Goal: Transaction & Acquisition: Purchase product/service

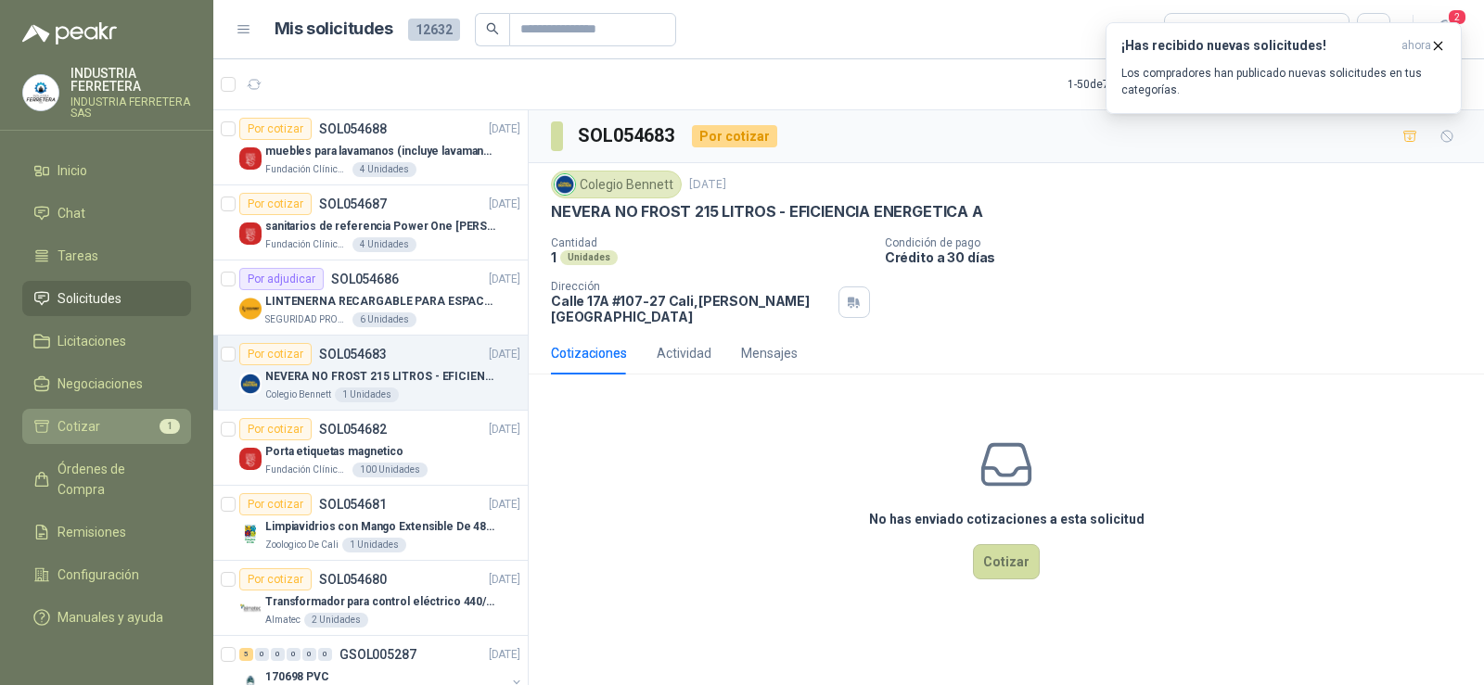
click at [153, 429] on li "Cotizar 1" at bounding box center [106, 426] width 147 height 20
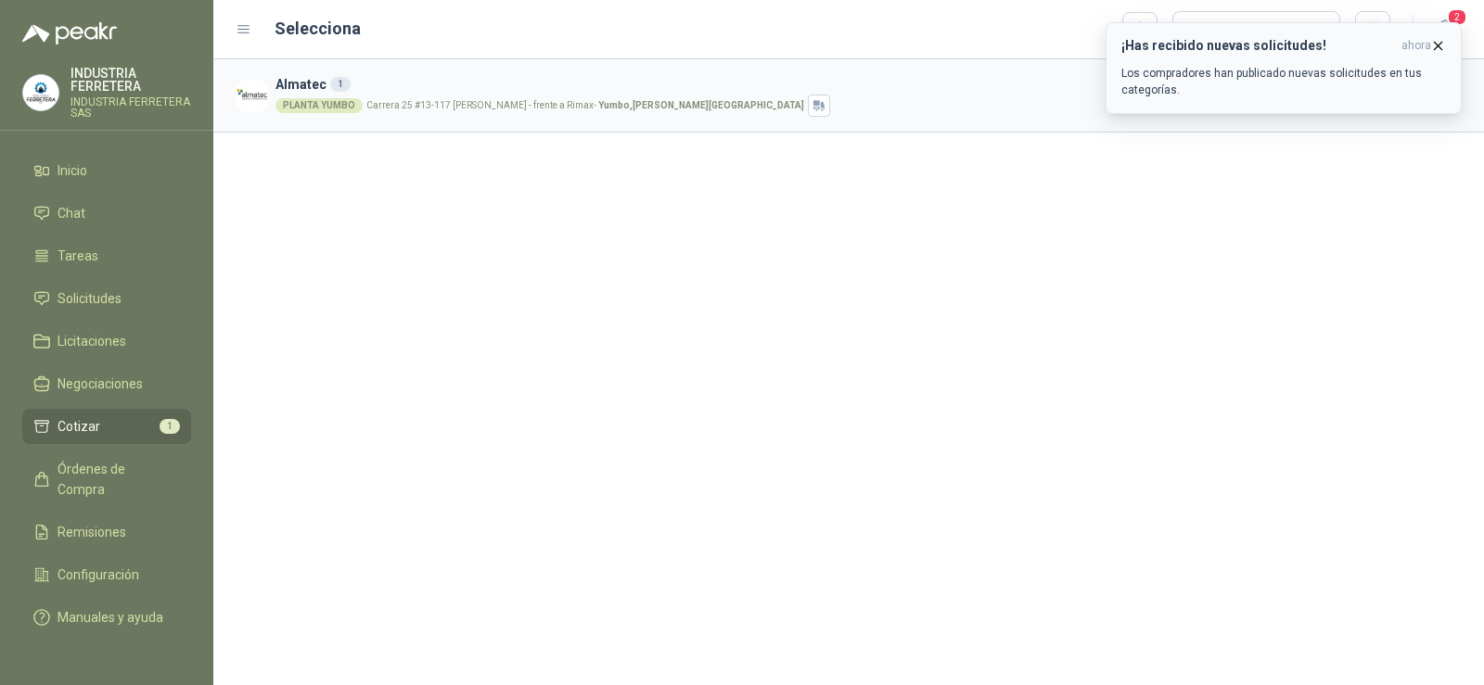
click at [1444, 44] on icon "button" at bounding box center [1438, 46] width 16 height 16
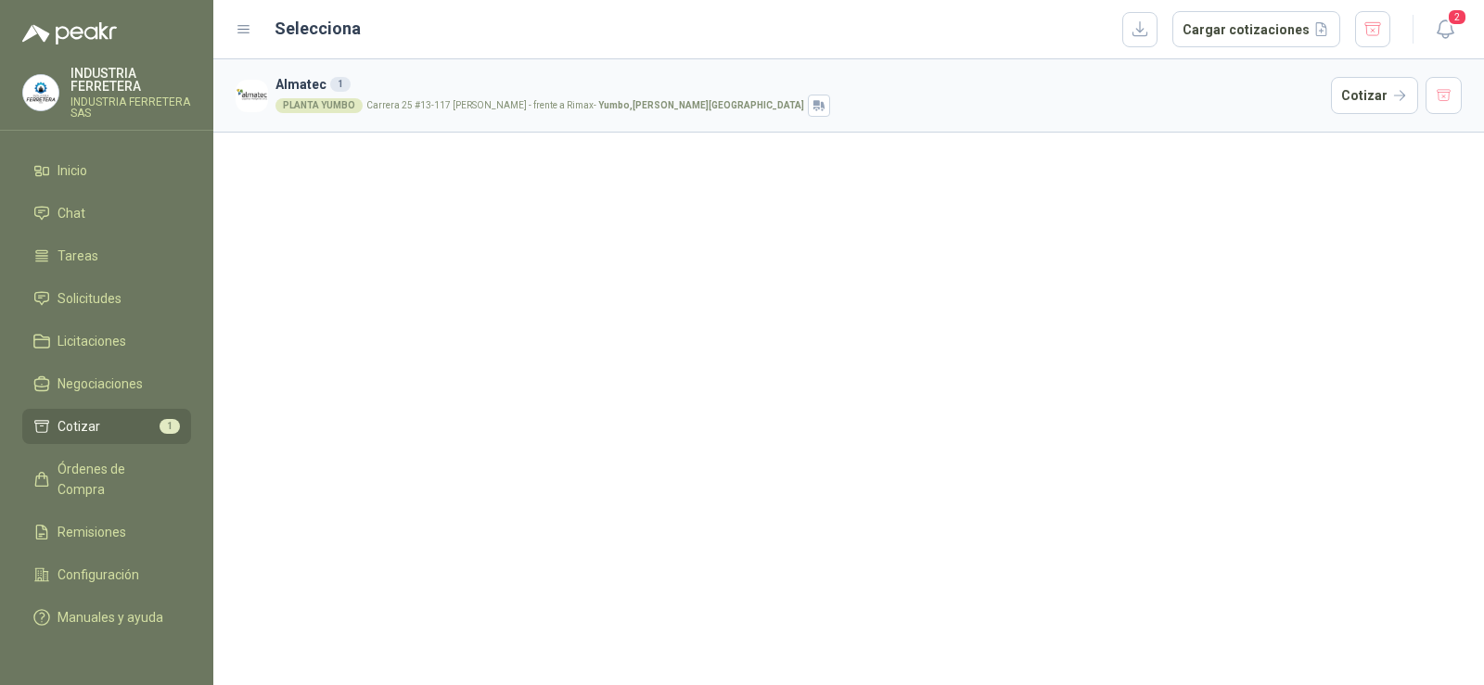
click at [720, 275] on div "Almatec 1 PLANTA YUMBO Carrera 25 #13-117 Cencar Yumbo - frente a Rimax - Yumbo…" at bounding box center [848, 372] width 1271 height 626
click at [1369, 102] on button "Cotizar" at bounding box center [1374, 95] width 87 height 37
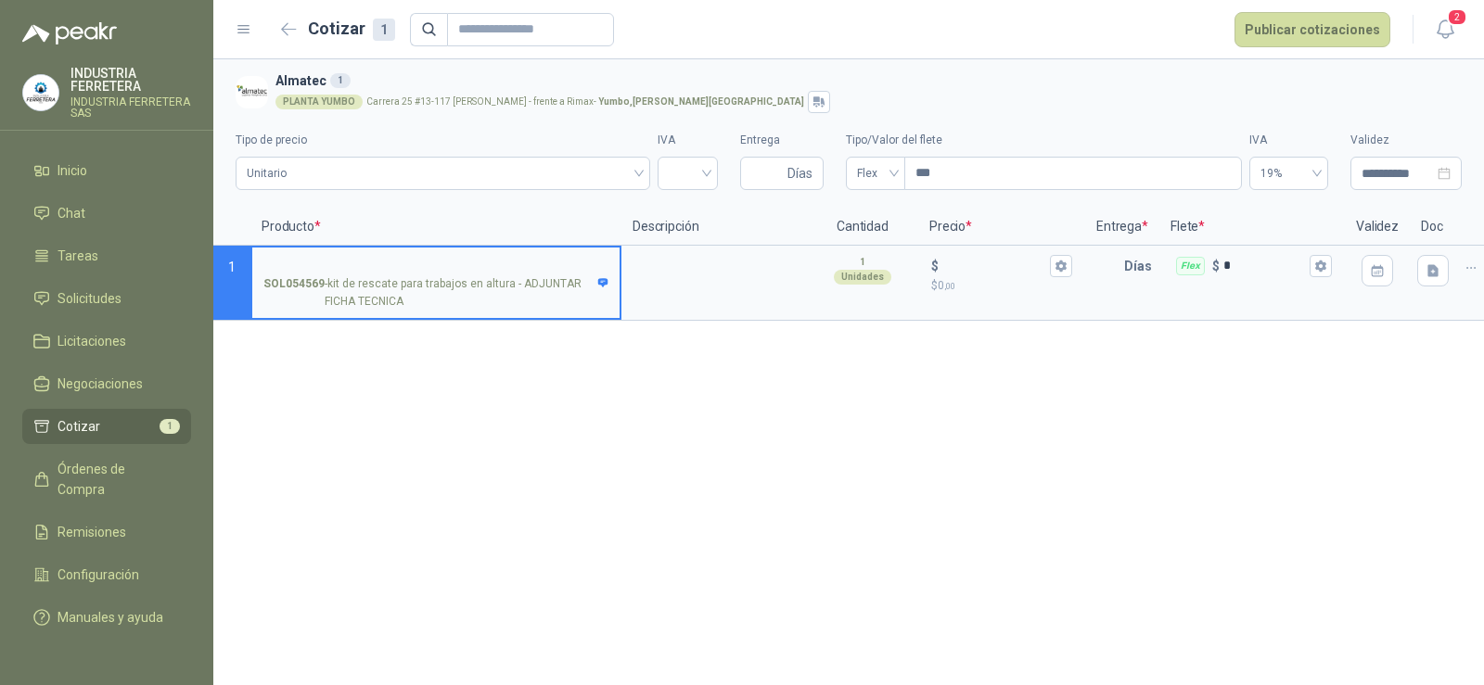
click at [525, 411] on div "**********" at bounding box center [848, 372] width 1271 height 626
click at [444, 277] on p "SOL054569 - kit de rescate para trabajos en altura - ADJUNTAR FICHA TECNICA" at bounding box center [435, 292] width 345 height 35
click at [444, 274] on input "SOL054569 - kit de rescate para trabajos en altura - ADJUNTAR FICHA TECNICA" at bounding box center [435, 267] width 345 height 14
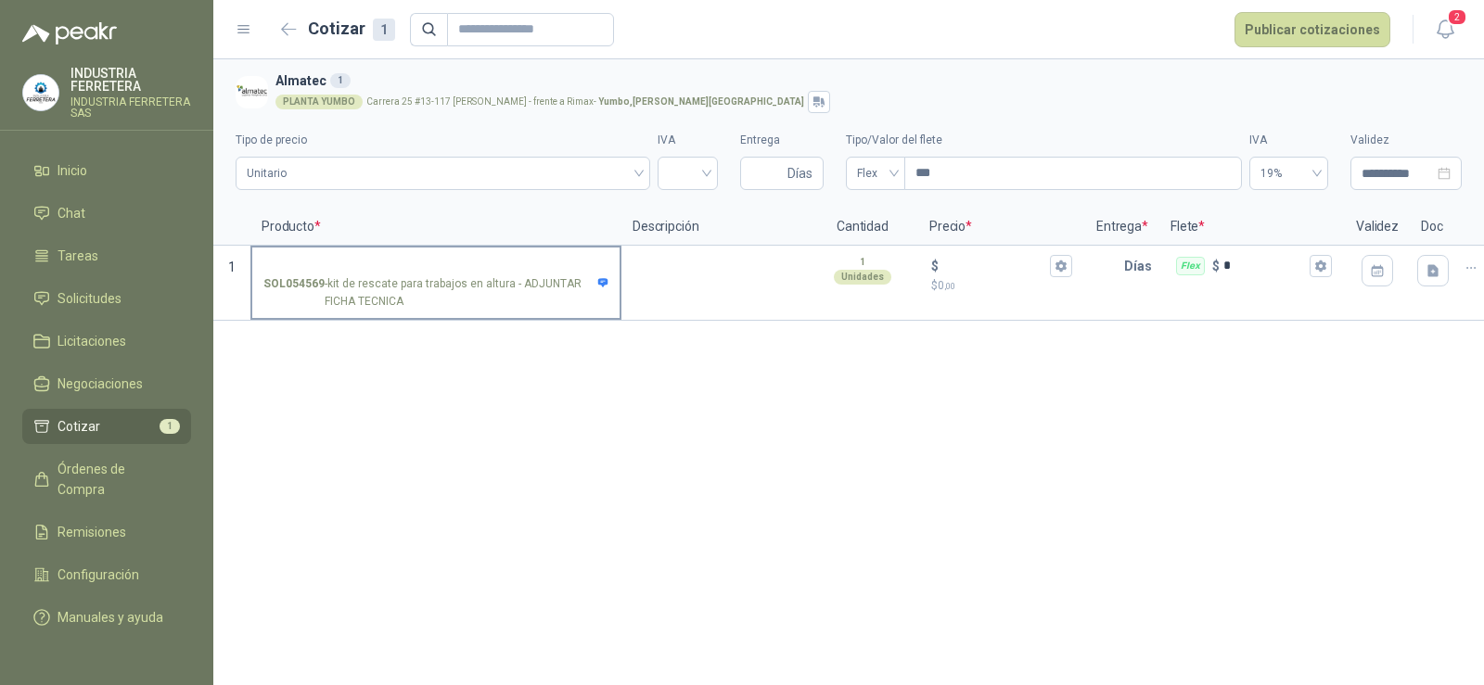
click at [398, 301] on p "SOL054569 - kit de rescate para trabajos en altura - ADJUNTAR FICHA TECNICA" at bounding box center [435, 292] width 345 height 35
click at [398, 274] on input "SOL054569 - kit de rescate para trabajos en altura - ADJUNTAR FICHA TECNICA" at bounding box center [435, 267] width 345 height 14
drag, startPoint x: 408, startPoint y: 303, endPoint x: 328, endPoint y: 279, distance: 83.3
click at [328, 279] on p "SOL054569 - kit de rescate para trabajos en altura - ADJUNTAR FICHA TECNICA" at bounding box center [435, 292] width 345 height 35
copy p "kit de rescate para trabajos en altura - ADJUNTAR FICHA TECNICA"
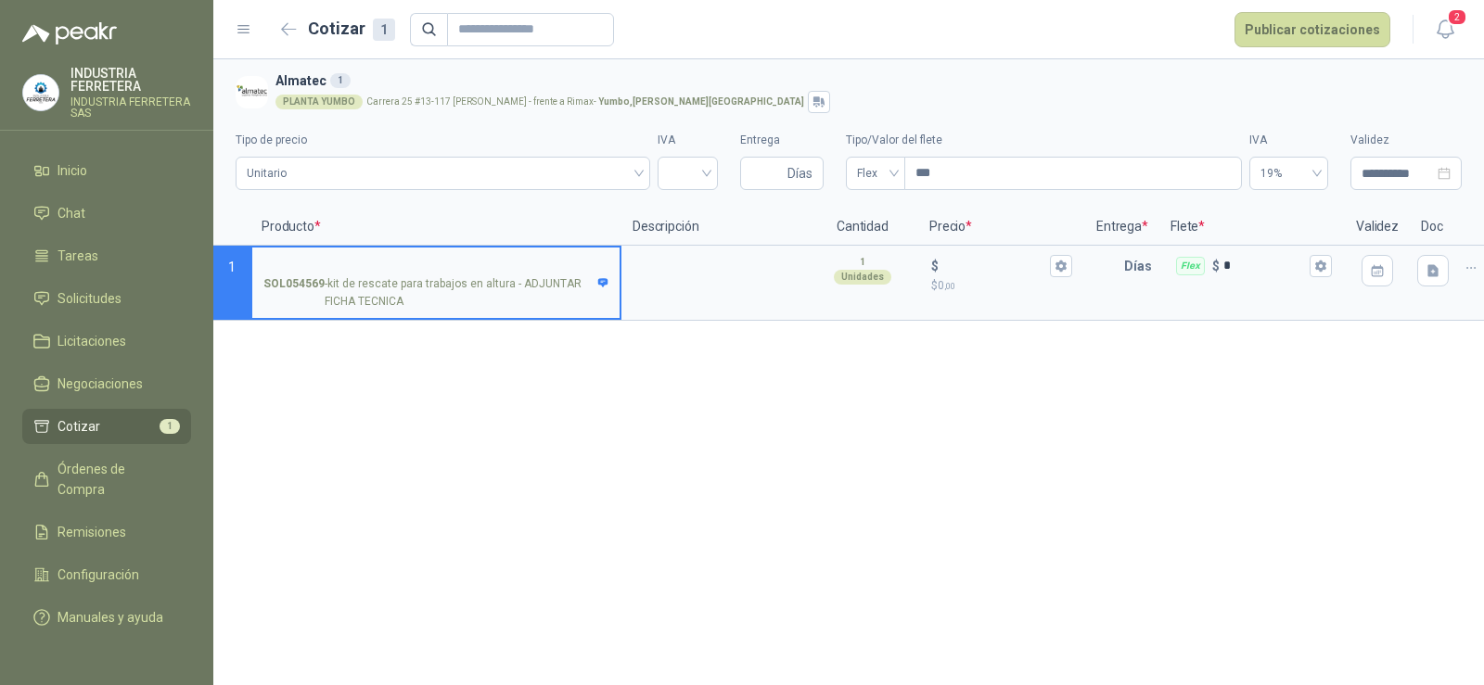
click at [344, 263] on input "SOL054569 - kit de rescate para trabajos en altura - ADJUNTAR FICHA TECNICA" at bounding box center [435, 267] width 345 height 14
click at [424, 465] on div "**********" at bounding box center [848, 372] width 1271 height 626
click at [701, 284] on textarea at bounding box center [714, 269] width 182 height 43
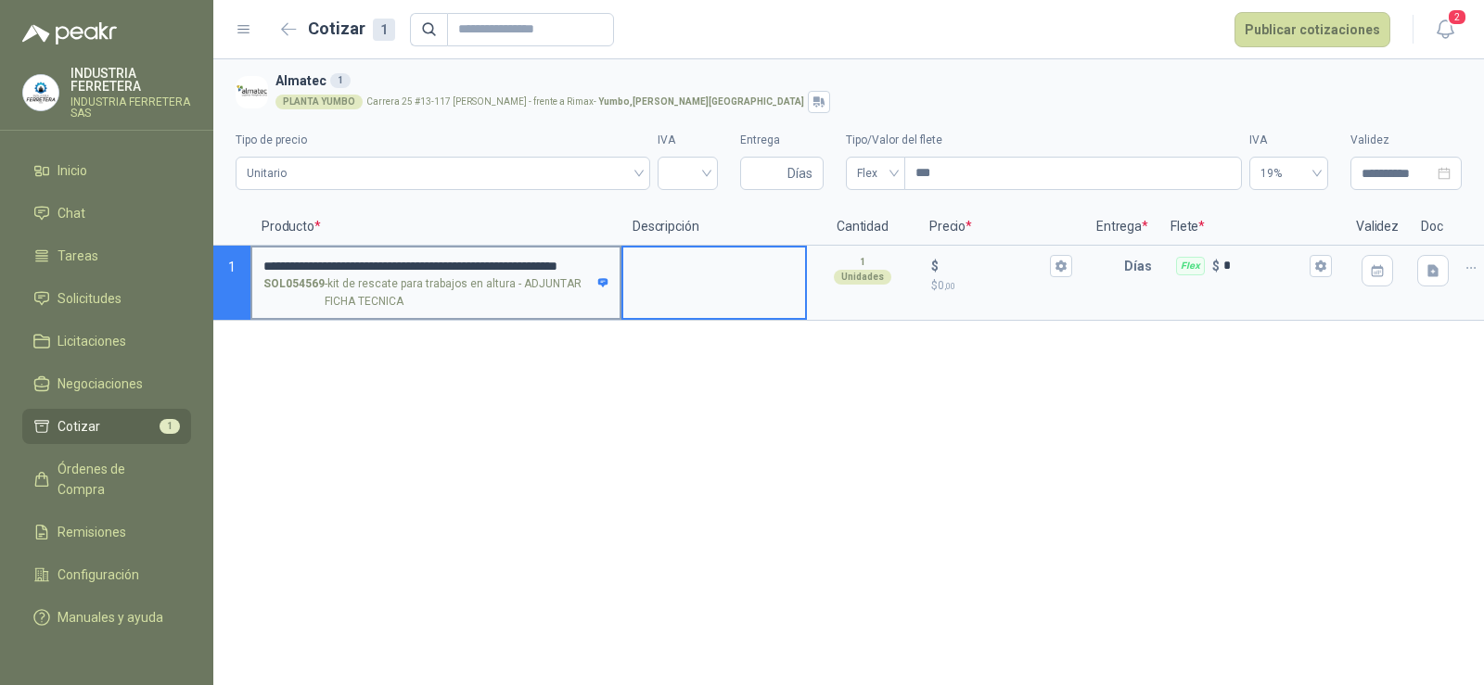
click at [487, 265] on input "**********" at bounding box center [435, 267] width 345 height 14
drag, startPoint x: 485, startPoint y: 262, endPoint x: 719, endPoint y: 265, distance: 233.8
click at [719, 265] on section "**********" at bounding box center [848, 283] width 1271 height 75
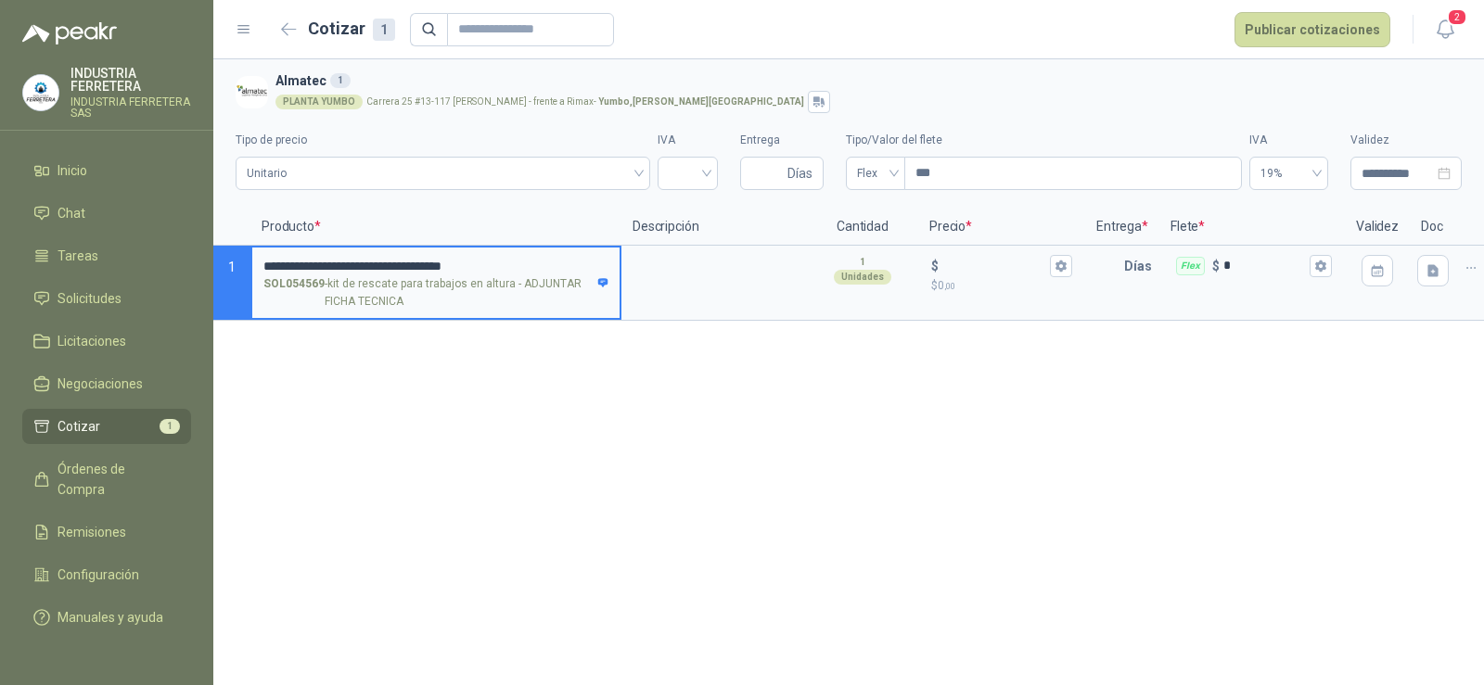
type input "**********"
drag, startPoint x: 556, startPoint y: 444, endPoint x: 573, endPoint y: 438, distance: 18.8
click at [557, 444] on div "**********" at bounding box center [848, 372] width 1271 height 626
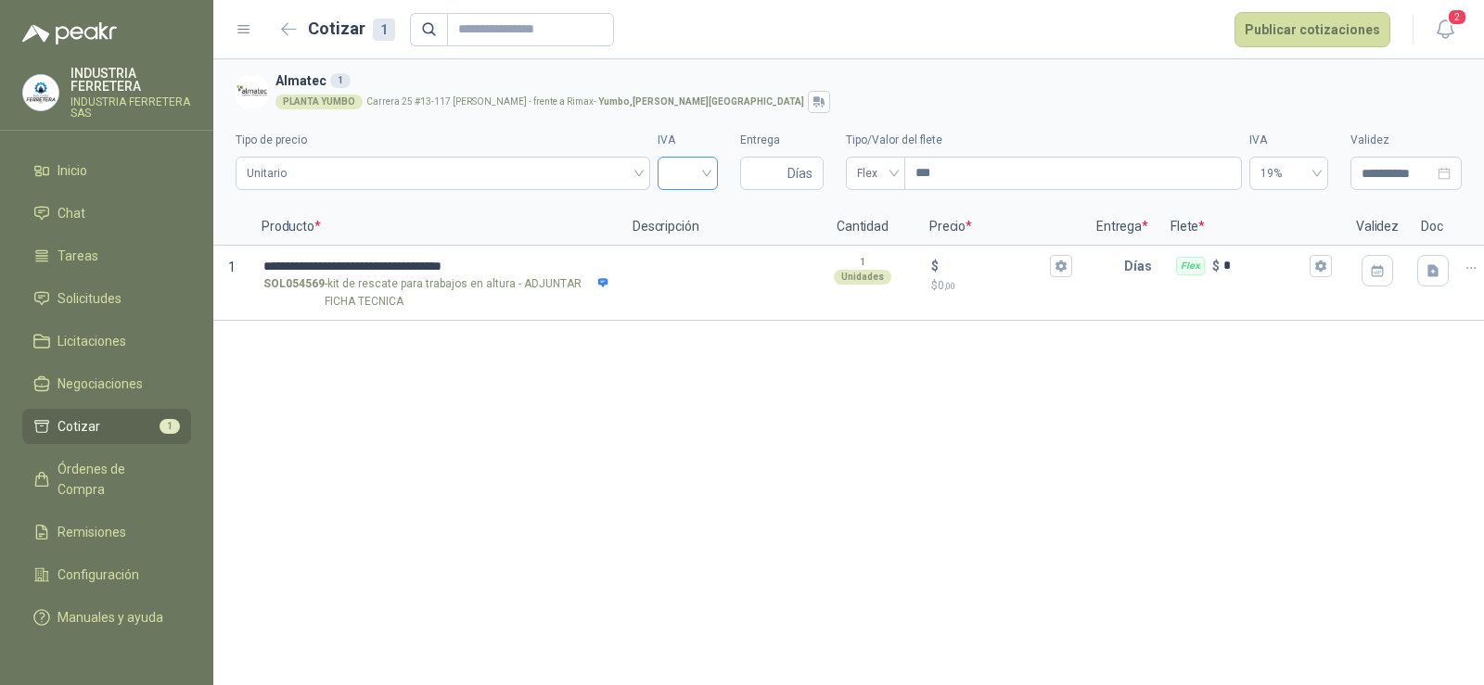
click at [690, 166] on input "search" at bounding box center [688, 172] width 38 height 28
click at [689, 208] on div "19%" at bounding box center [688, 212] width 31 height 20
click at [781, 171] on input "Entrega" at bounding box center [767, 174] width 32 height 32
type input "*"
drag, startPoint x: 808, startPoint y: 385, endPoint x: 826, endPoint y: 382, distance: 17.8
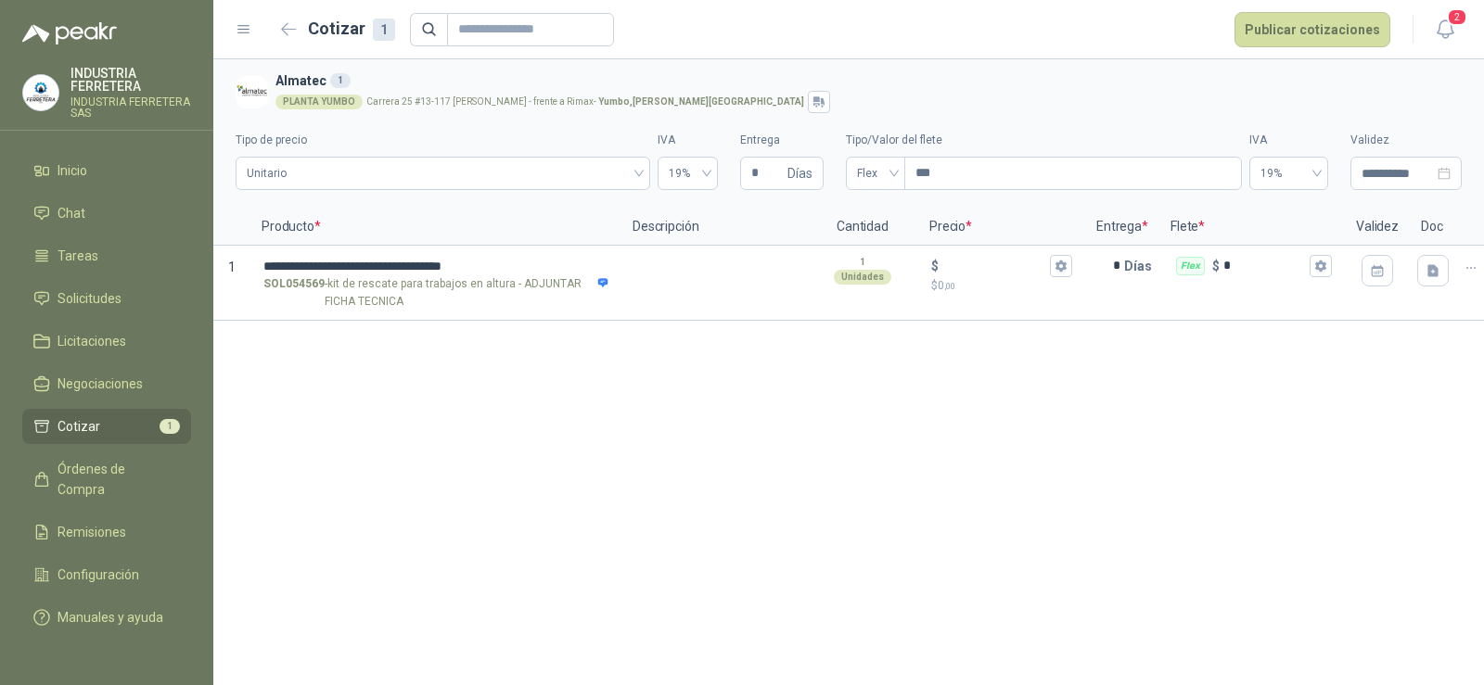
click at [809, 386] on div "**********" at bounding box center [848, 372] width 1271 height 626
drag, startPoint x: 862, startPoint y: 162, endPoint x: 881, endPoint y: 188, distance: 32.5
click at [862, 161] on span "Flex" at bounding box center [875, 174] width 37 height 28
click at [875, 242] on div "Incluido" at bounding box center [876, 242] width 30 height 20
click at [878, 403] on div "**********" at bounding box center [848, 372] width 1271 height 626
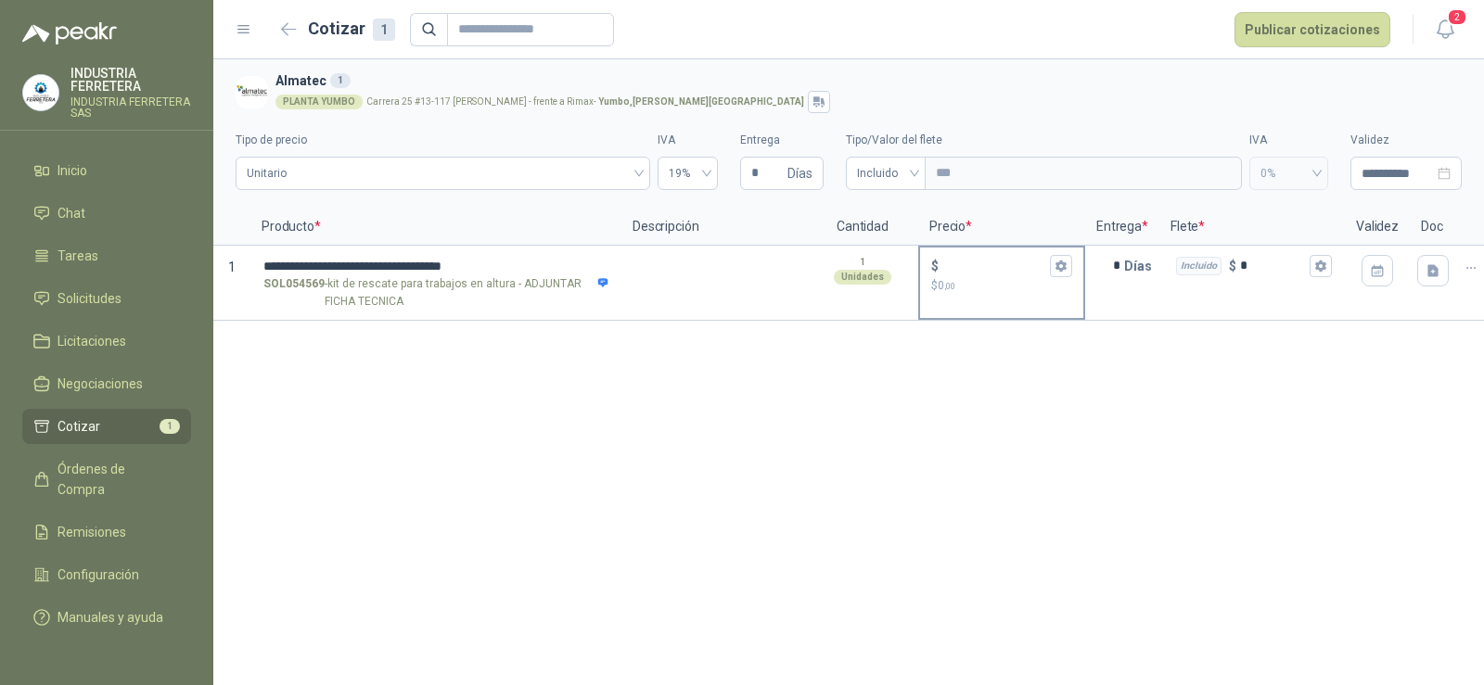
click at [991, 259] on input "$ $ 0 ,00" at bounding box center [994, 266] width 104 height 14
drag, startPoint x: 544, startPoint y: 498, endPoint x: 551, endPoint y: 492, distance: 9.9
click at [544, 498] on div "**********" at bounding box center [848, 372] width 1271 height 626
click at [585, 264] on input "**********" at bounding box center [435, 267] width 345 height 14
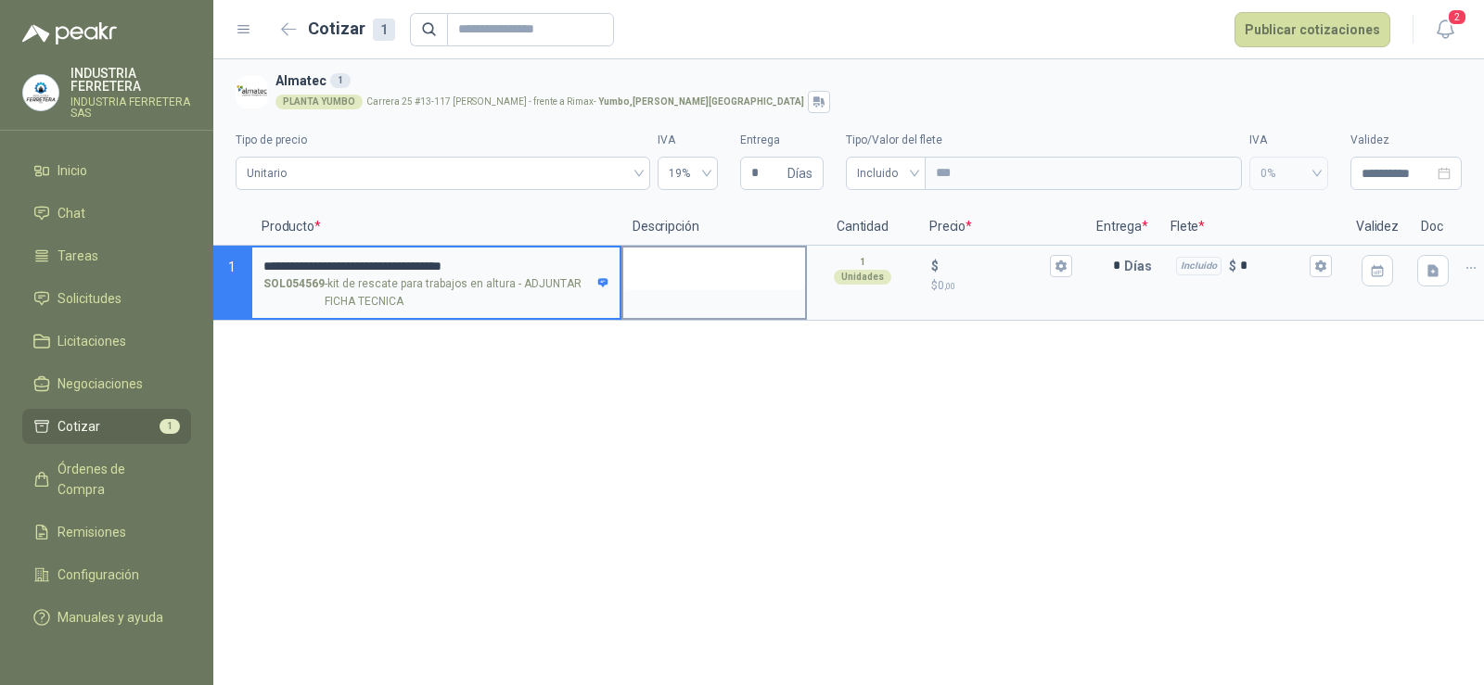
click at [699, 256] on textarea at bounding box center [714, 269] width 182 height 43
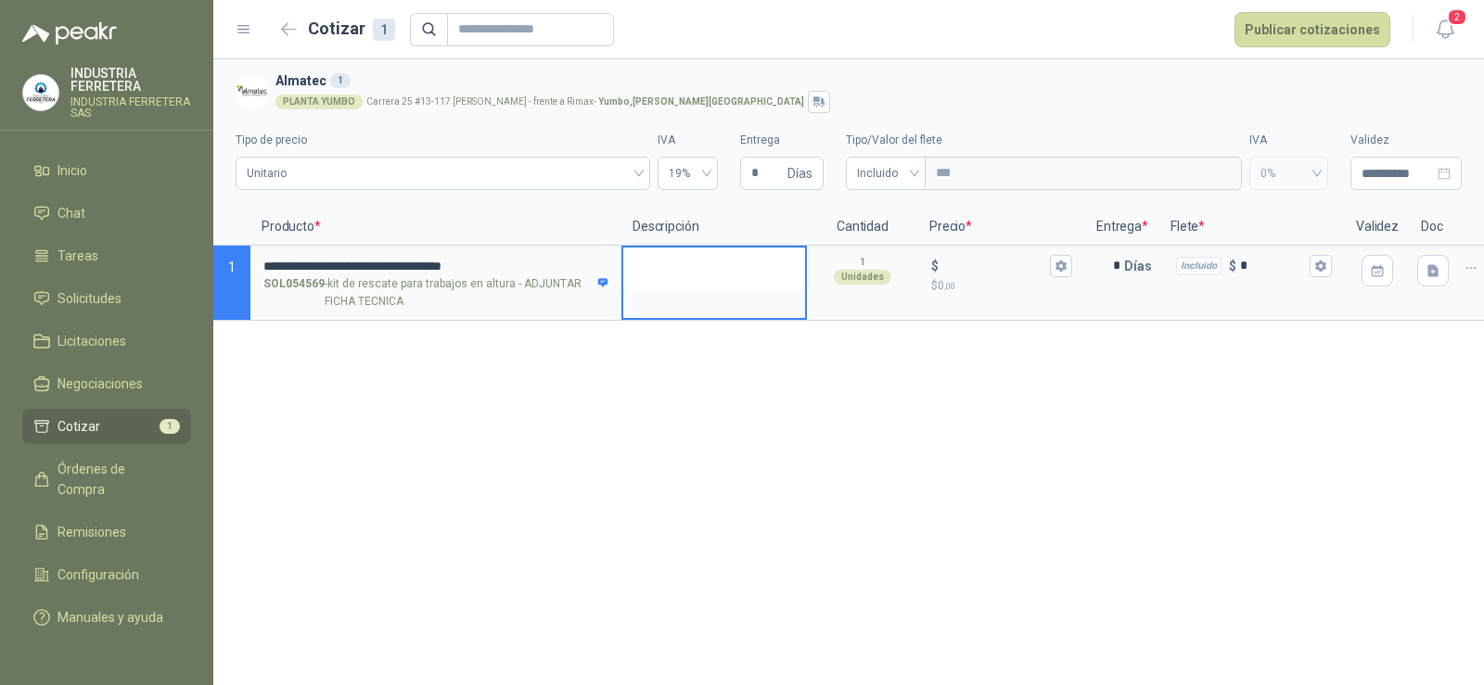
type textarea "*"
type textarea "**"
type textarea "***"
type textarea "****"
type textarea "*****"
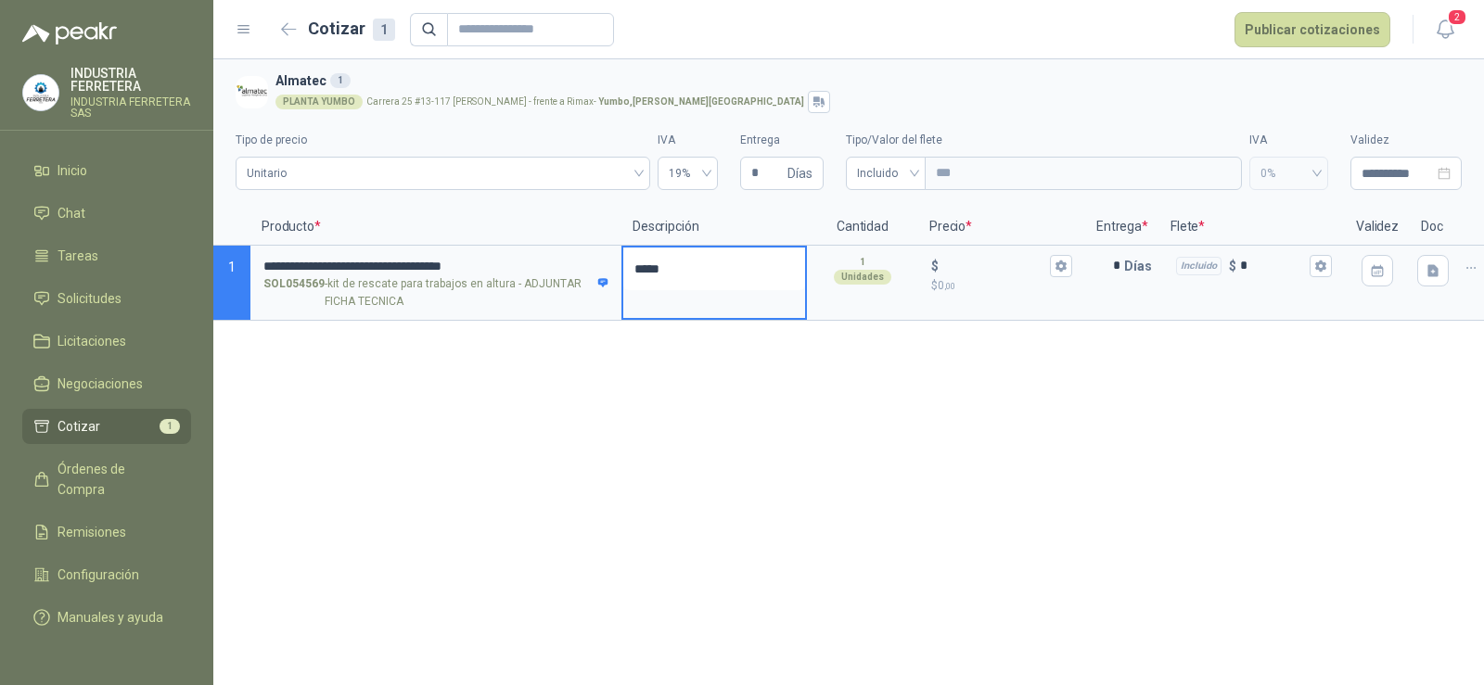
type textarea "*****"
type textarea "*******"
type textarea "********"
type textarea "*********"
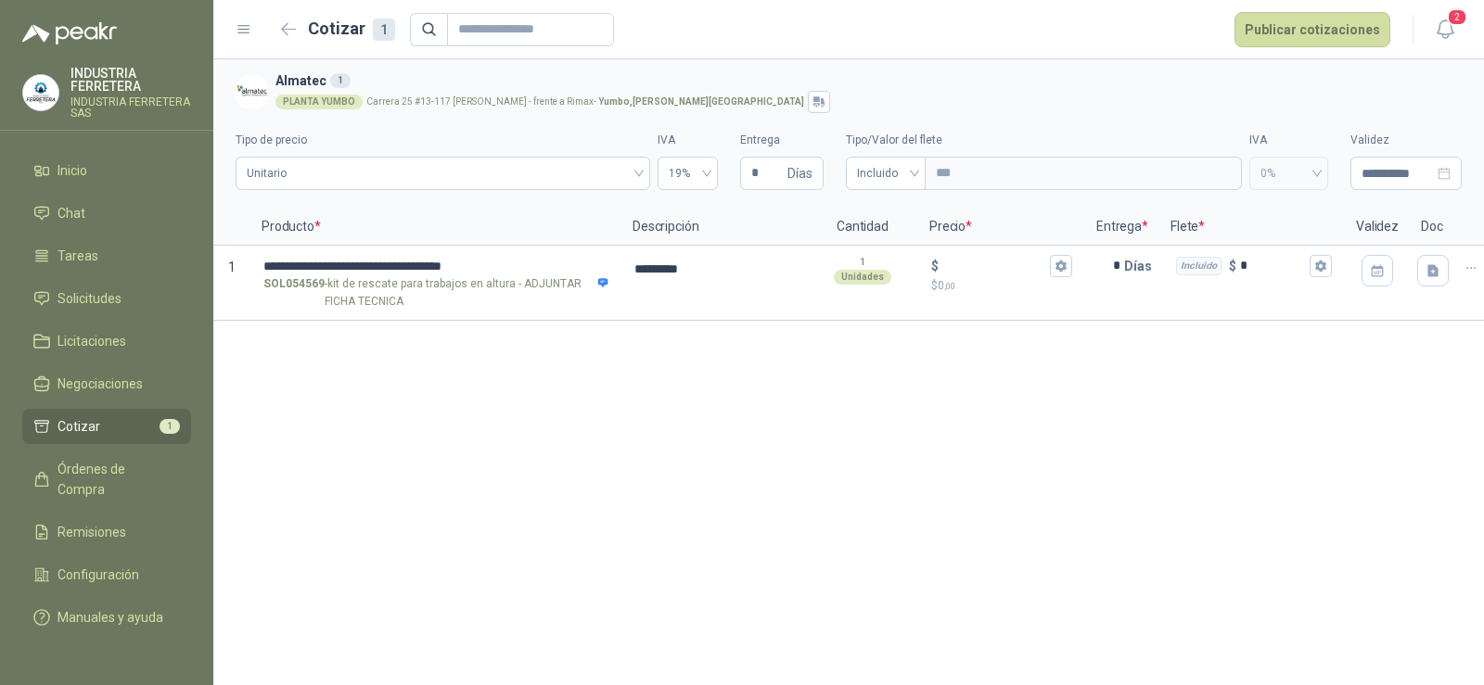
click at [747, 484] on div "**********" at bounding box center [848, 372] width 1271 height 626
click at [978, 279] on p "$ 0 ,00" at bounding box center [1001, 286] width 141 height 18
click at [978, 273] on input "$ $ 0 ,00" at bounding box center [994, 266] width 104 height 14
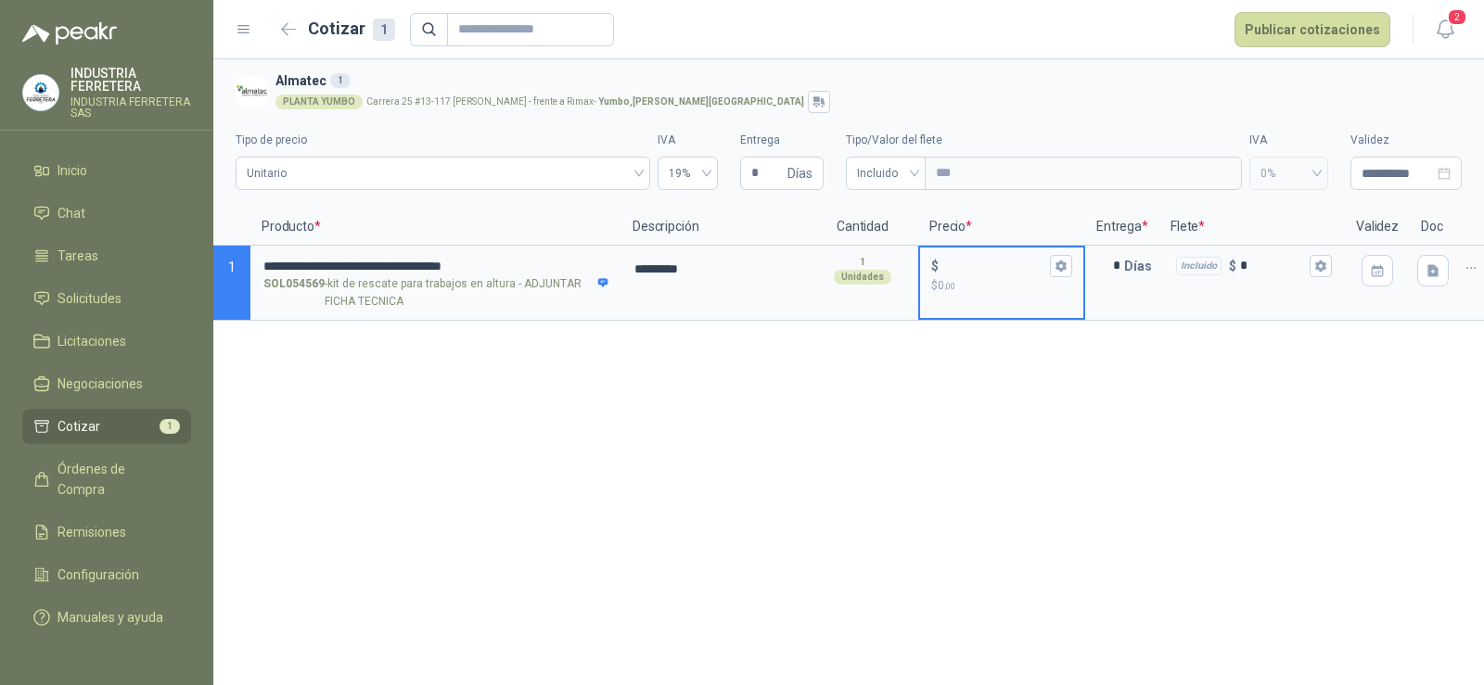
click at [967, 267] on input "$ $ 0 ,00" at bounding box center [994, 266] width 104 height 14
type input "*********"
click at [991, 345] on div "**********" at bounding box center [848, 372] width 1271 height 626
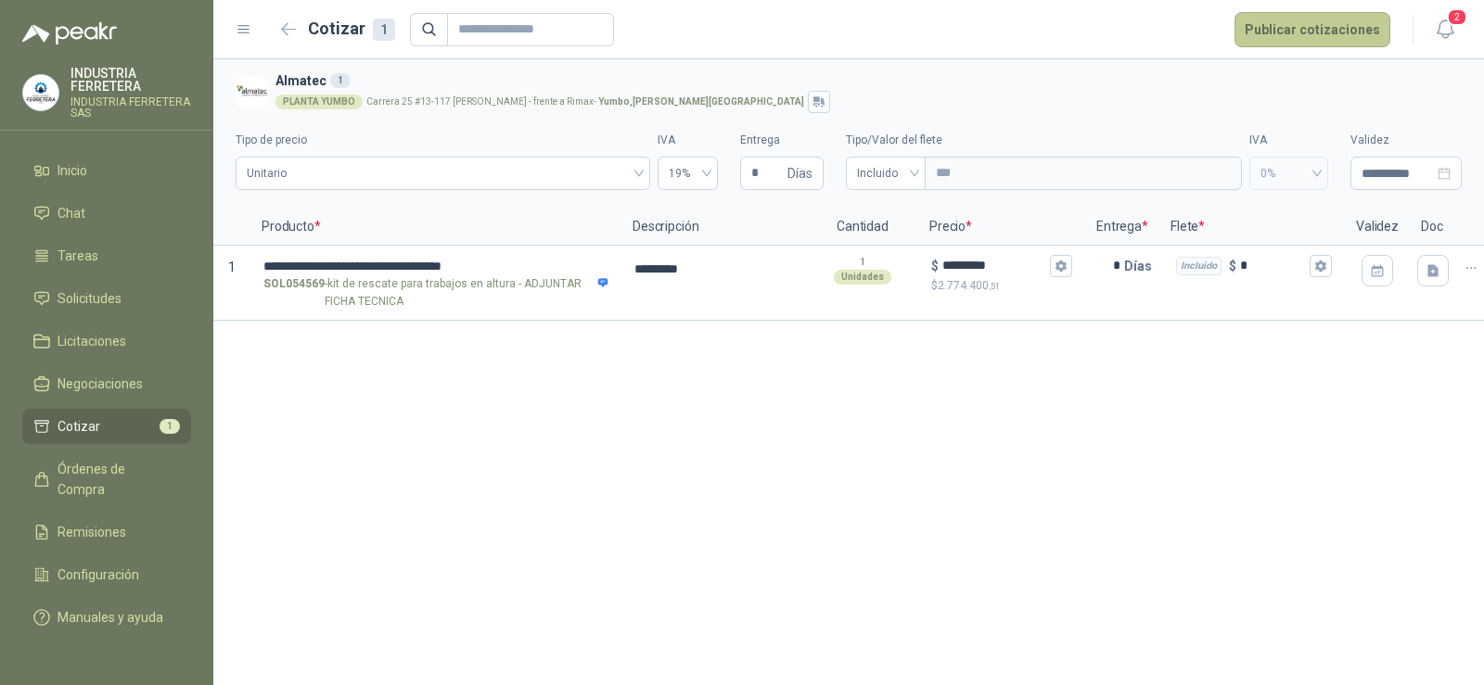
click at [1291, 35] on button "Publicar cotizaciones" at bounding box center [1313, 29] width 156 height 35
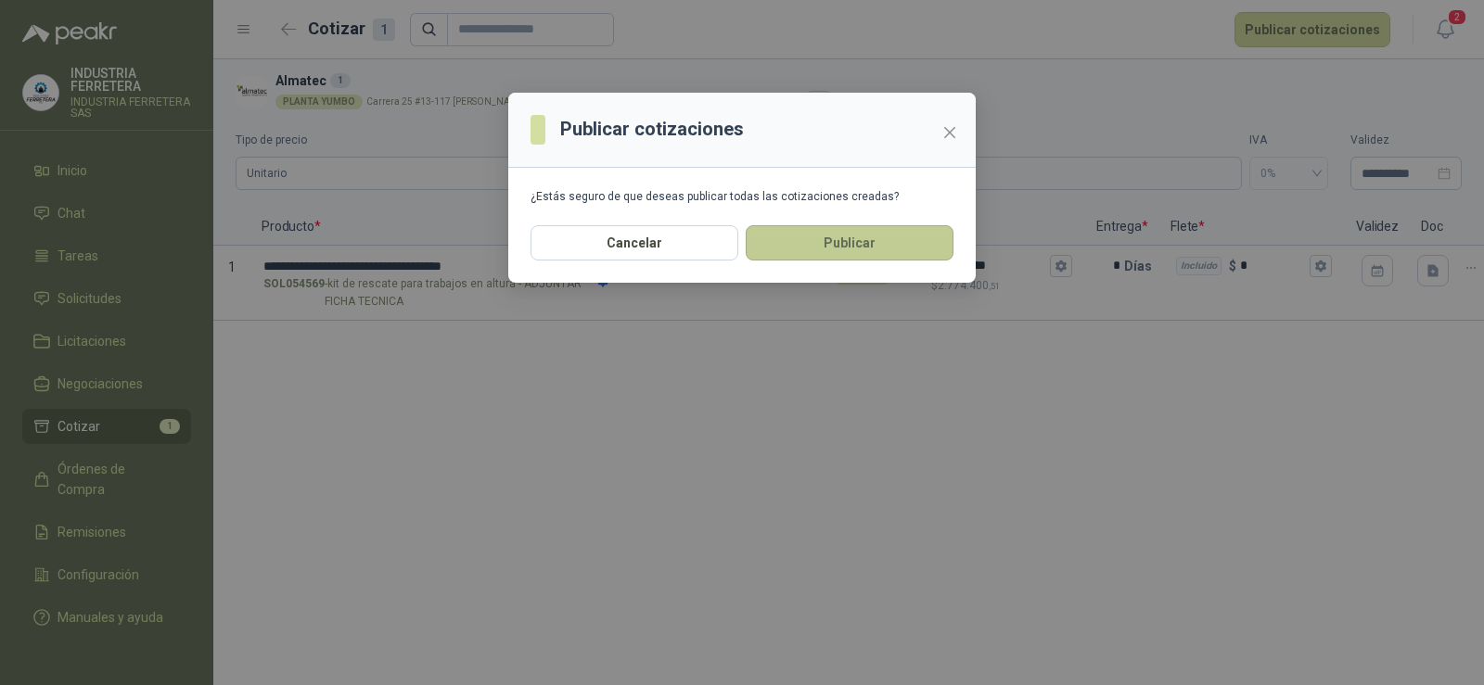
click at [829, 237] on button "Publicar" at bounding box center [850, 242] width 208 height 35
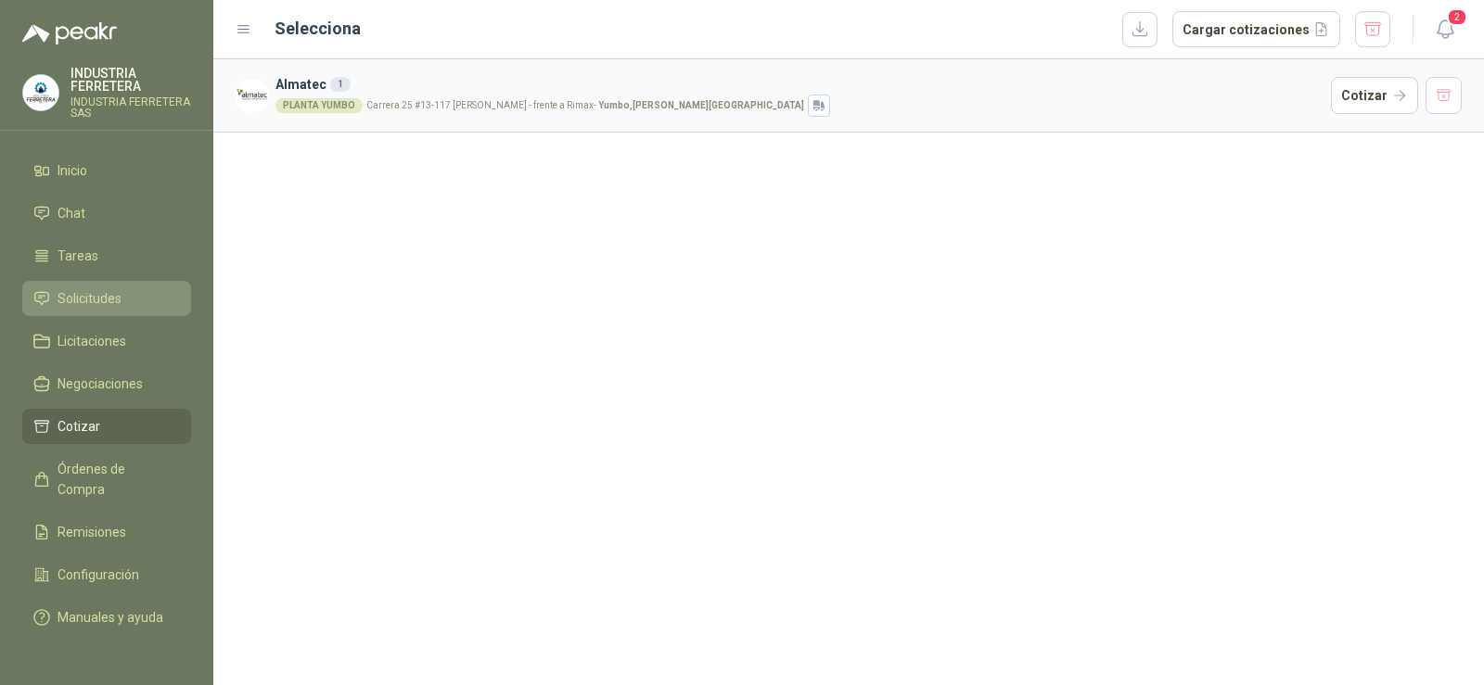
click at [96, 299] on span "Solicitudes" at bounding box center [90, 298] width 64 height 20
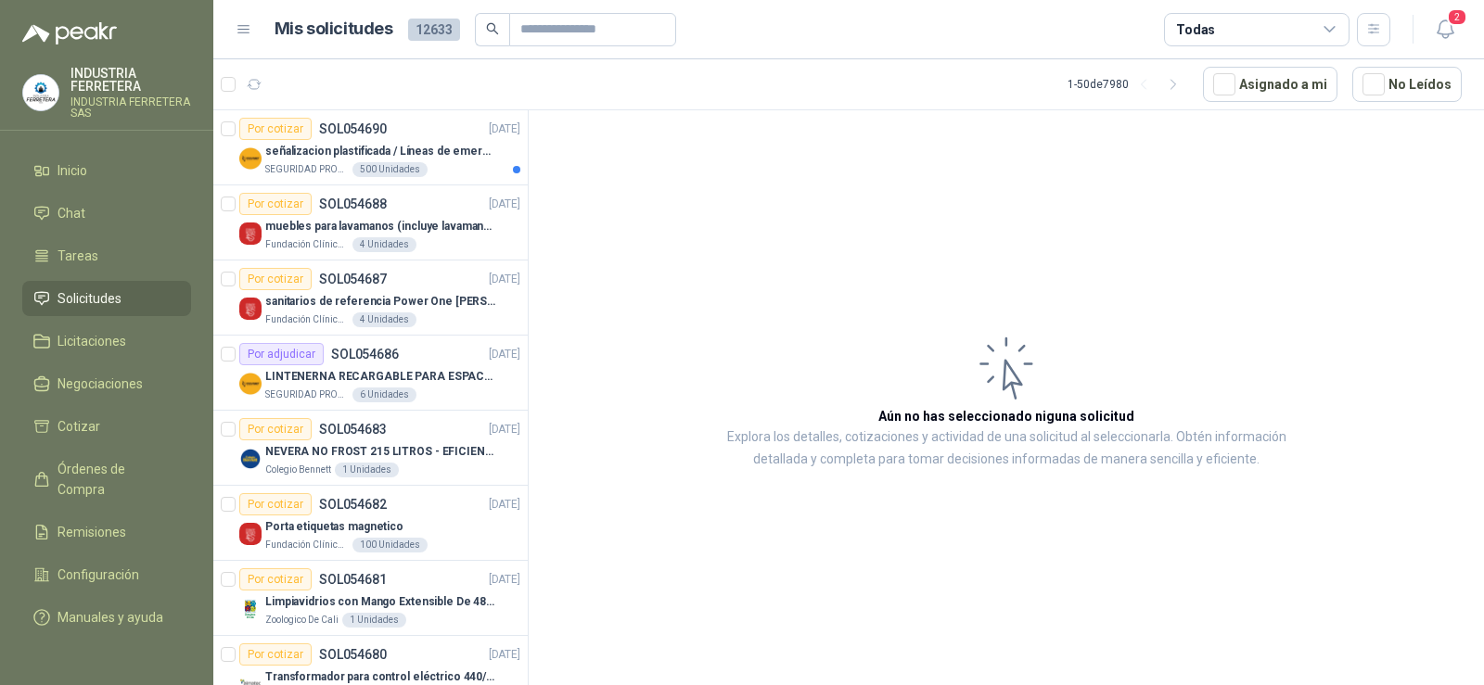
click at [109, 296] on span "Solicitudes" at bounding box center [90, 298] width 64 height 20
click at [433, 176] on div "SEGURIDAD PROVISER LTDA 500 Unidades" at bounding box center [392, 169] width 255 height 15
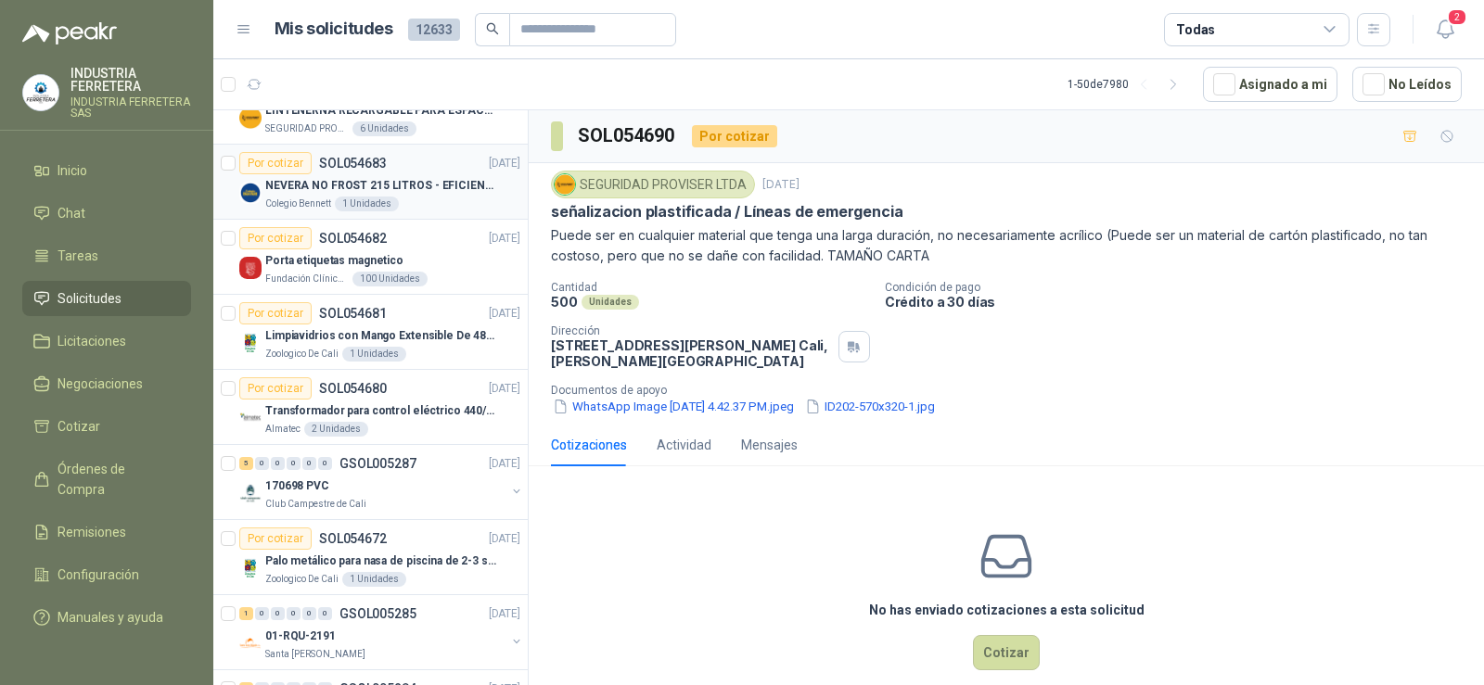
scroll to position [186, 0]
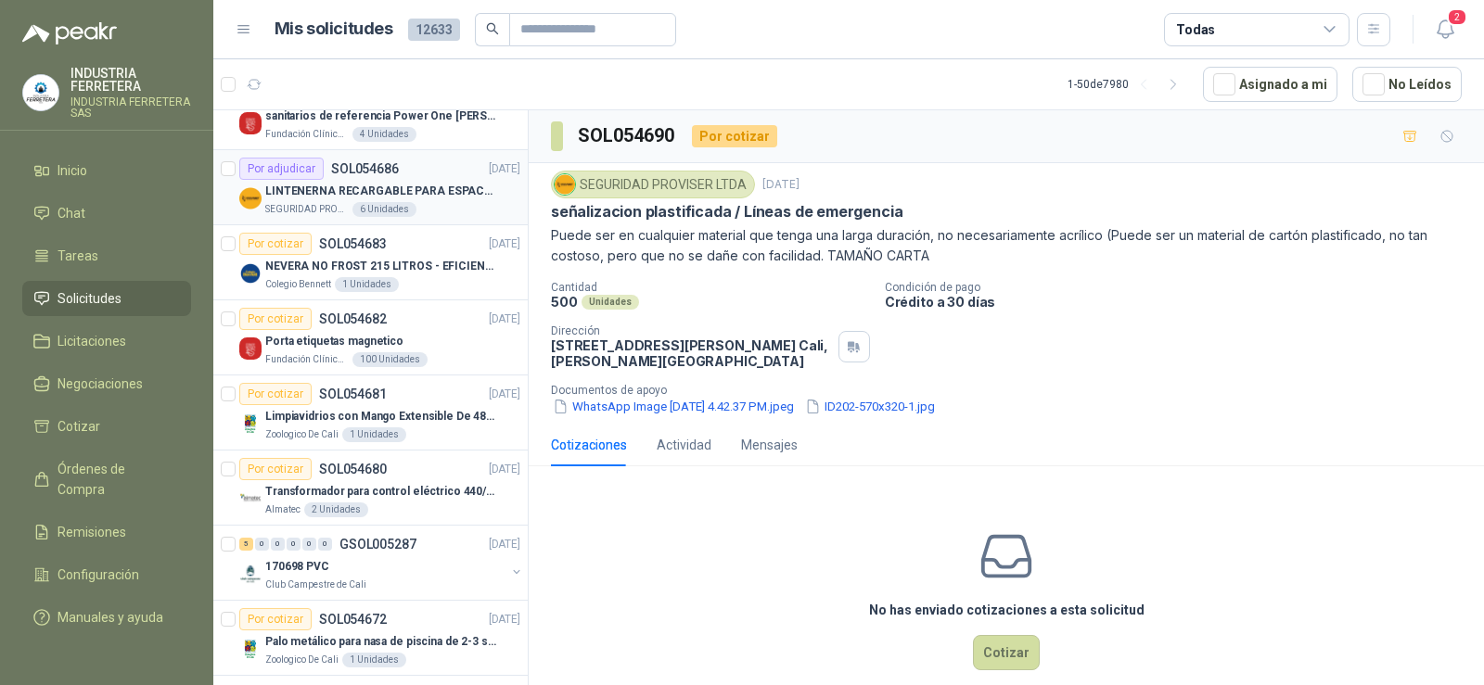
click at [417, 193] on p "LINTENERNA RECARGABLE PARA ESPACIOS ABIERTOS 100-120MTS" at bounding box center [380, 192] width 231 height 18
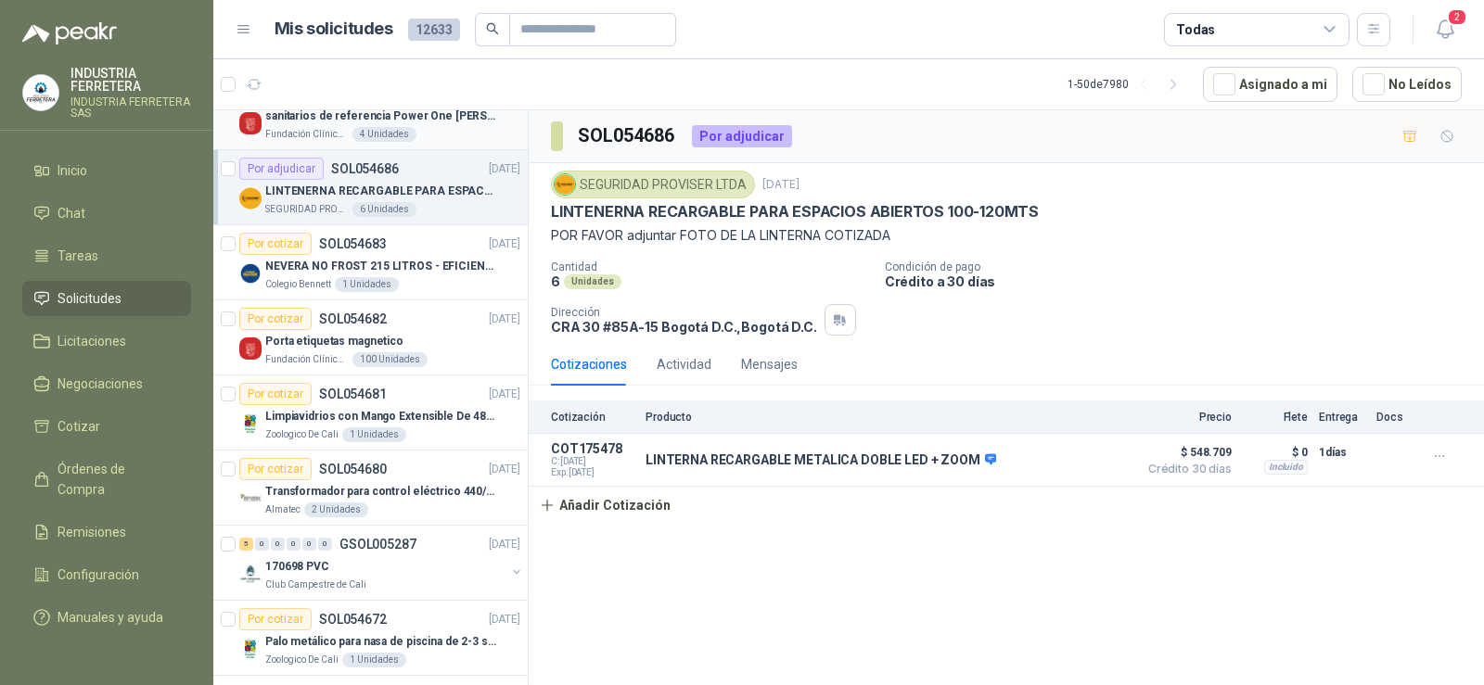
scroll to position [278, 0]
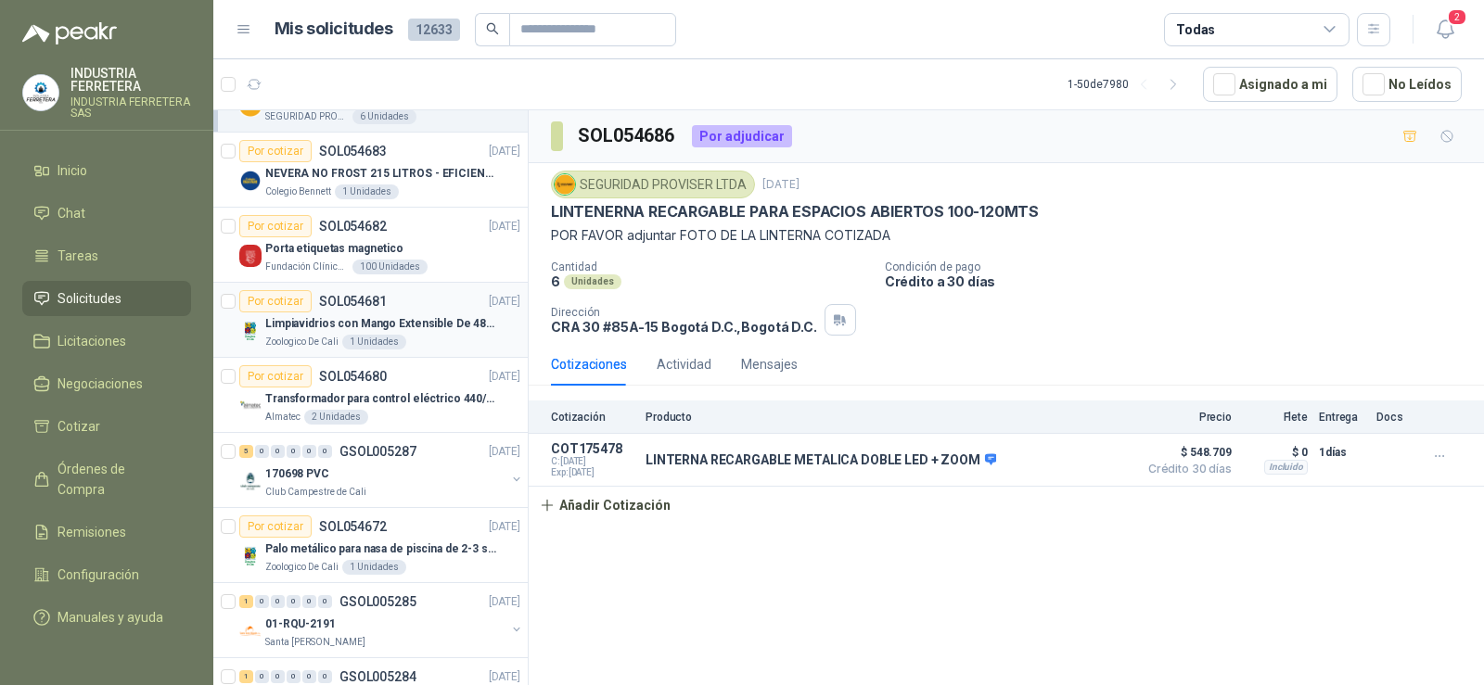
click at [398, 324] on p "Limpiavidrios con Mango Extensible De 48 a 78 cm" at bounding box center [380, 324] width 231 height 18
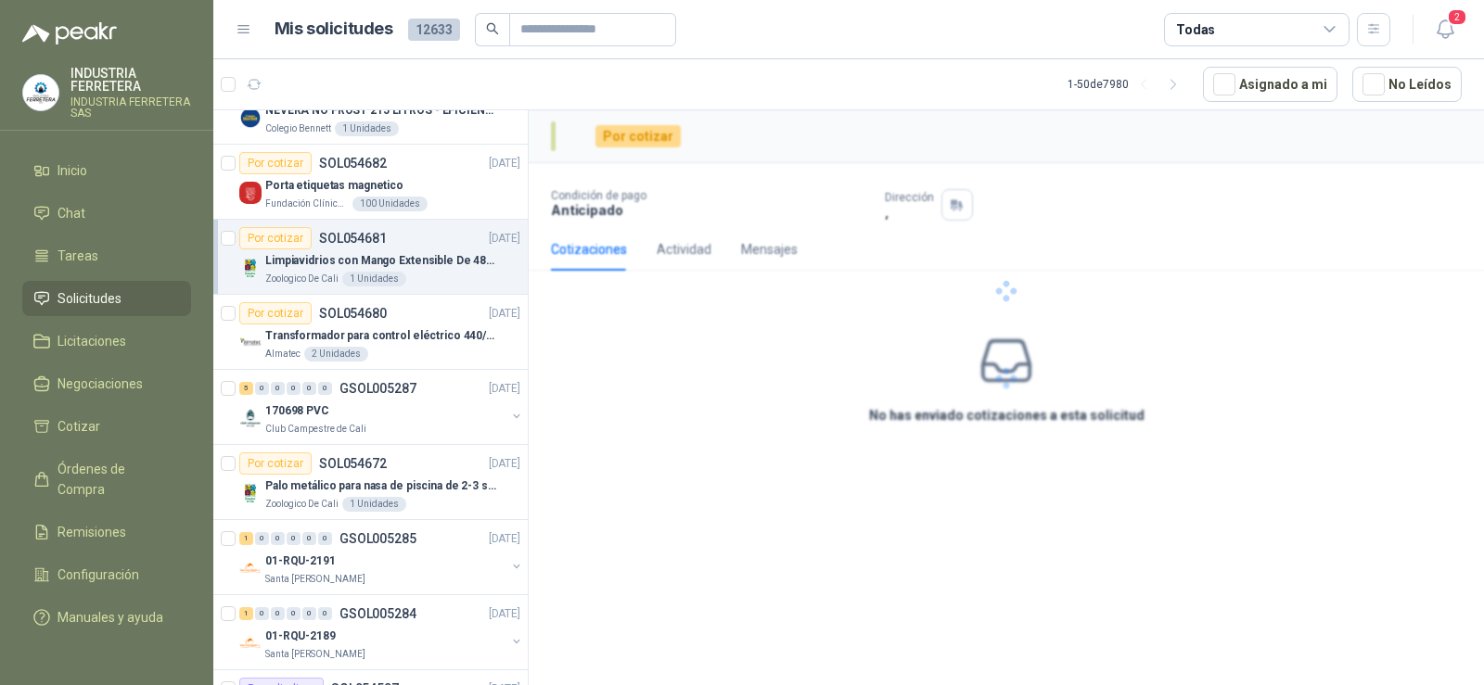
scroll to position [371, 0]
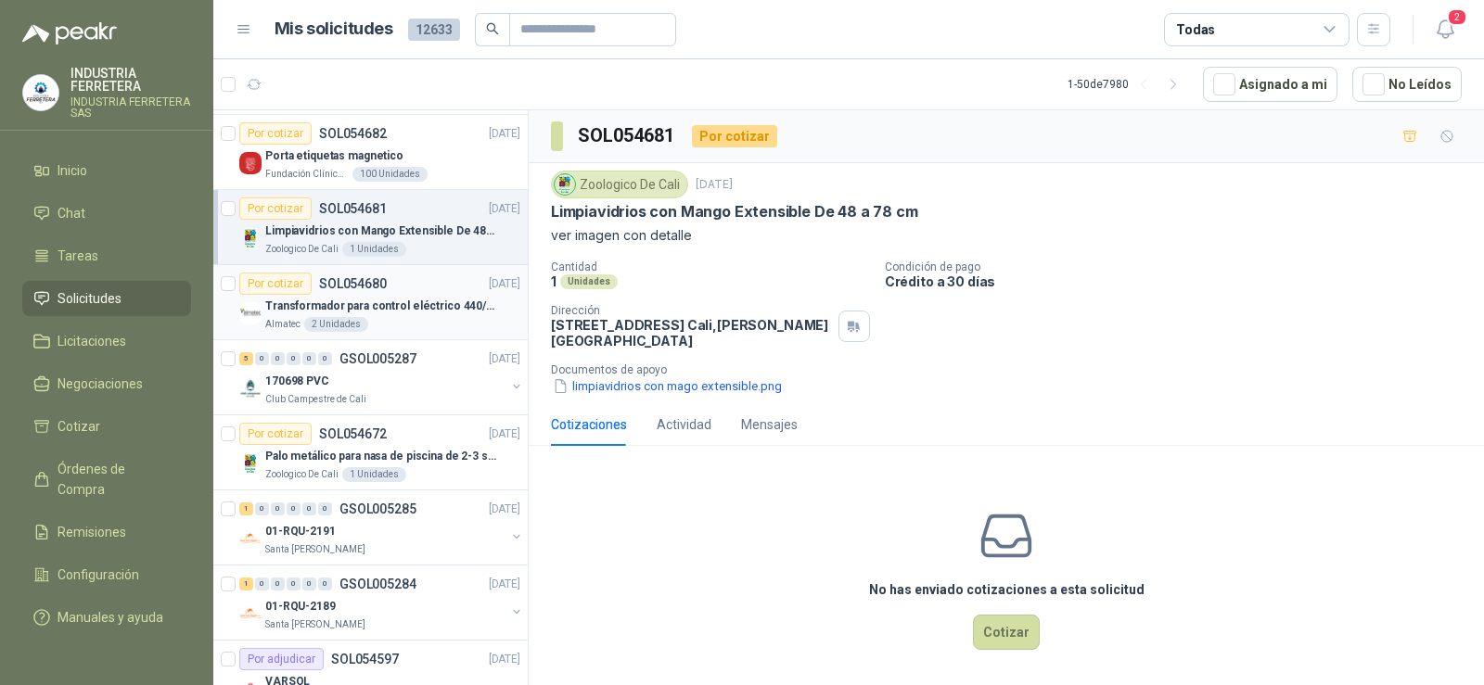
click at [415, 301] on p "Transformador para control eléctrico 440/220/110 - 45O VA." at bounding box center [380, 307] width 231 height 18
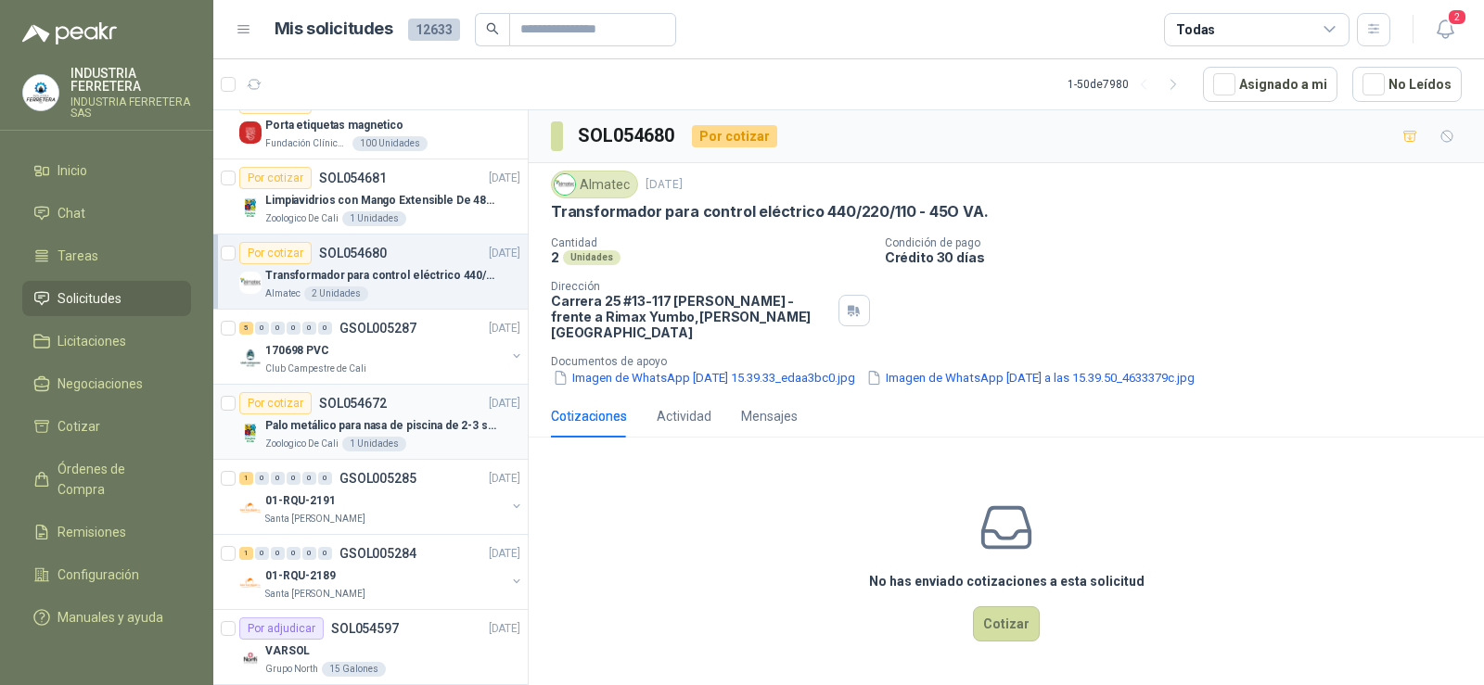
scroll to position [371, 0]
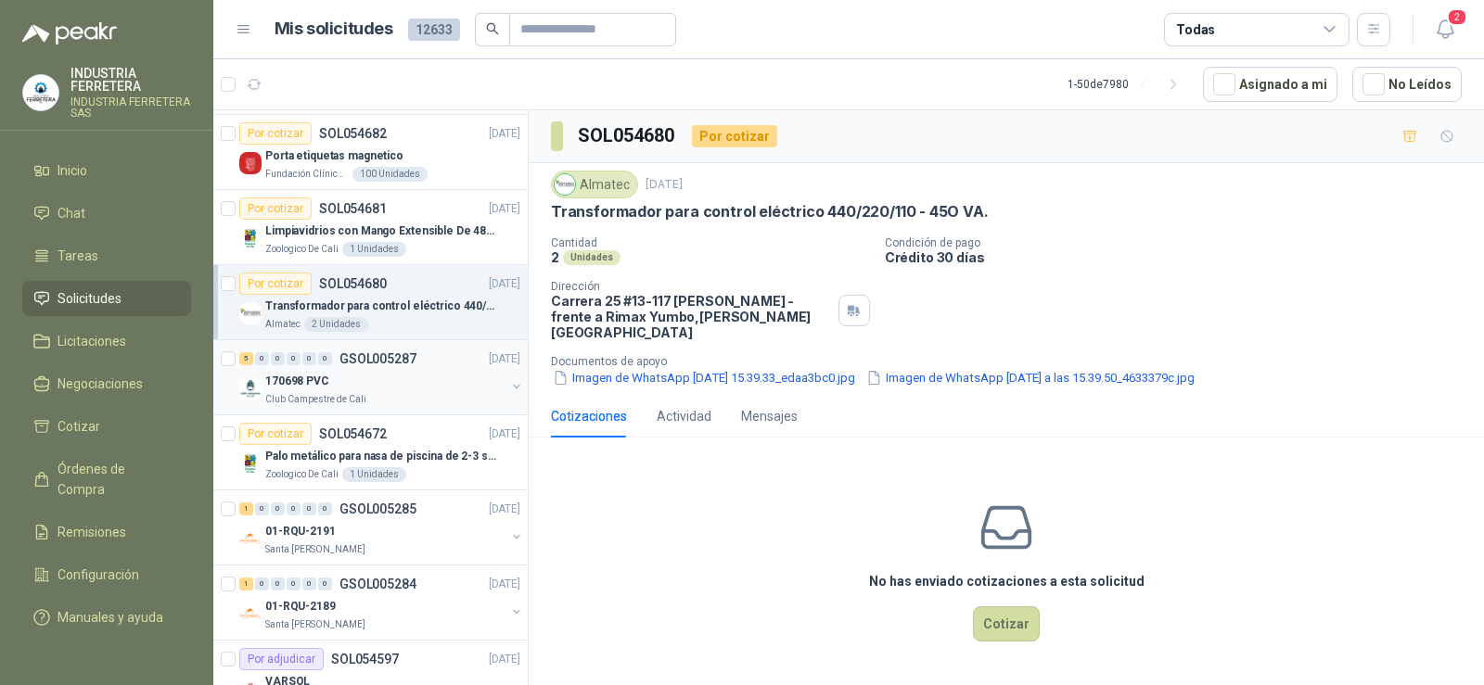
click at [360, 383] on div "170698 PVC" at bounding box center [385, 381] width 240 height 22
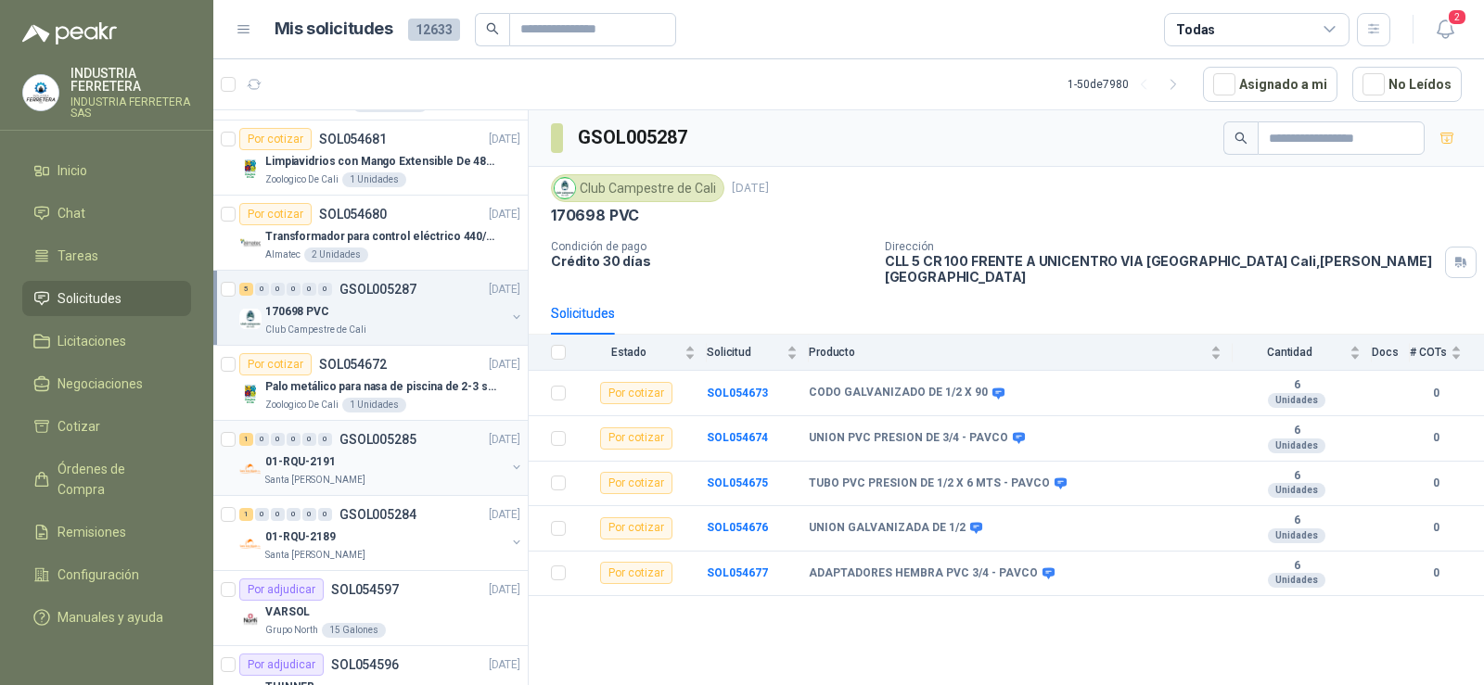
scroll to position [464, 0]
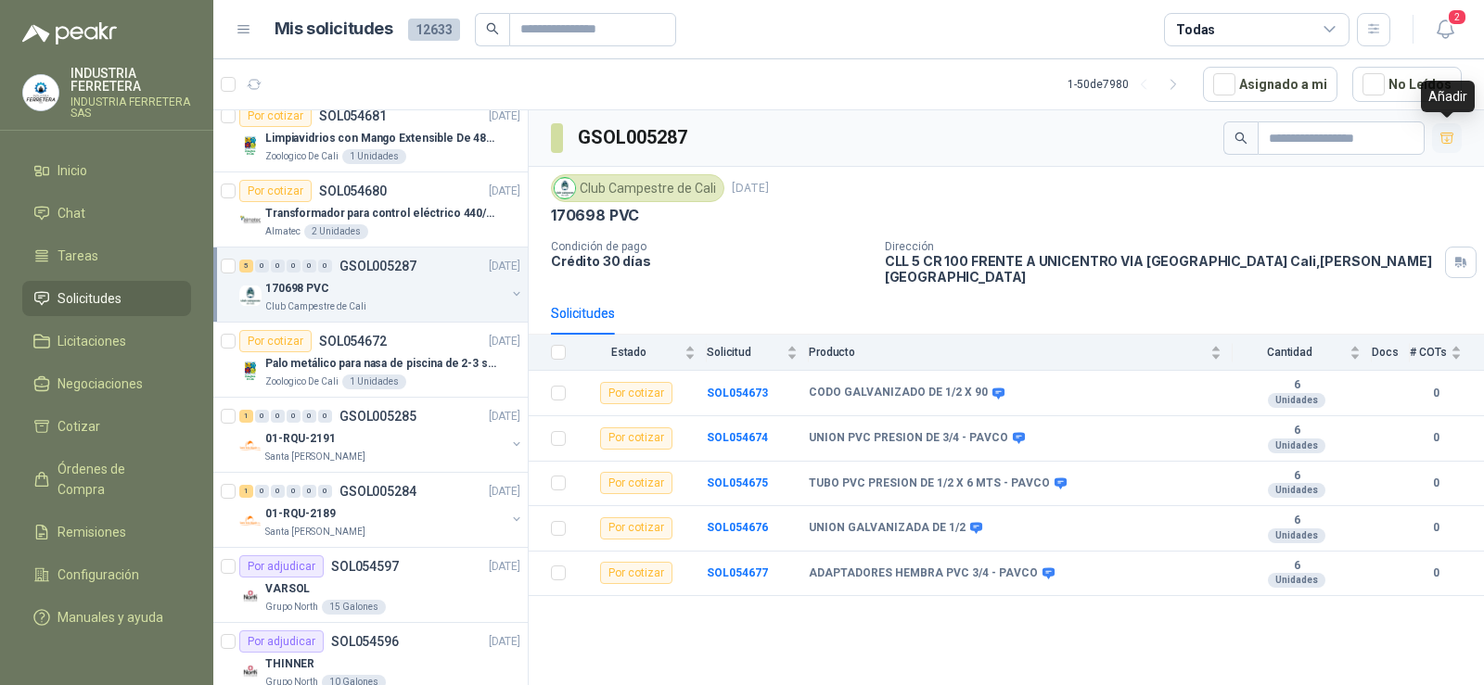
click at [1454, 138] on icon "button" at bounding box center [1448, 139] width 16 height 16
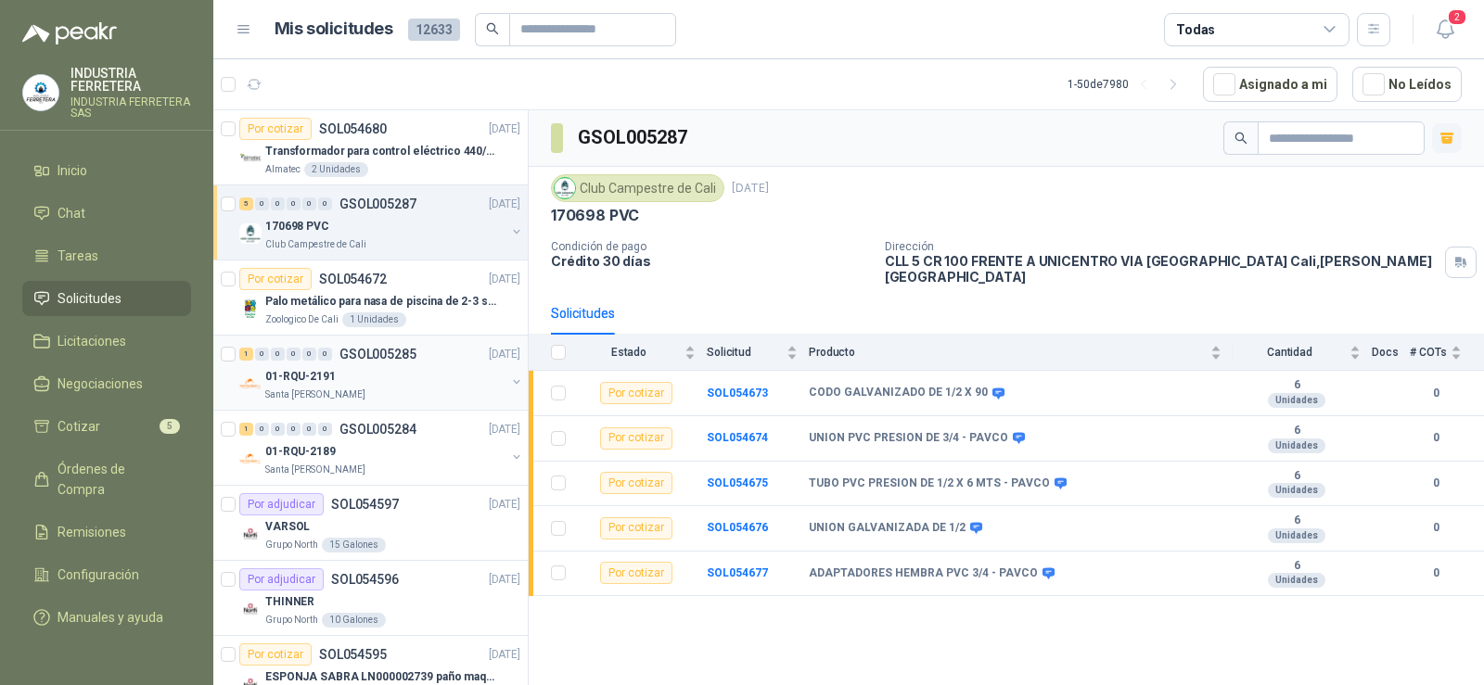
scroll to position [557, 0]
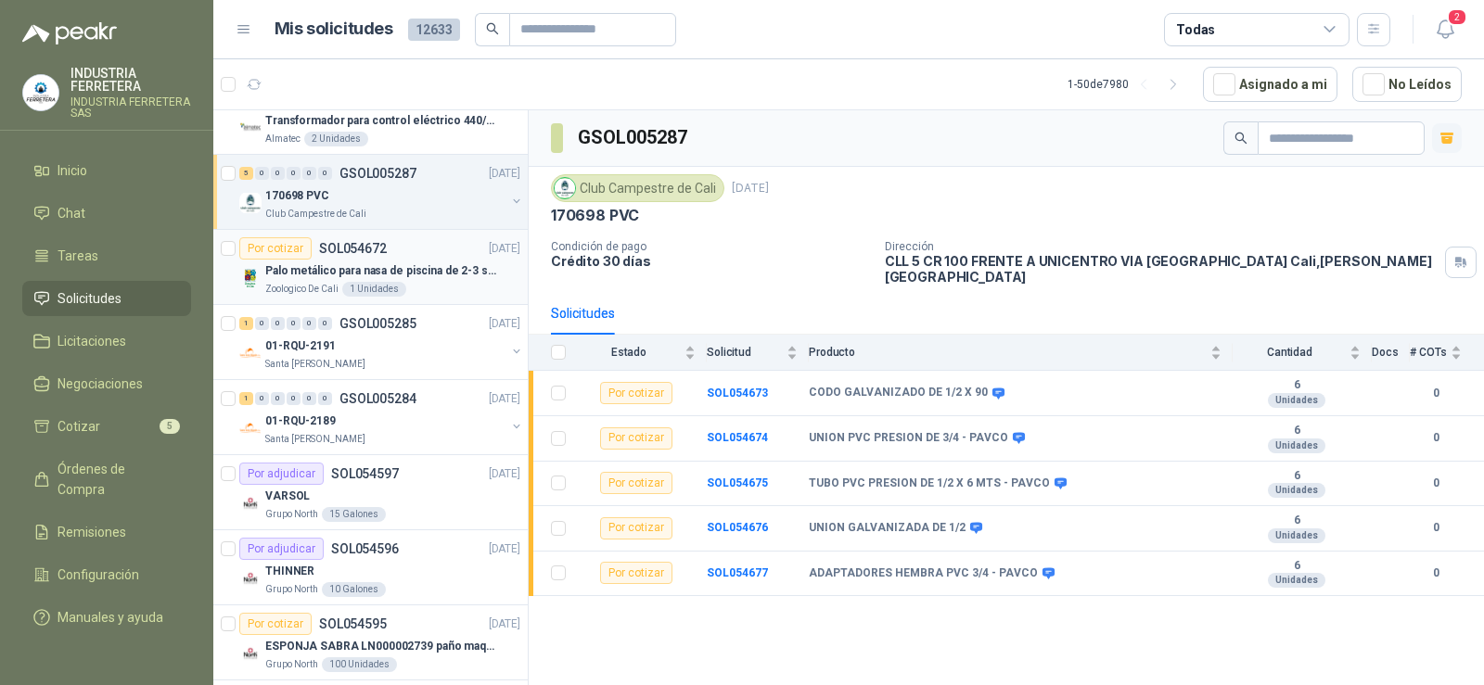
click at [382, 268] on p "Palo metálico para nasa de piscina de 2-3 sol.1115" at bounding box center [380, 272] width 231 height 18
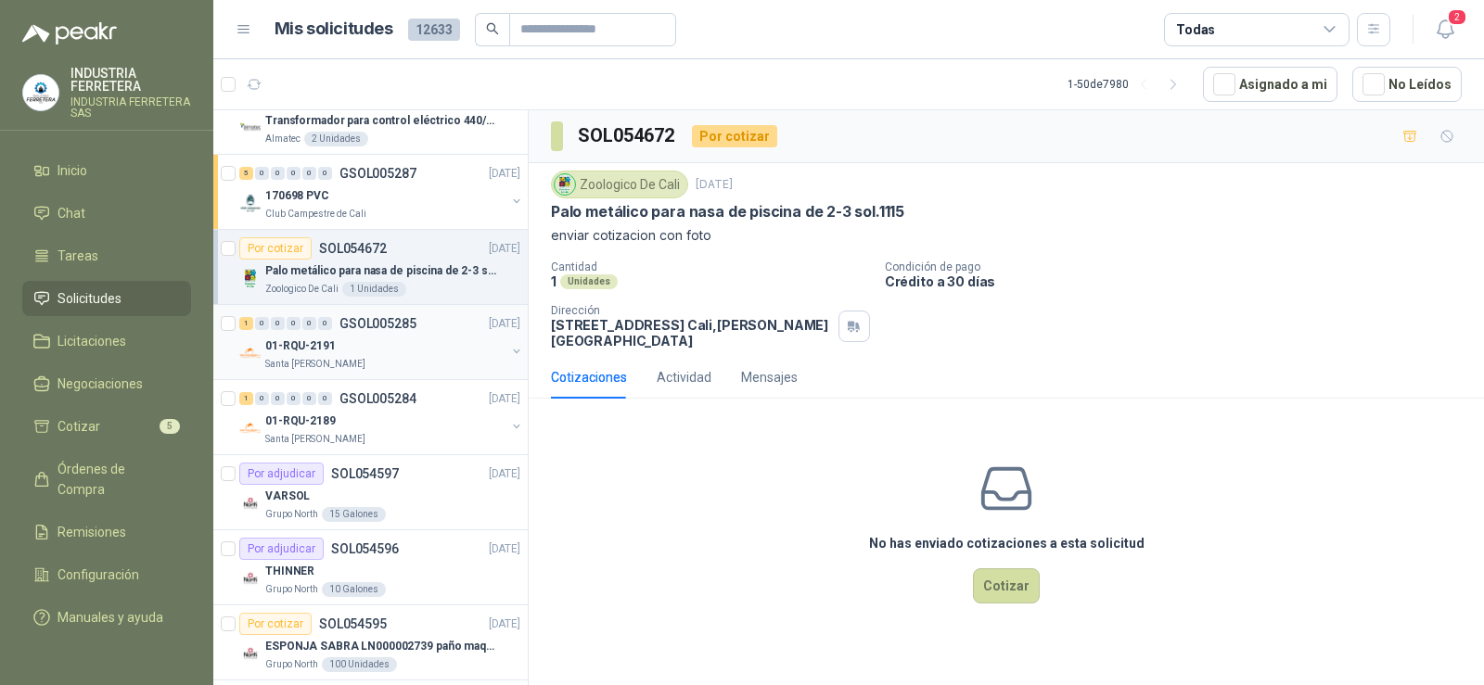
click at [384, 343] on div "01-RQU-2191" at bounding box center [385, 346] width 240 height 22
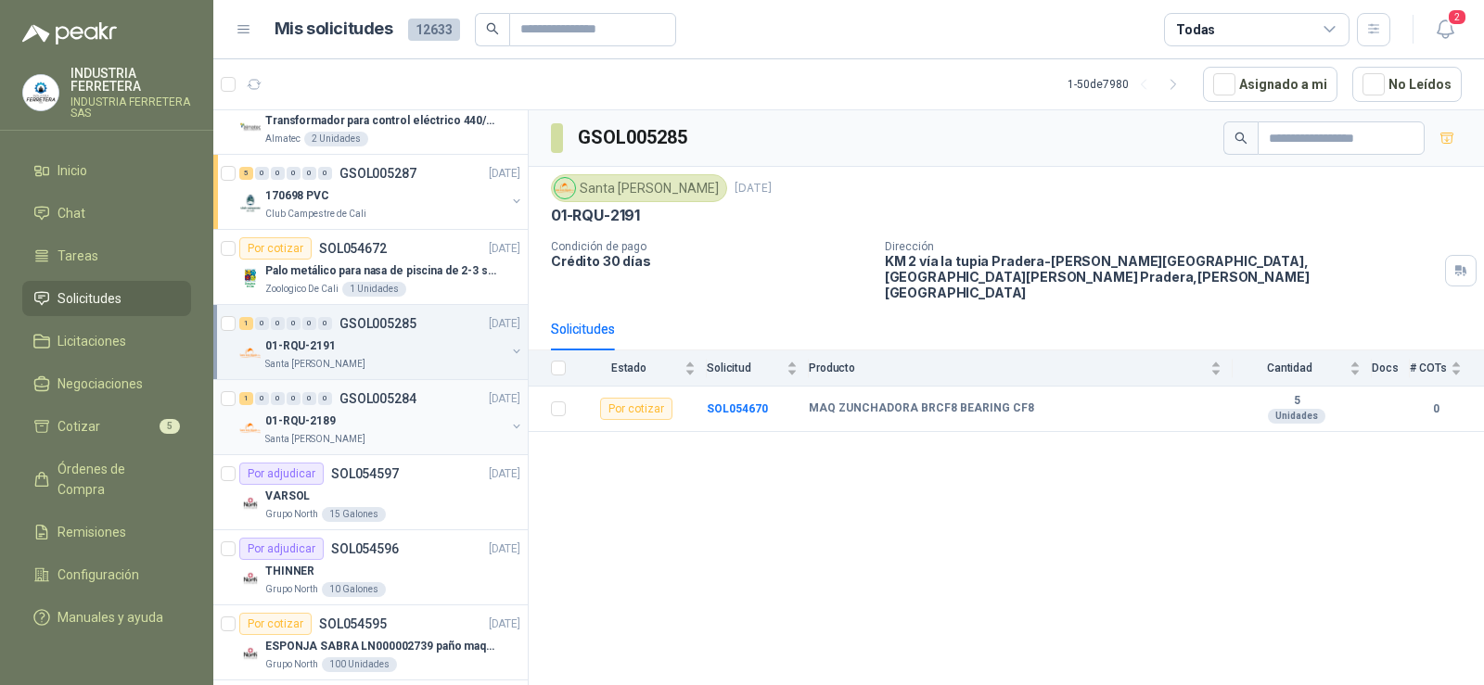
click at [370, 411] on div "01-RQU-2189" at bounding box center [385, 421] width 240 height 22
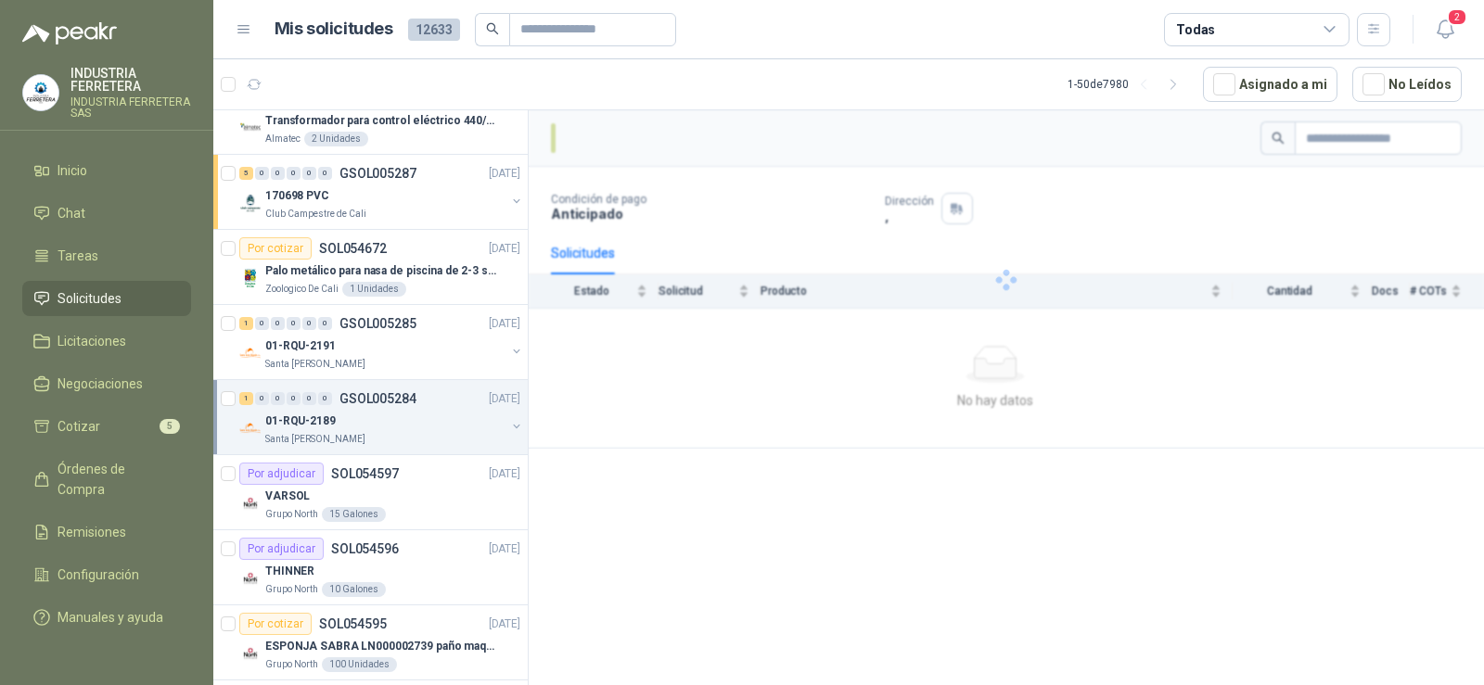
scroll to position [649, 0]
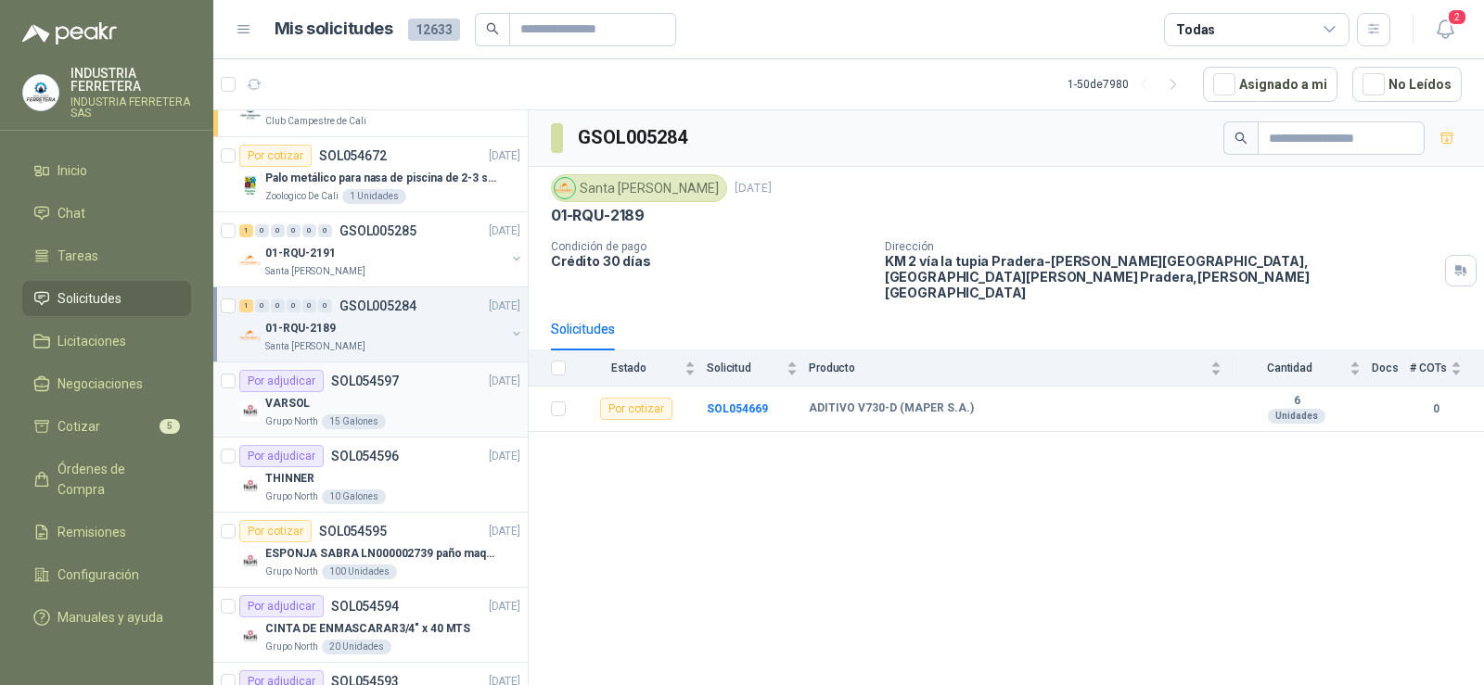
click at [376, 411] on div "VARSOL" at bounding box center [392, 403] width 255 height 22
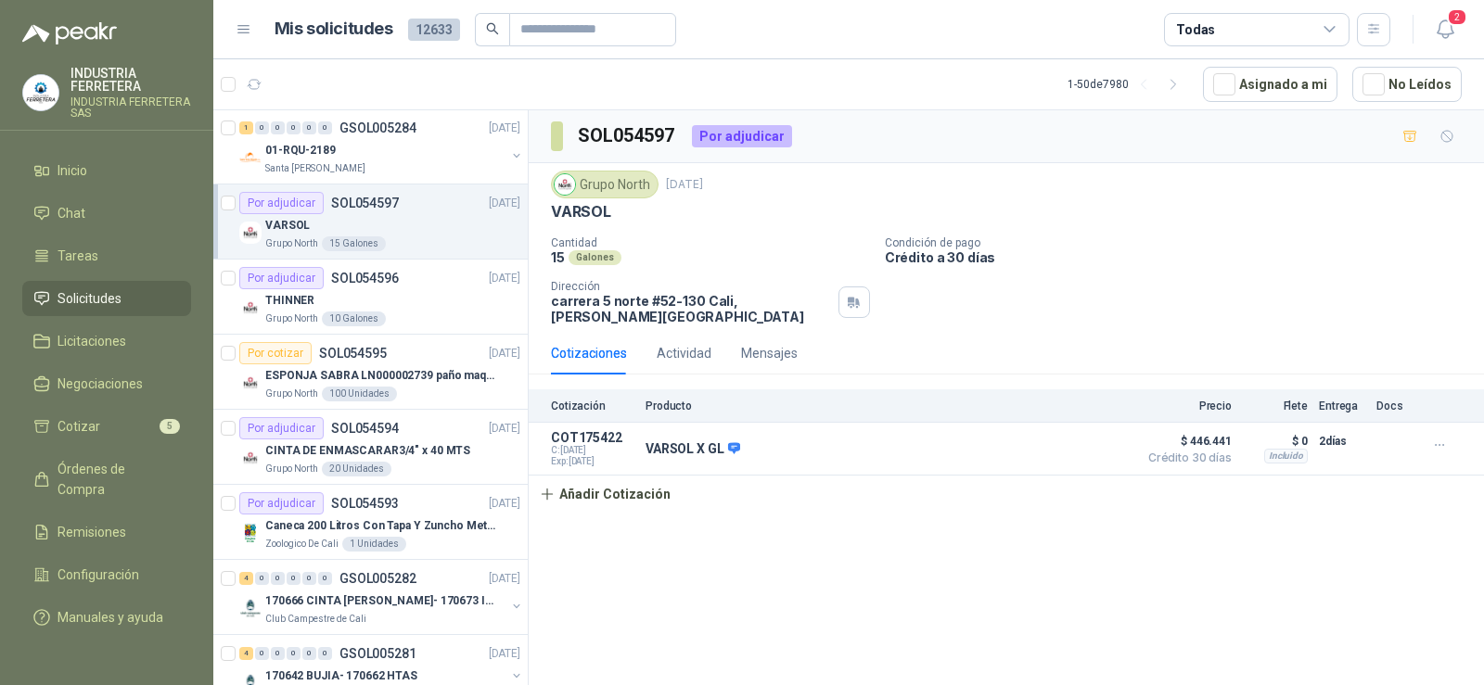
scroll to position [835, 0]
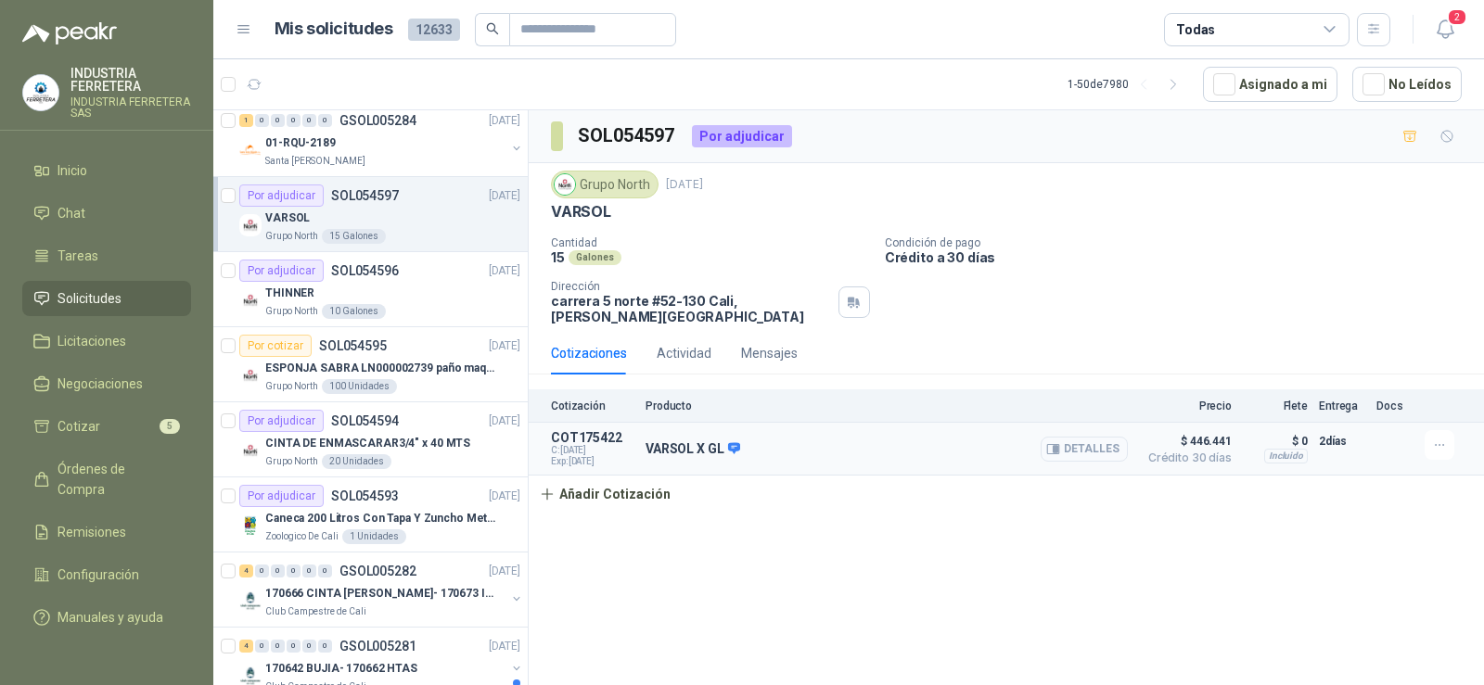
click at [1099, 437] on button "Detalles" at bounding box center [1084, 449] width 87 height 25
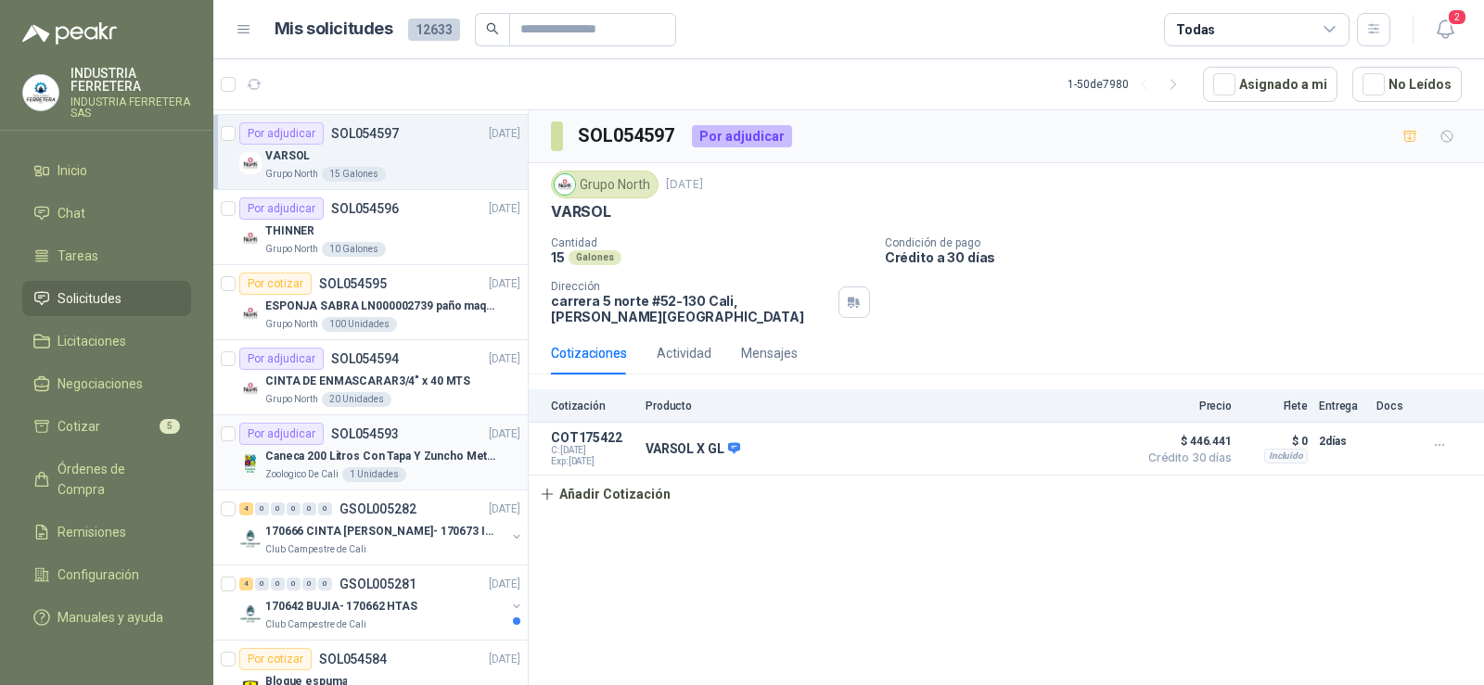
scroll to position [928, 0]
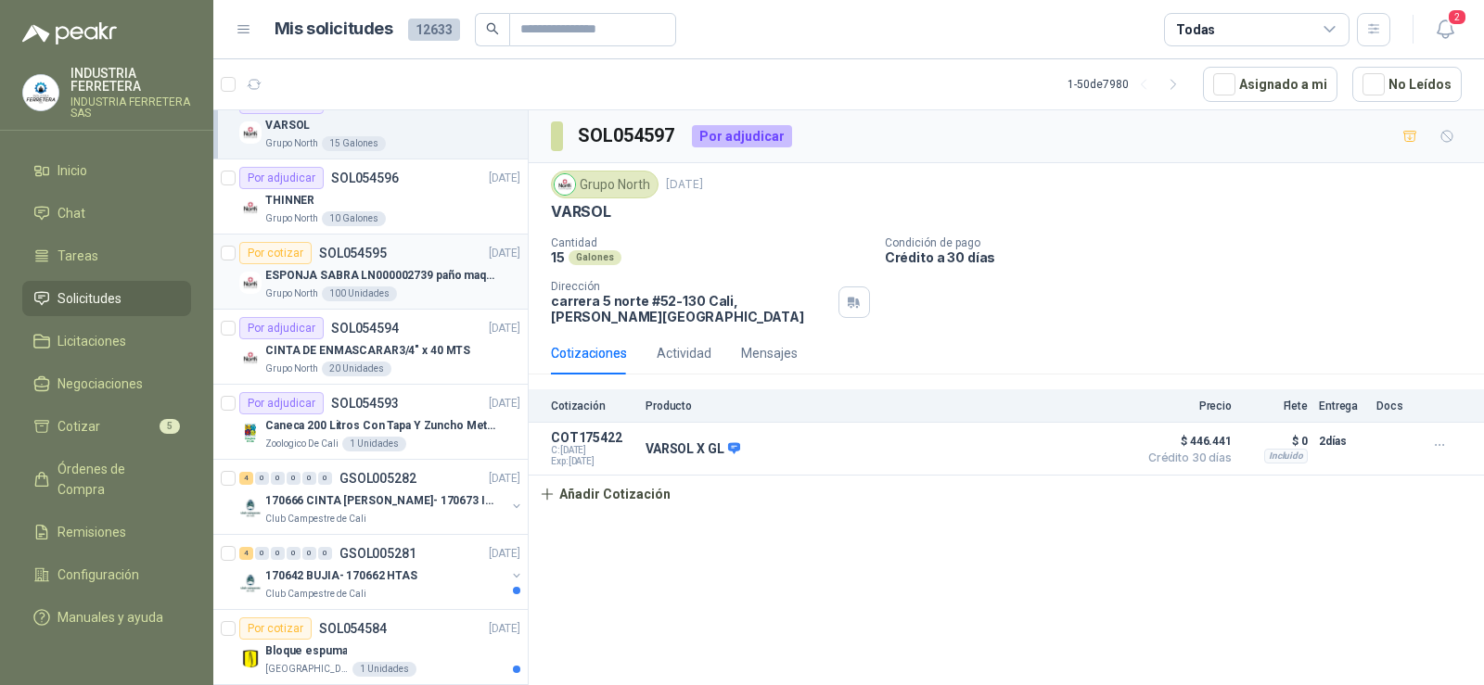
click at [365, 267] on p "ESPONJA SABRA LN000002739 paño maquina 3m 14cm x10 m" at bounding box center [380, 276] width 231 height 18
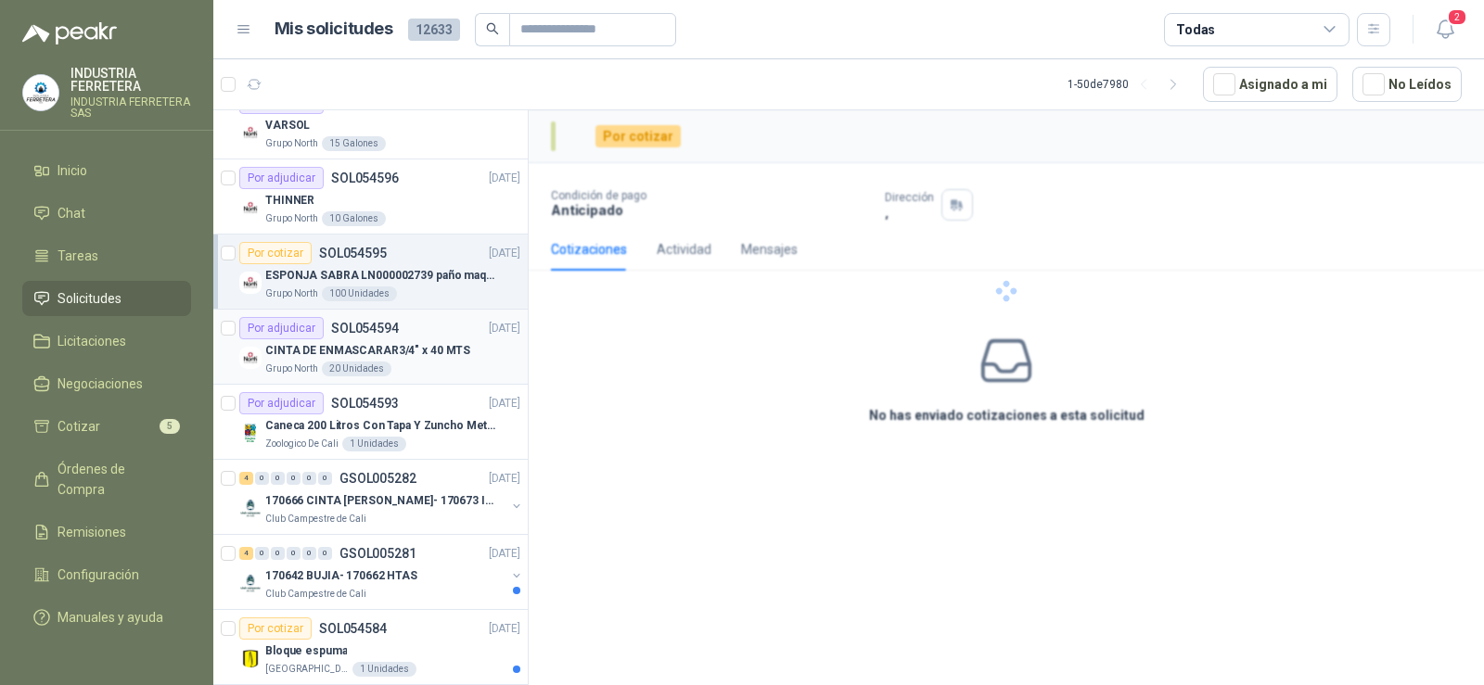
click at [408, 342] on p "CINTA DE ENMASCARAR3/4" x 40 MTS" at bounding box center [367, 351] width 205 height 18
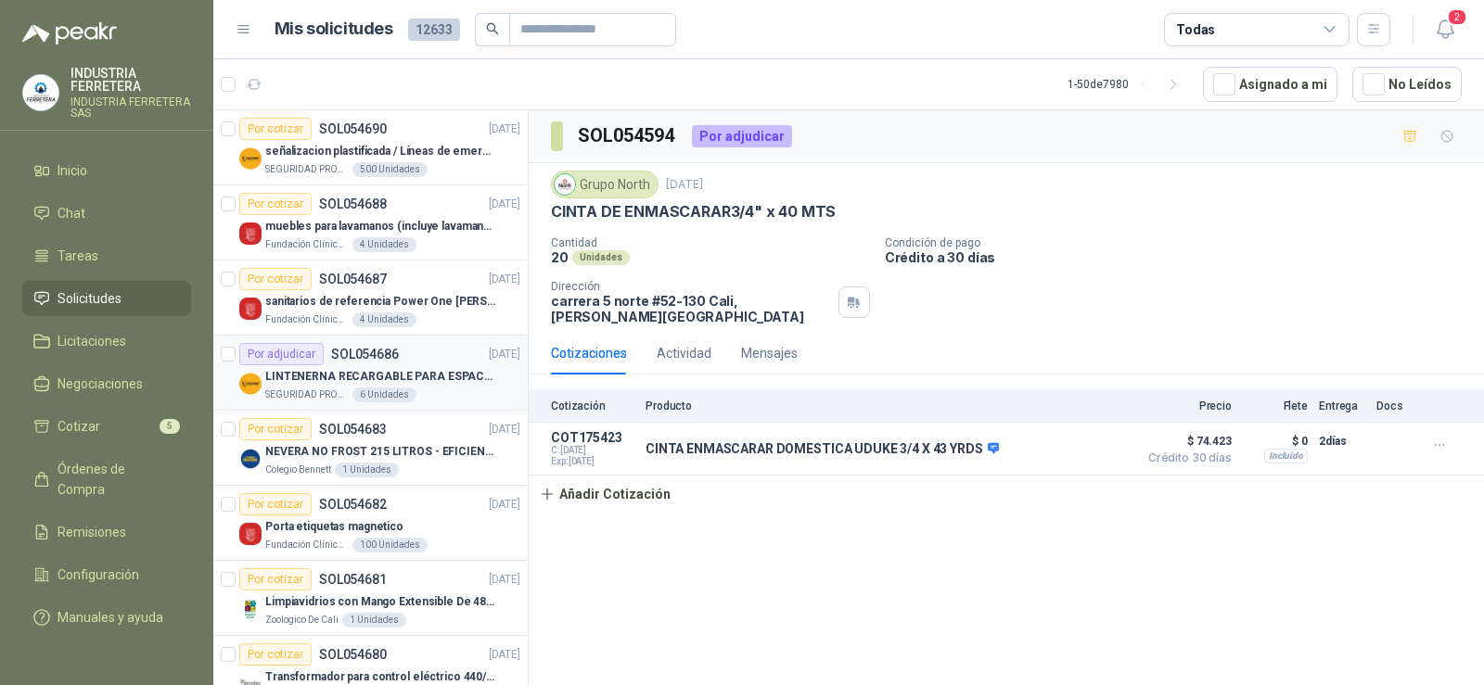
click at [301, 374] on p "LINTENERNA RECARGABLE PARA ESPACIOS ABIERTOS 100-120MTS" at bounding box center [380, 377] width 231 height 18
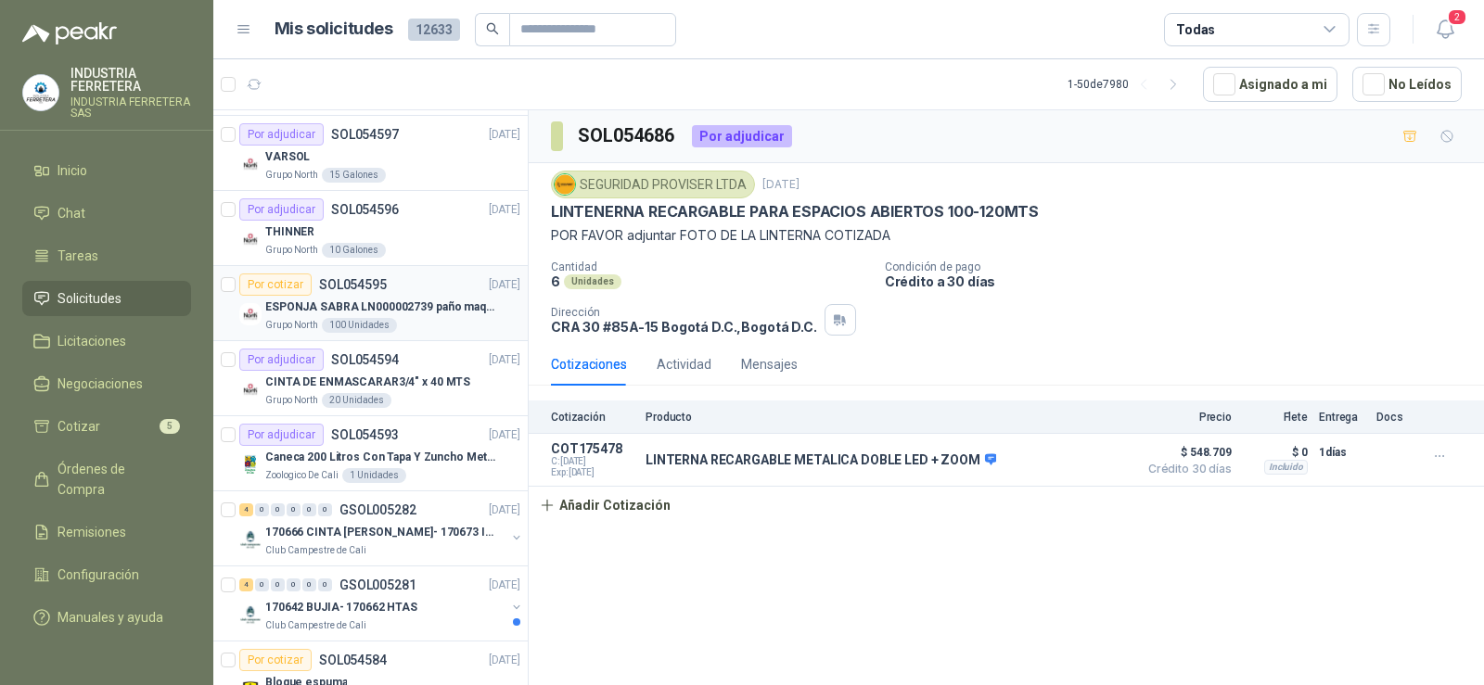
scroll to position [928, 0]
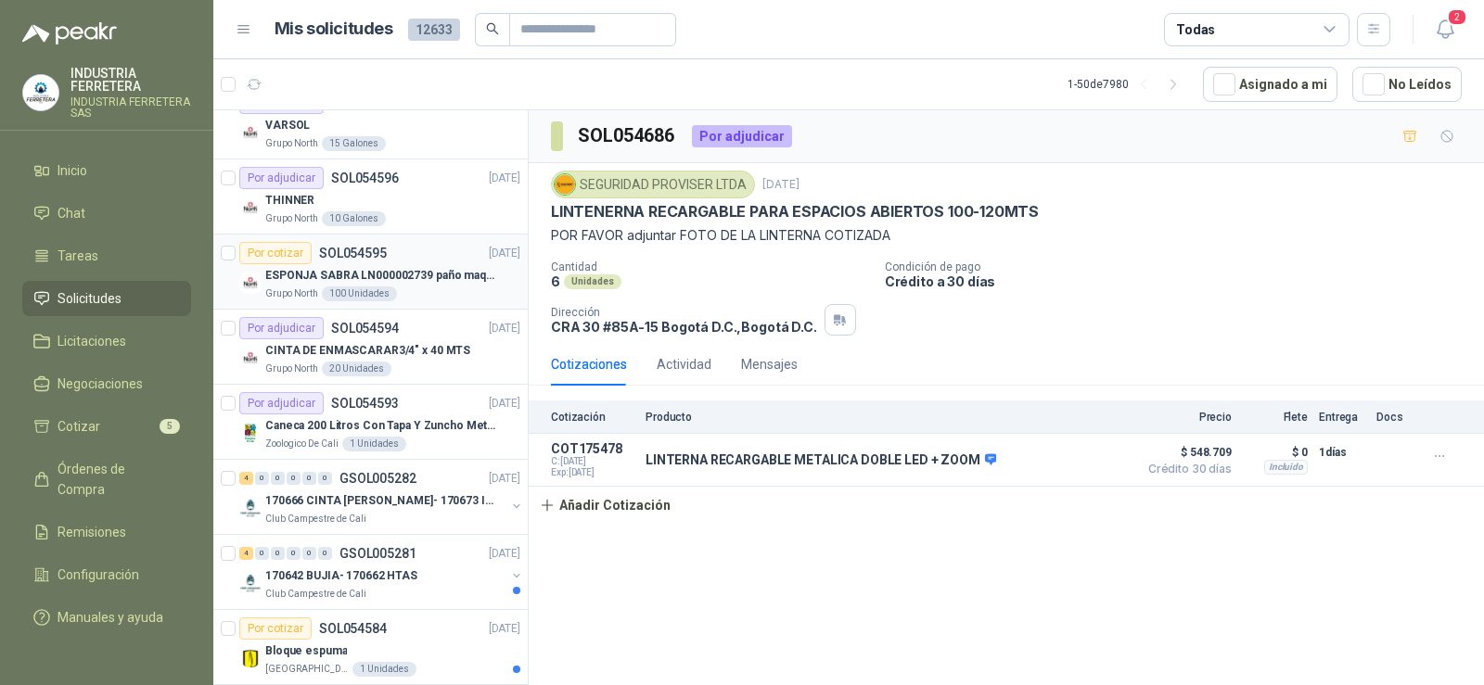
click at [393, 264] on div "ESPONJA SABRA LN000002739 paño maquina 3m 14cm x10 m" at bounding box center [392, 275] width 255 height 22
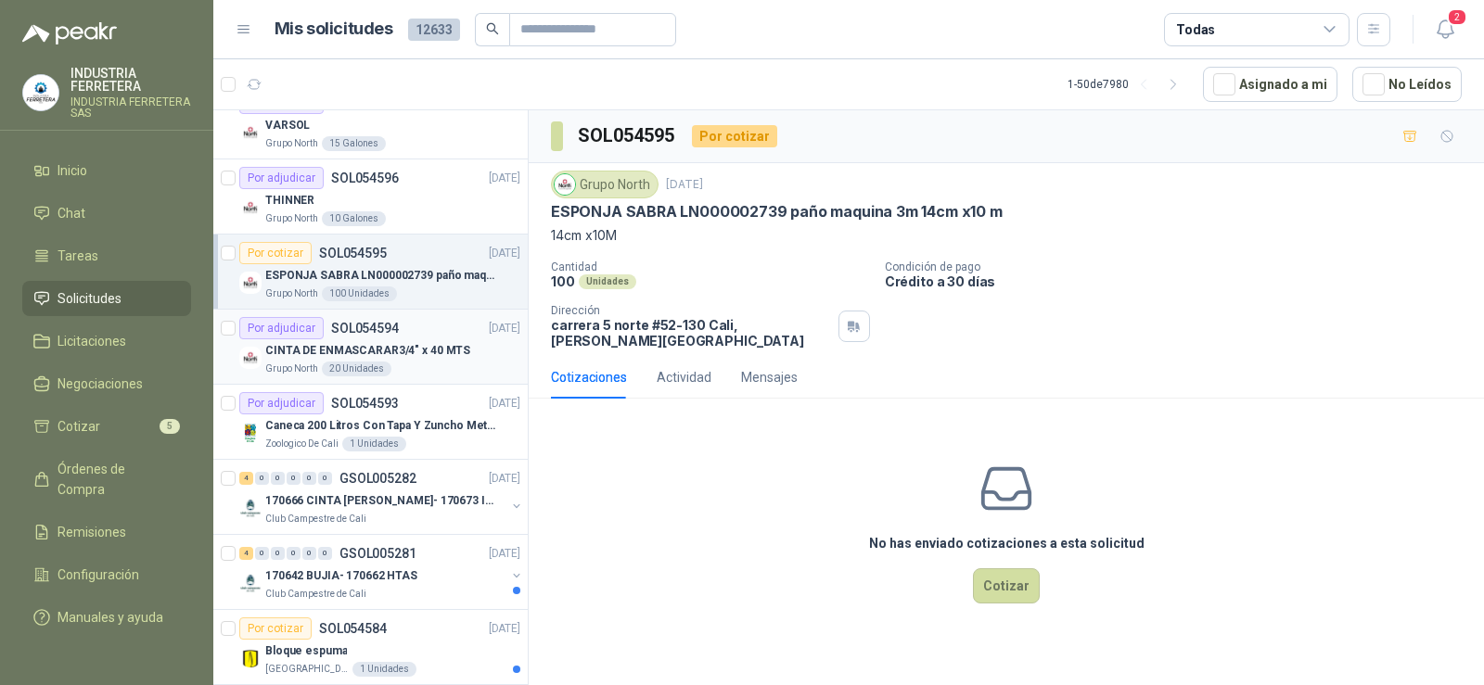
click at [415, 339] on div "CINTA DE ENMASCARAR3/4" x 40 MTS" at bounding box center [392, 350] width 255 height 22
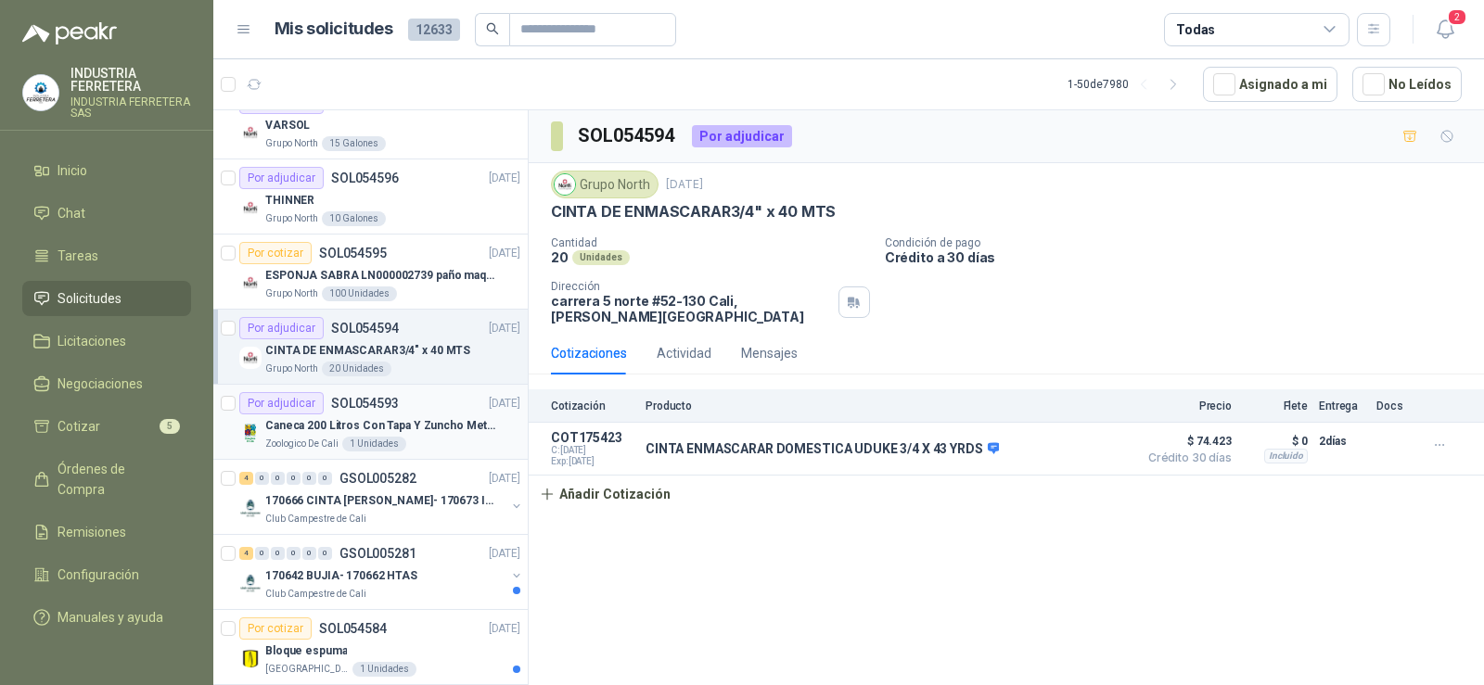
click at [370, 414] on div "Por adjudicar SOL054593" at bounding box center [319, 403] width 160 height 22
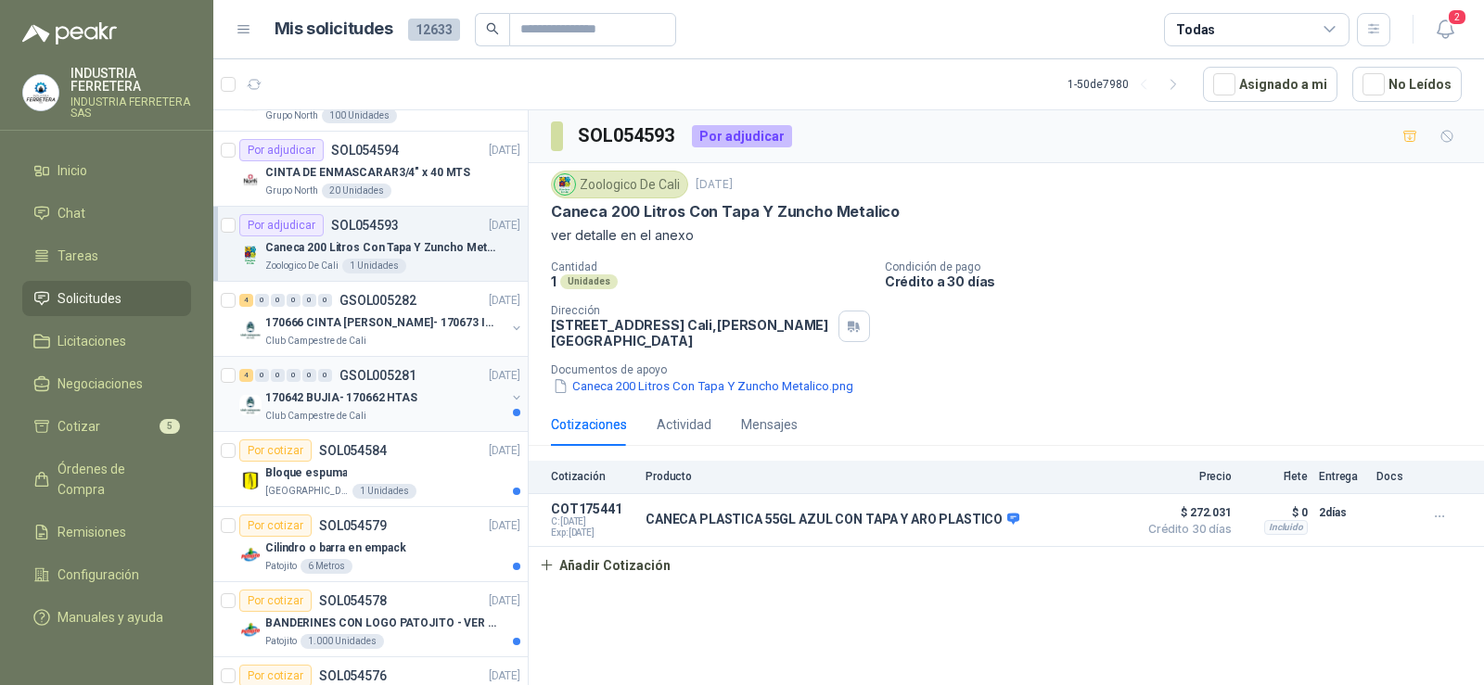
scroll to position [1113, 0]
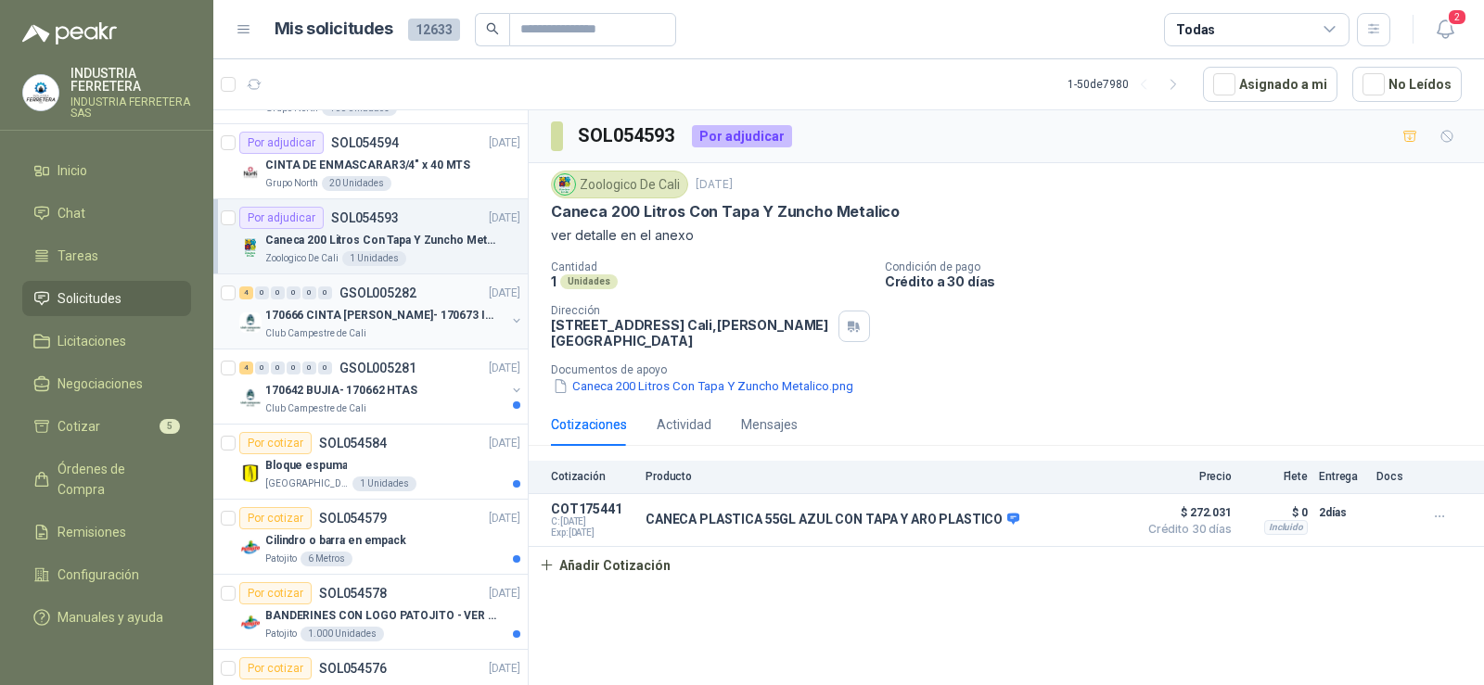
click at [377, 314] on p "170666 CINTA [PERSON_NAME]- 170673 IMPERMEABILI" at bounding box center [380, 316] width 231 height 18
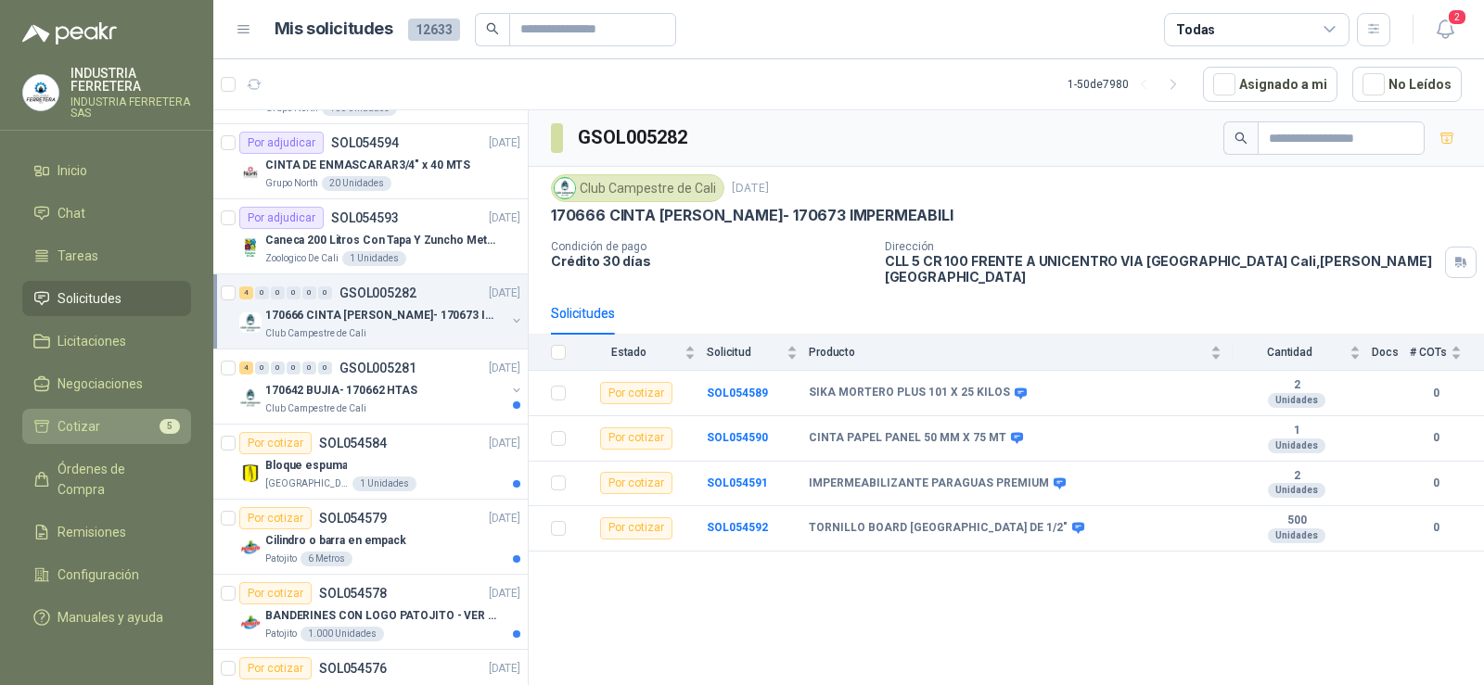
click at [127, 416] on li "Cotizar 5" at bounding box center [106, 426] width 147 height 20
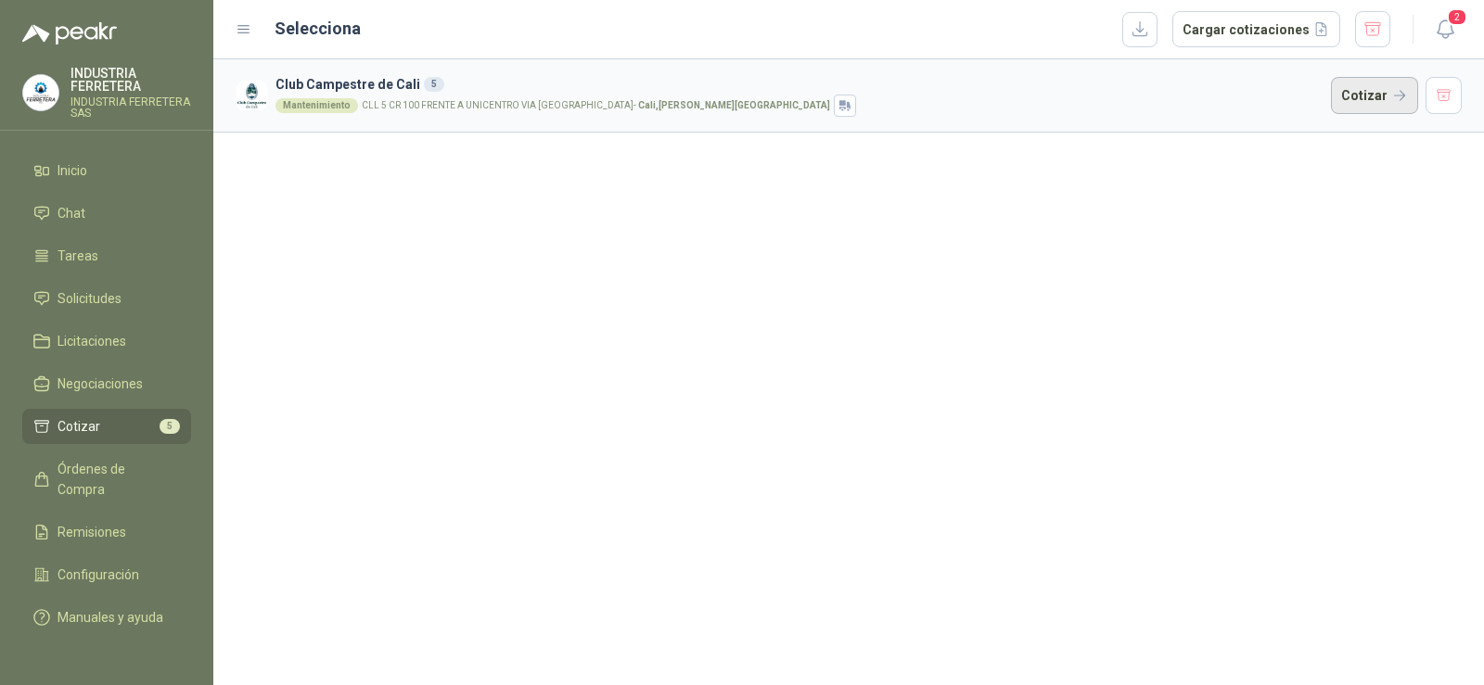
click at [1384, 94] on button "Cotizar" at bounding box center [1374, 95] width 87 height 37
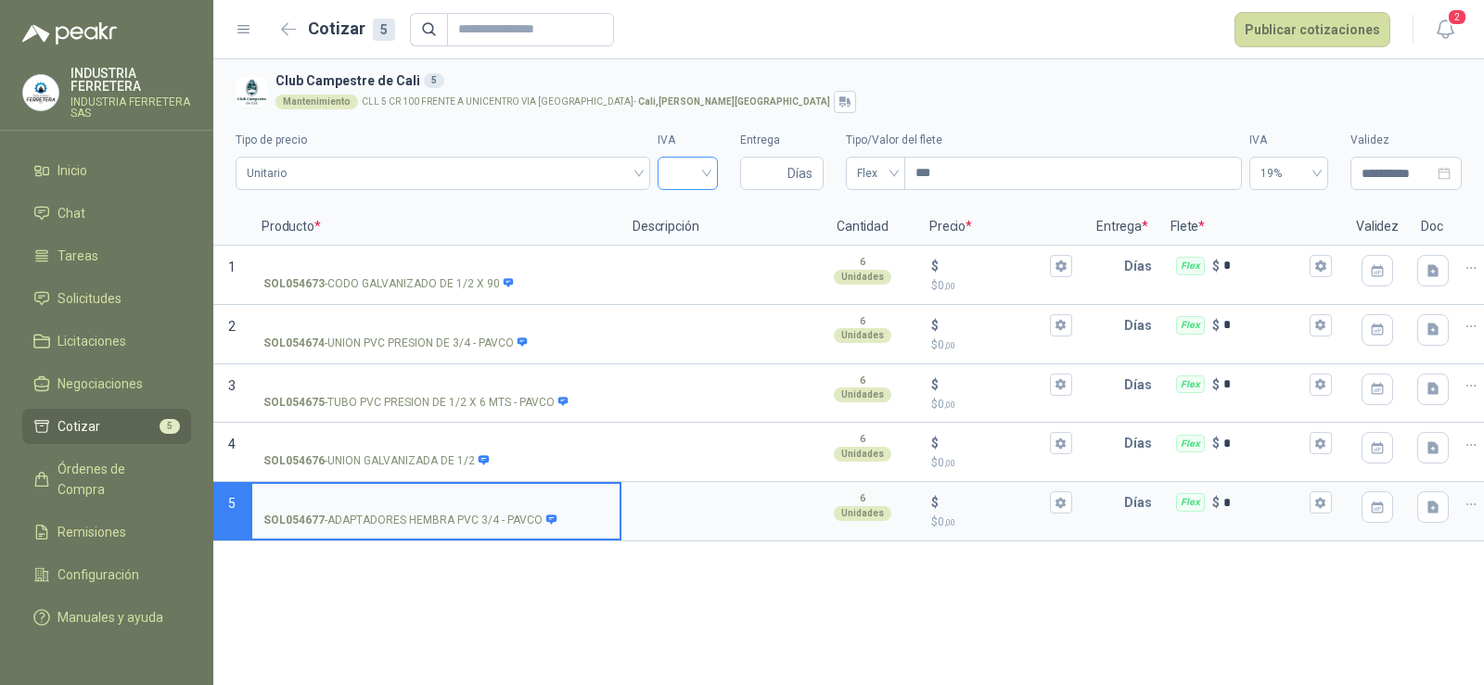
click at [677, 168] on input "search" at bounding box center [688, 172] width 38 height 28
click at [689, 215] on div "19%" at bounding box center [688, 212] width 31 height 20
click at [768, 171] on input "Entrega" at bounding box center [767, 174] width 32 height 32
type input "*"
drag, startPoint x: 756, startPoint y: 171, endPoint x: 747, endPoint y: 173, distance: 9.5
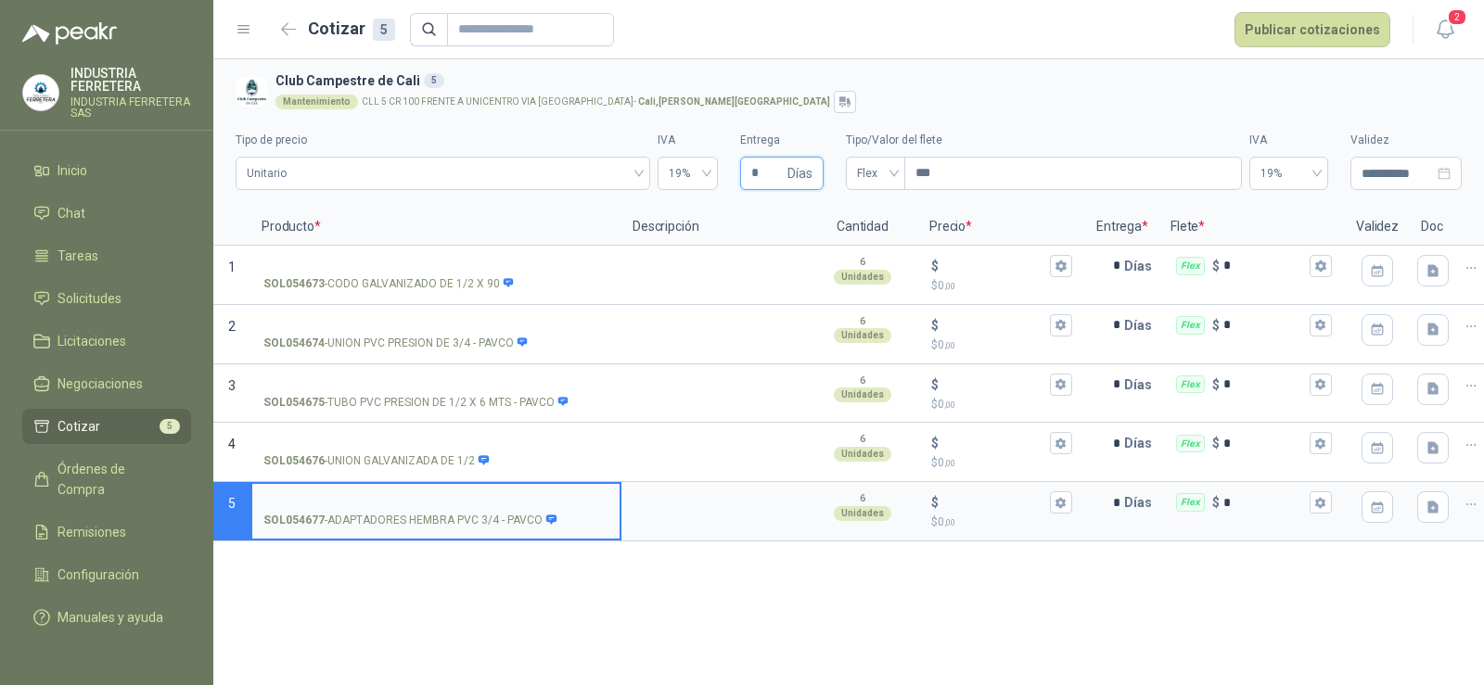
click at [747, 173] on span "* Días" at bounding box center [781, 173] width 83 height 33
click at [761, 175] on input "*" at bounding box center [767, 174] width 32 height 32
type input "*"
click at [838, 104] on div "Mantenimiento CLL 5 CR 100 FRENTE A UNICENTRO VIA [GEOGRAPHIC_DATA] - [GEOGRAPH…" at bounding box center [864, 102] width 1179 height 22
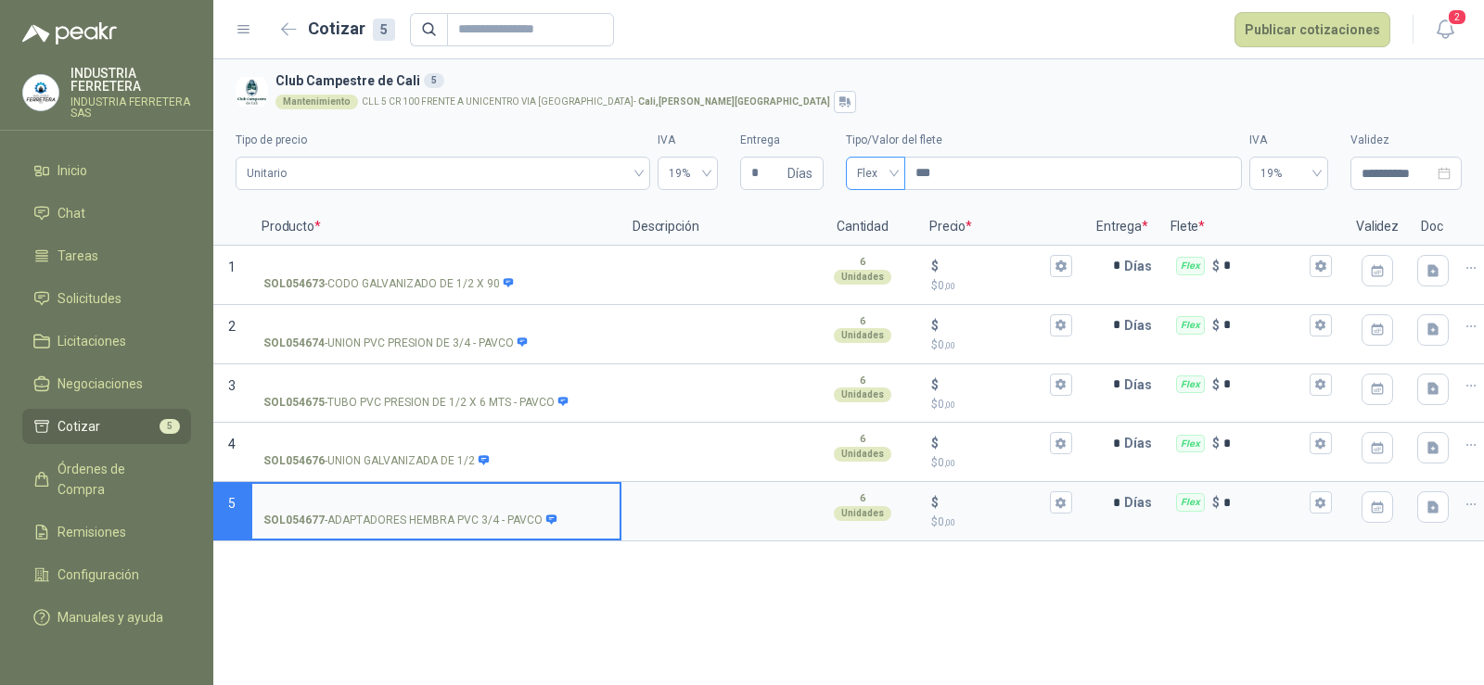
click at [846, 159] on div "Flex" at bounding box center [875, 173] width 59 height 33
click at [869, 243] on div "Incluido" at bounding box center [876, 242] width 30 height 20
click at [413, 260] on input "SOL054673 - CODO GALVANIZADO DE 1/2 X 90" at bounding box center [435, 267] width 345 height 14
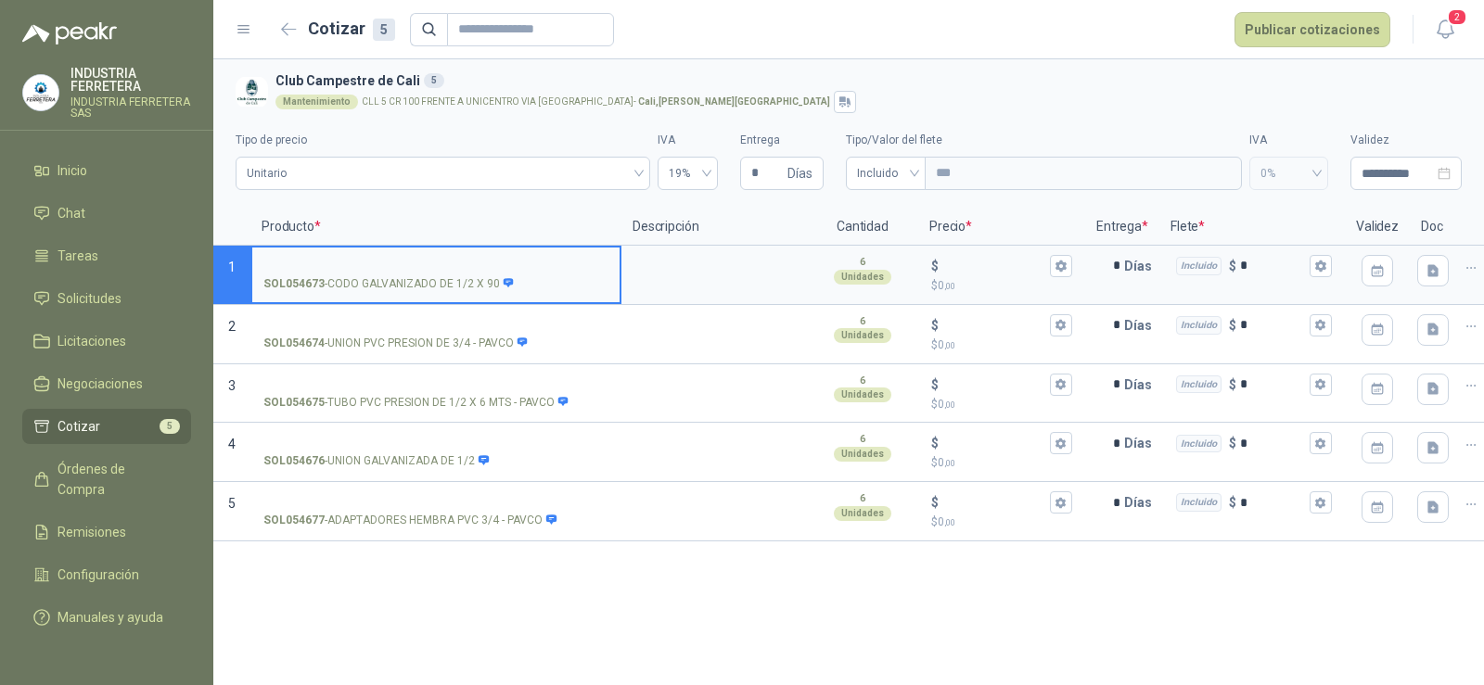
click at [409, 260] on input "SOL054673 - CODO GALVANIZADO DE 1/2 X 90" at bounding box center [435, 267] width 345 height 14
click at [359, 381] on input "SOL054675 - TUBO PVC PRESION DE 1/2 X 6 MTS - PAVCO" at bounding box center [435, 385] width 345 height 14
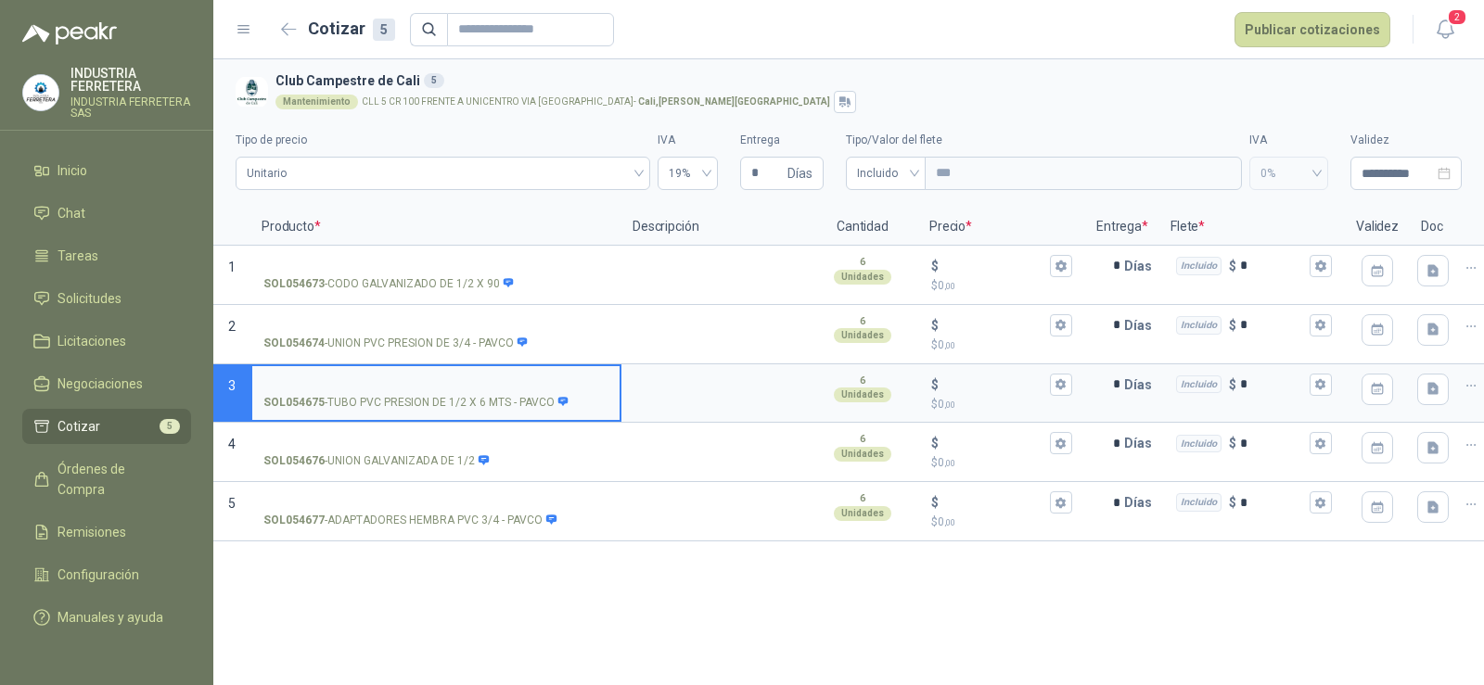
click at [359, 381] on input "SOL054675 - TUBO PVC PRESION DE 1/2 X 6 MTS - PAVCO" at bounding box center [435, 385] width 345 height 14
click at [978, 387] on input "$ $ 0 ,00" at bounding box center [994, 385] width 104 height 14
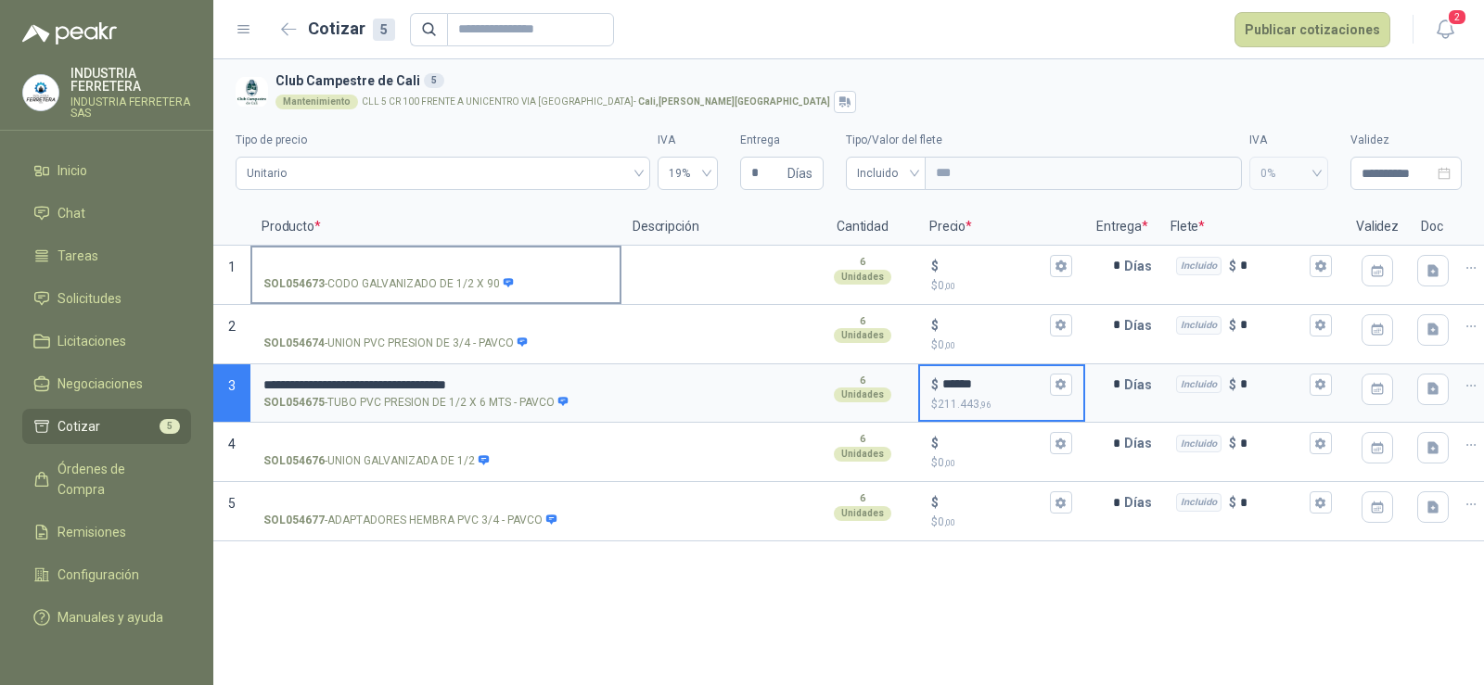
type input "******"
click at [390, 272] on input "SOL054673 - CODO GALVANIZADO DE 1/2 X 90" at bounding box center [435, 267] width 345 height 14
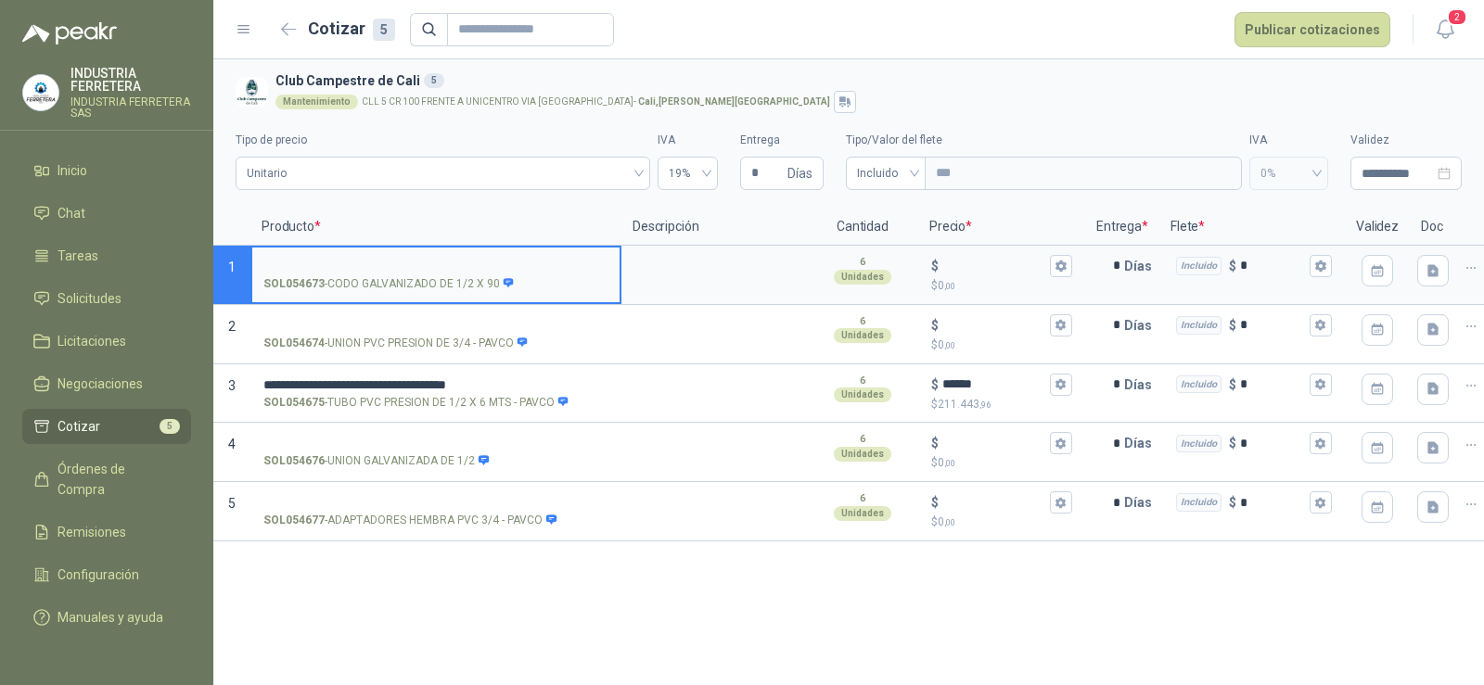
click at [390, 263] on input "SOL054673 - CODO GALVANIZADO DE 1/2 X 90" at bounding box center [435, 267] width 345 height 14
click at [385, 320] on input "SOL054674 - UNION PVC PRESION DE 3/4 - PAVCO" at bounding box center [435, 326] width 345 height 14
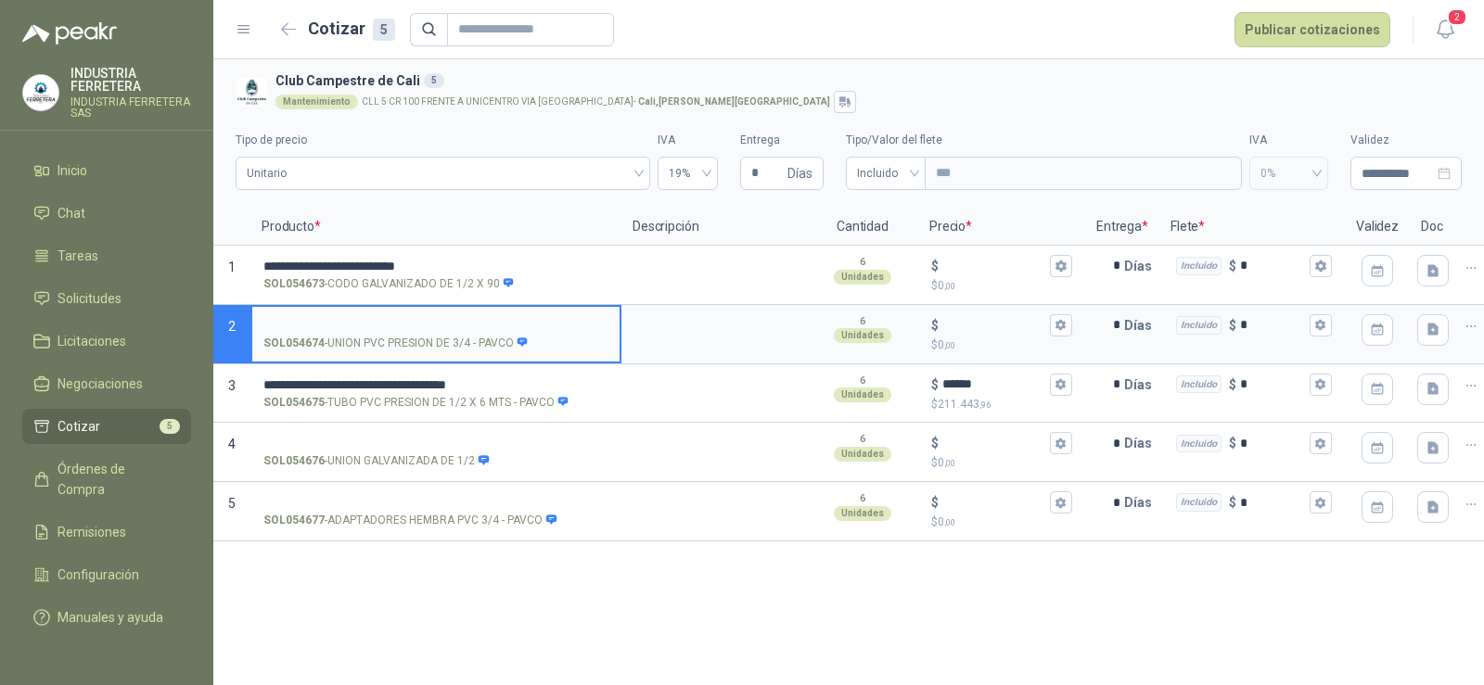
click at [343, 321] on input "SOL054674 - UNION PVC PRESION DE 3/4 - PAVCO" at bounding box center [435, 326] width 345 height 14
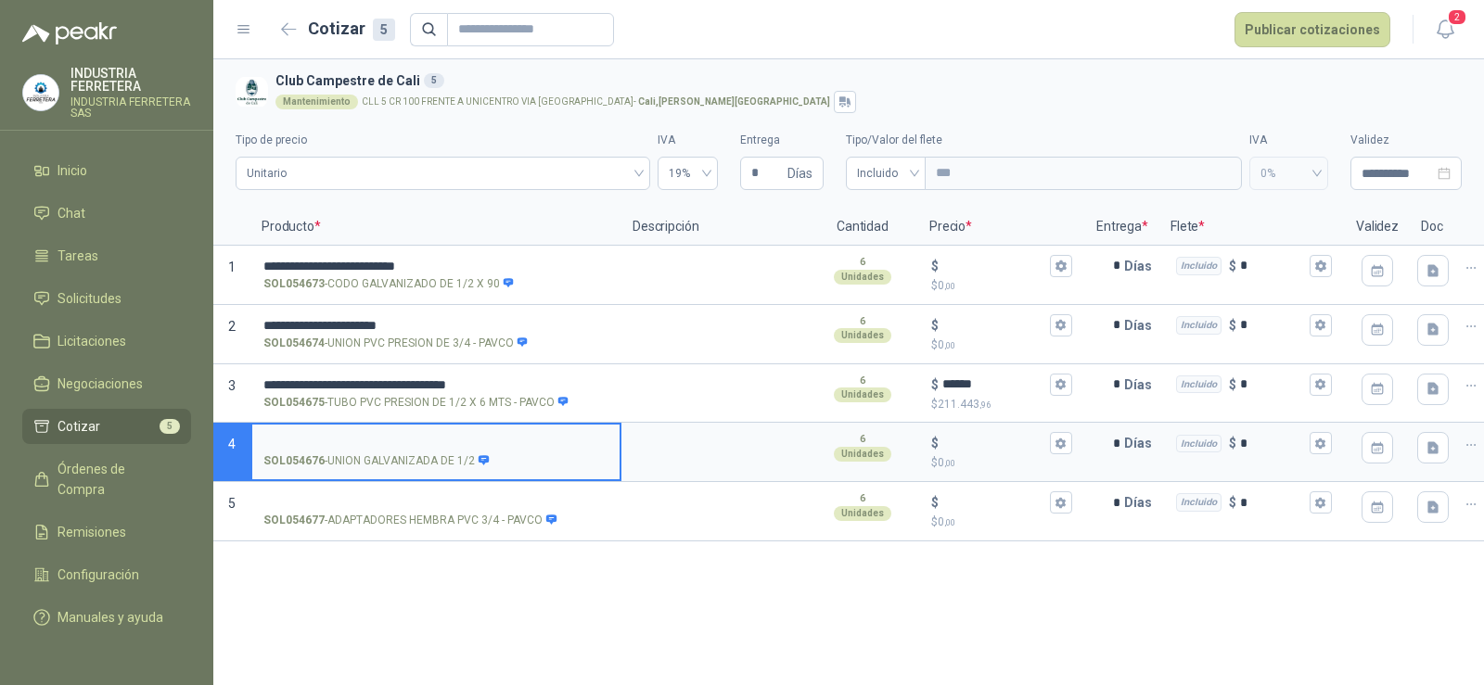
click at [363, 443] on input "SOL054676 - UNION GALVANIZADA DE 1/2" at bounding box center [435, 444] width 345 height 14
click at [353, 323] on input "**********" at bounding box center [435, 326] width 345 height 14
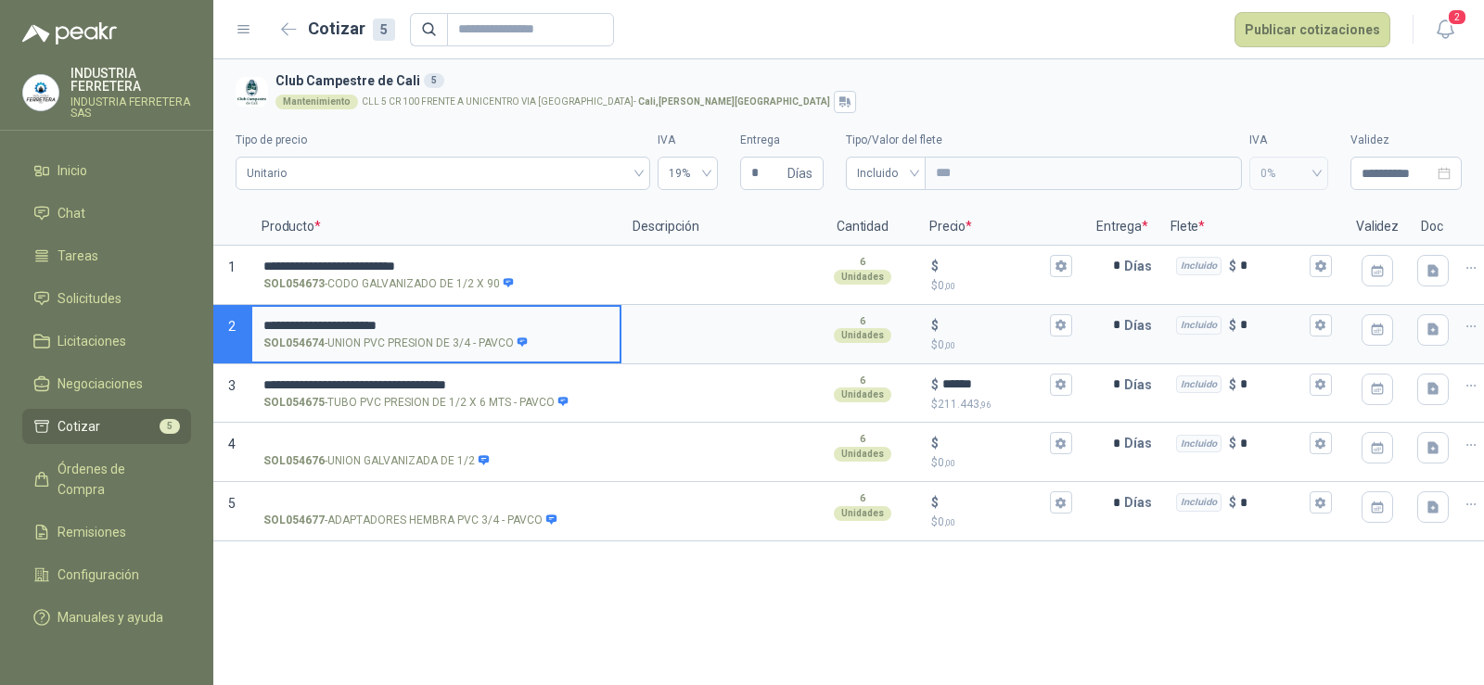
click at [353, 323] on input "**********" at bounding box center [435, 326] width 345 height 14
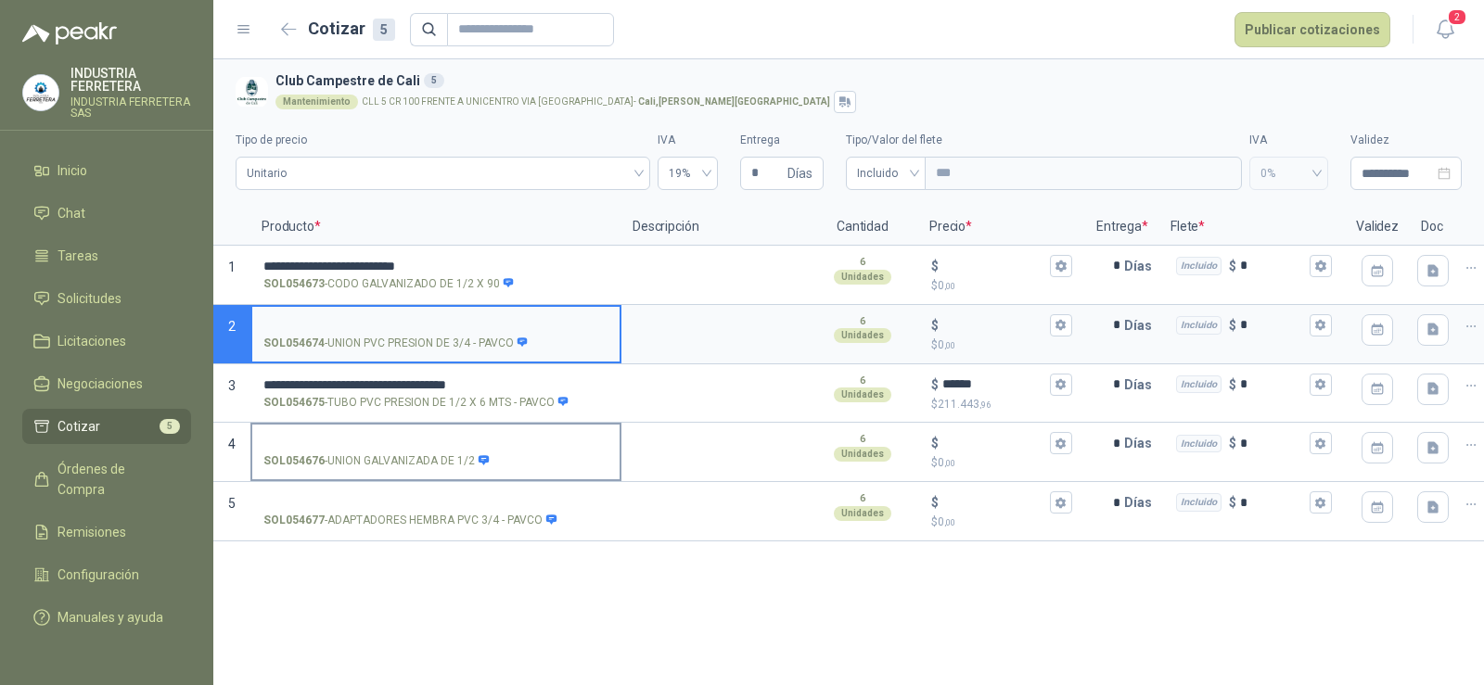
click at [348, 437] on input "SOL054676 - UNION GALVANIZADA DE 1/2" at bounding box center [435, 444] width 345 height 14
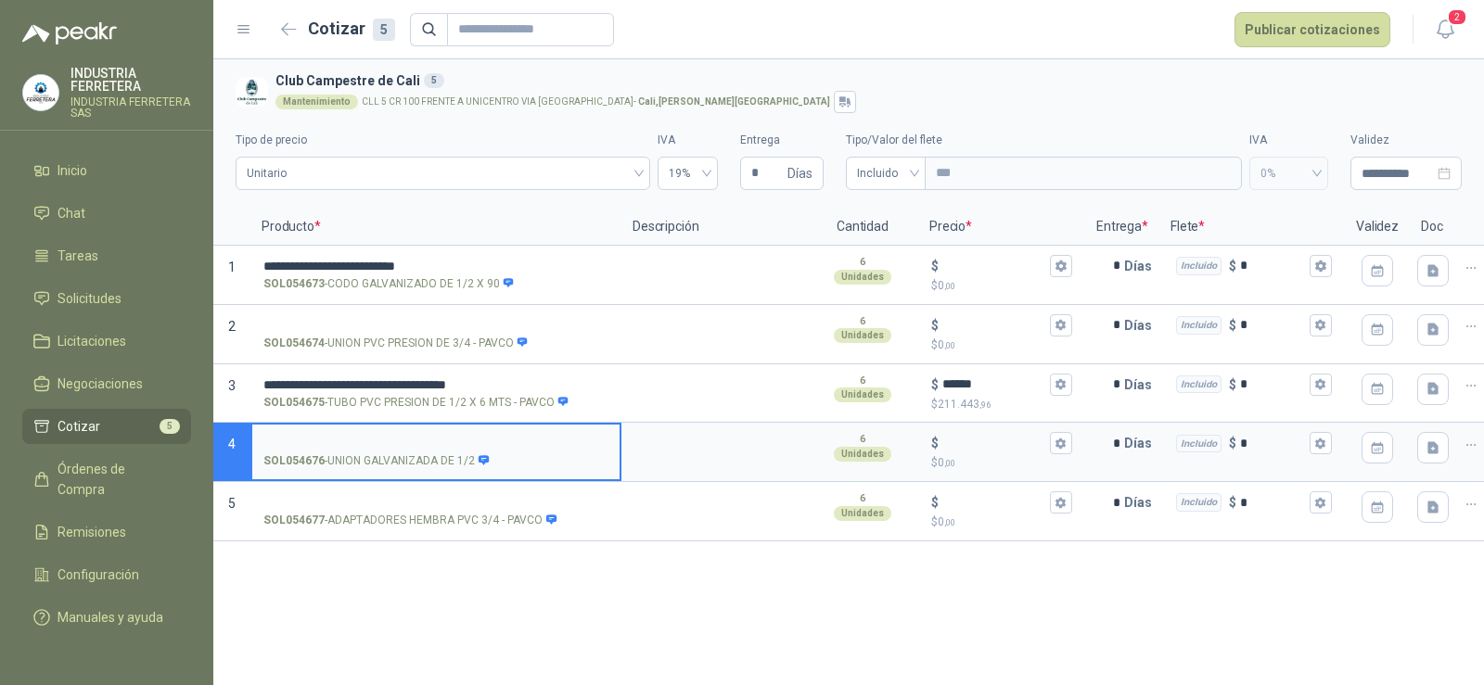
click at [348, 437] on input "SOL054676 - UNION GALVANIZADA DE 1/2" at bounding box center [435, 444] width 345 height 14
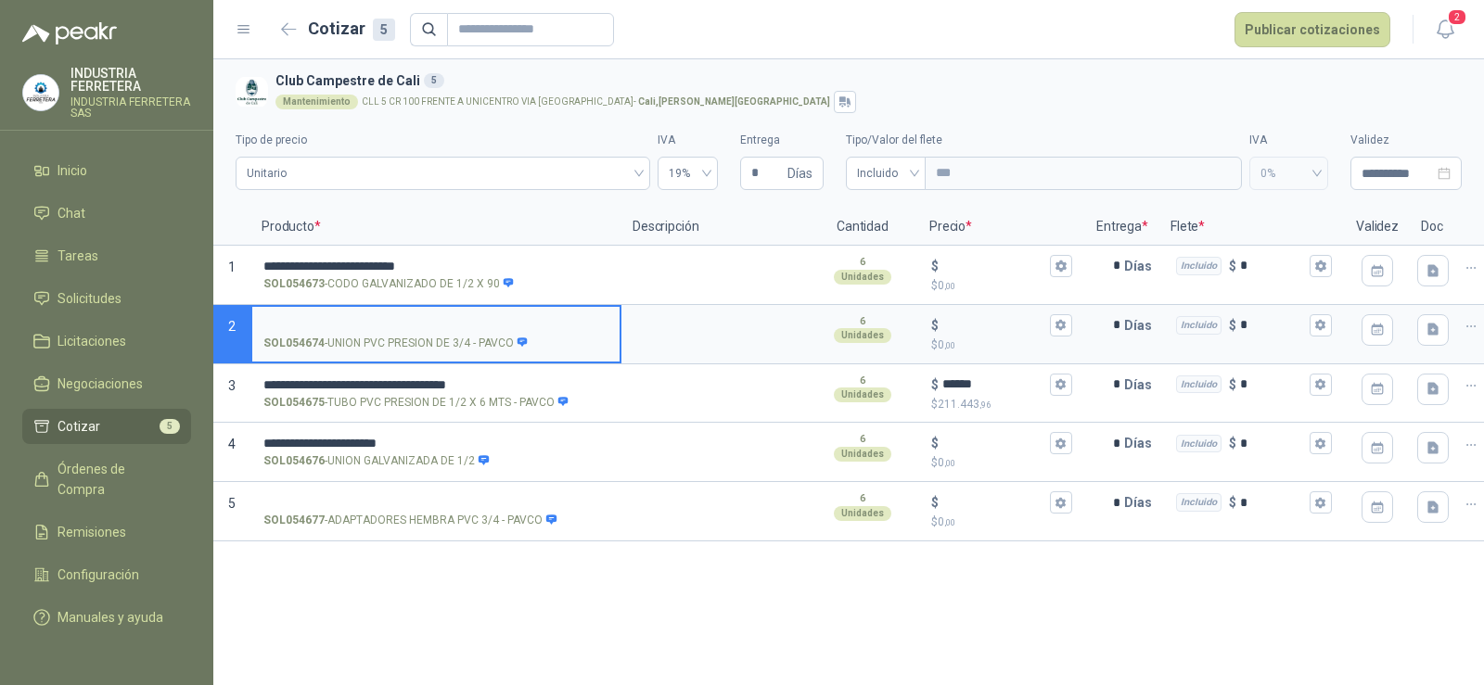
click at [333, 324] on input "SOL054674 - UNION PVC PRESION DE 3/4 - PAVCO" at bounding box center [435, 326] width 345 height 14
click at [370, 319] on input "SOL054674 - UNION PVC PRESION DE 3/4 - PAVCO" at bounding box center [435, 326] width 345 height 14
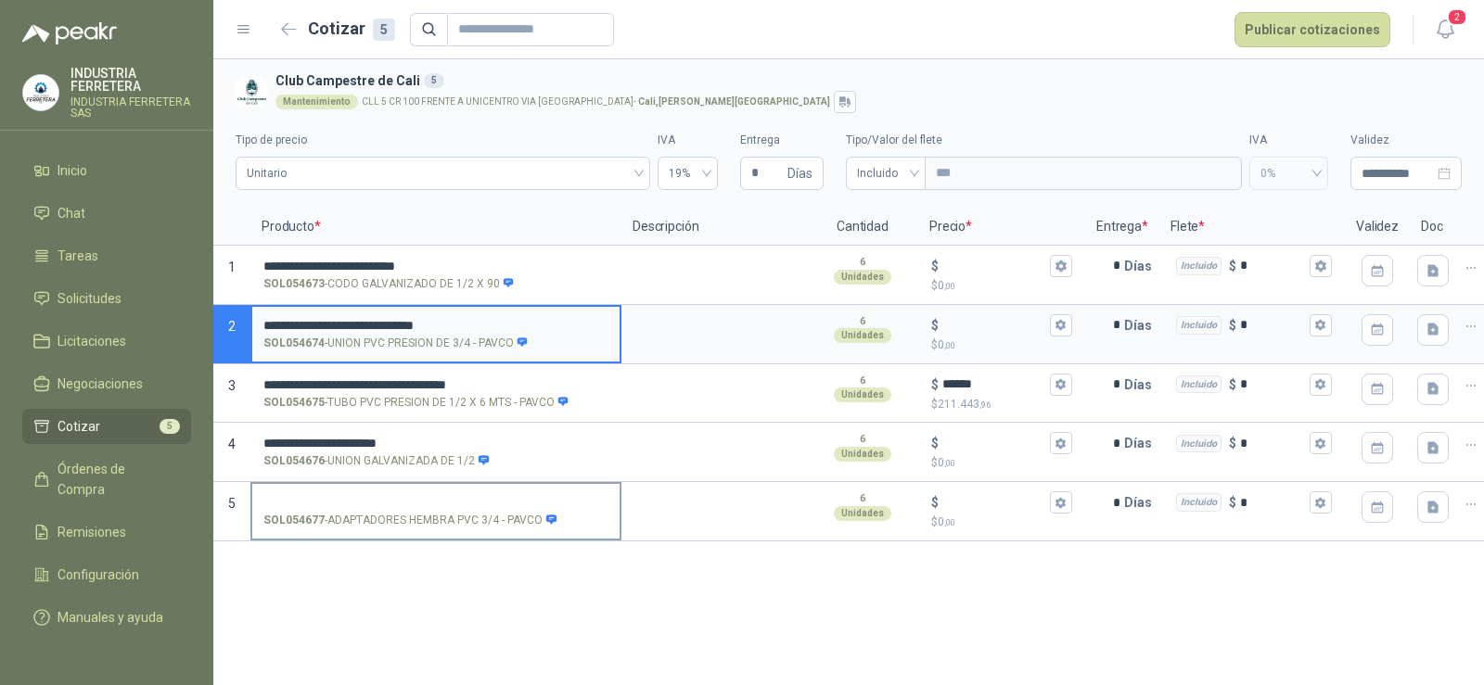
click at [351, 489] on label "SOL054677 - ADAPTADORES HEMBRA PVC 3/4 - PAVCO" at bounding box center [435, 510] width 367 height 53
click at [351, 496] on input "SOL054677 - ADAPTADORES HEMBRA PVC 3/4 - PAVCO" at bounding box center [435, 503] width 345 height 14
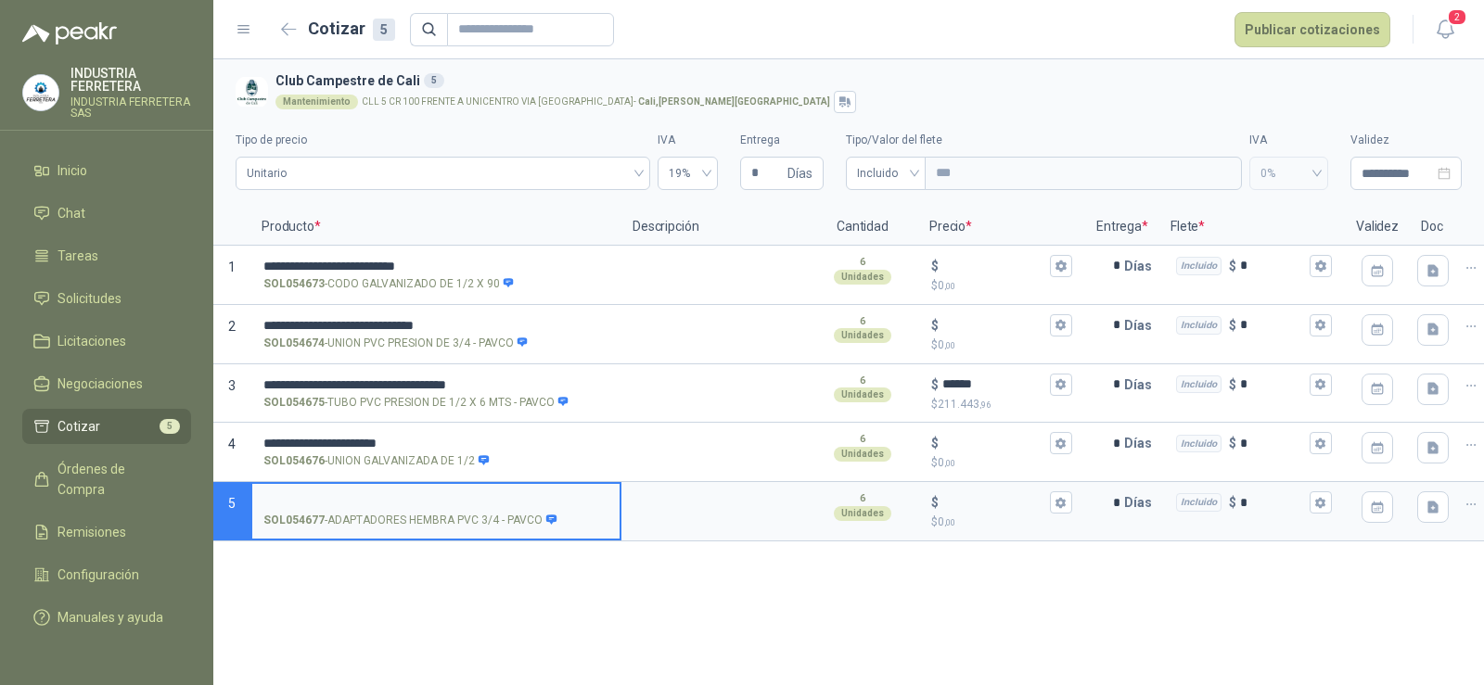
click at [356, 503] on input "SOL054677 - ADAPTADORES HEMBRA PVC 3/4 - PAVCO" at bounding box center [435, 503] width 345 height 14
click at [976, 265] on input "$ $ 0 ,00" at bounding box center [994, 266] width 104 height 14
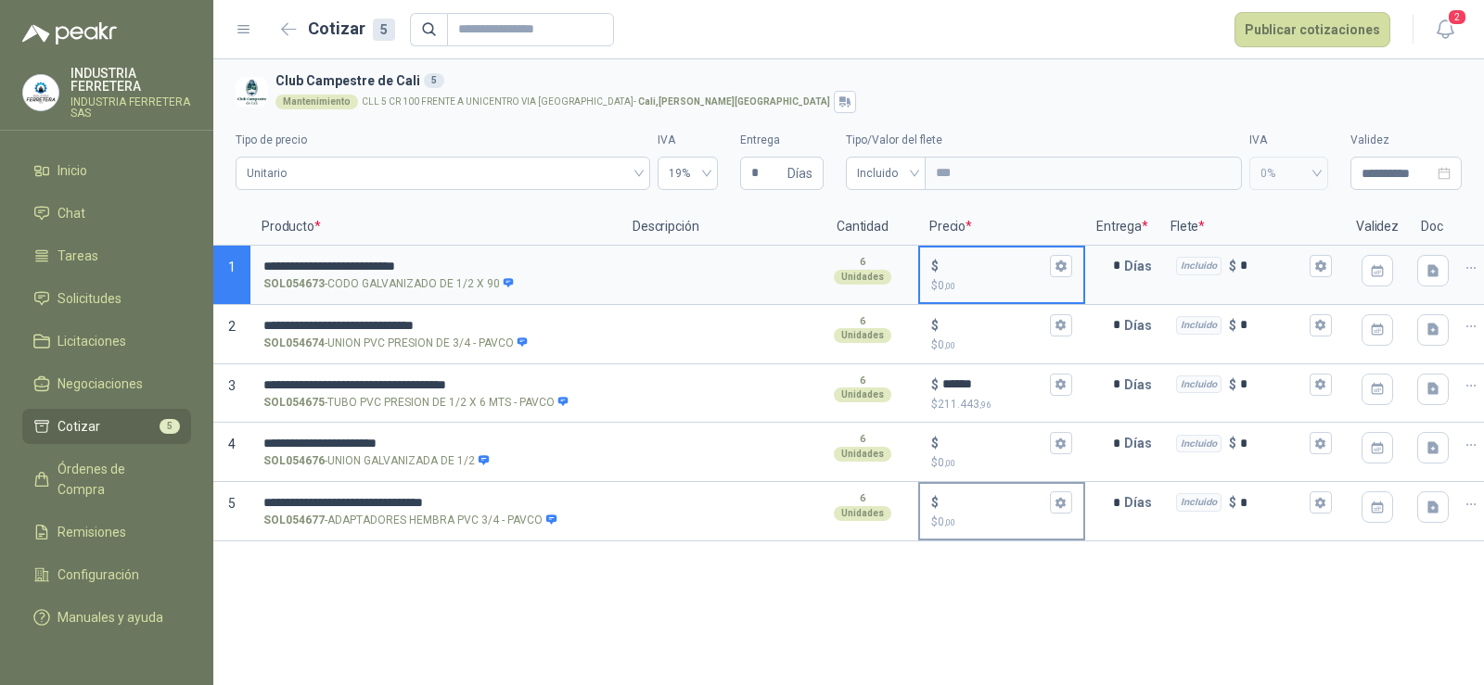
click at [955, 504] on input "$ $ 0 ,00" at bounding box center [994, 503] width 104 height 14
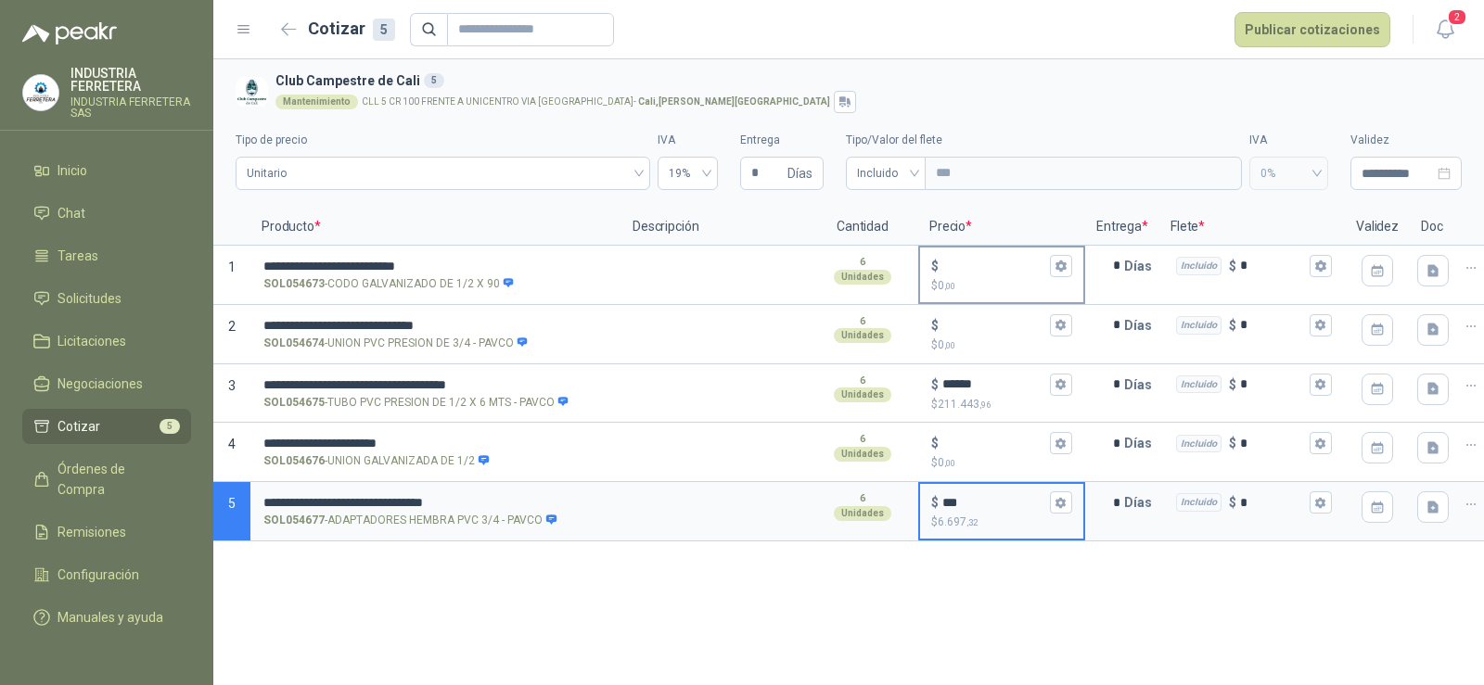
type input "***"
click at [1011, 262] on input "$ $ 0 ,00" at bounding box center [994, 266] width 104 height 14
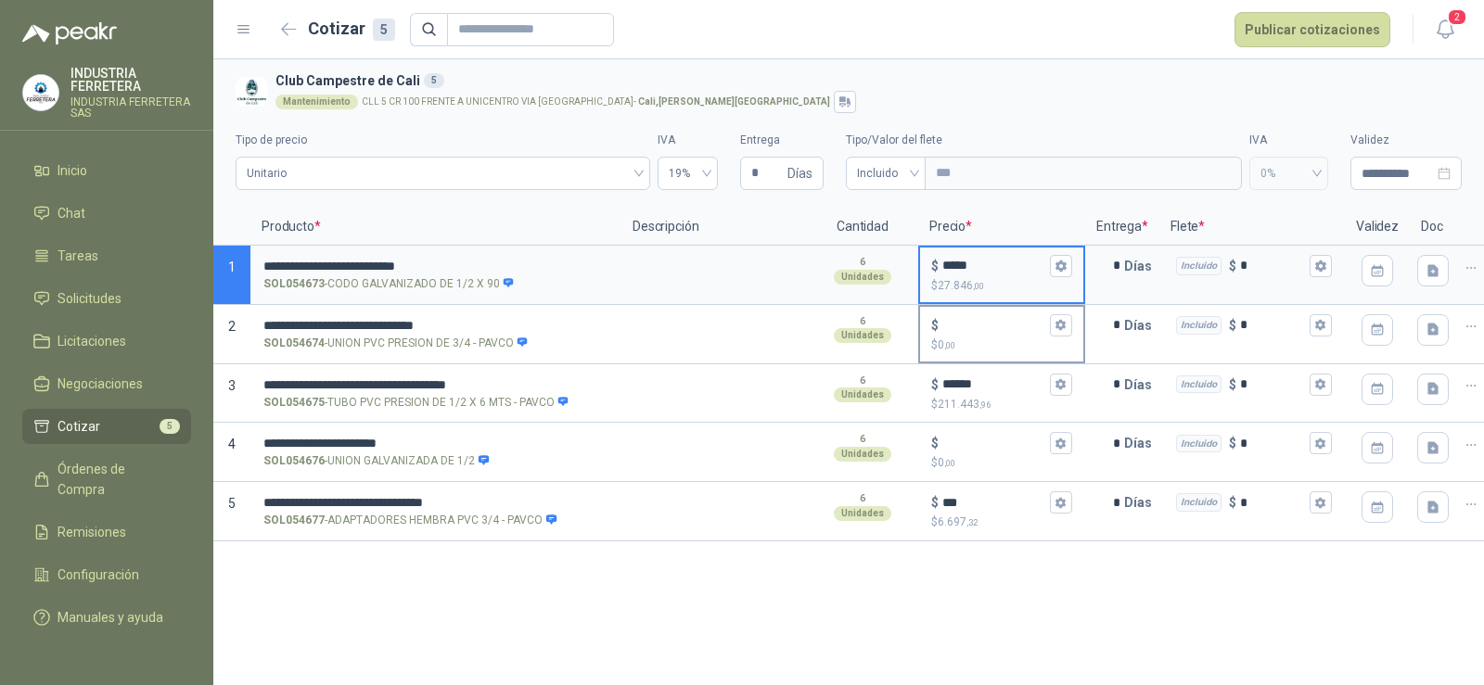
type input "*****"
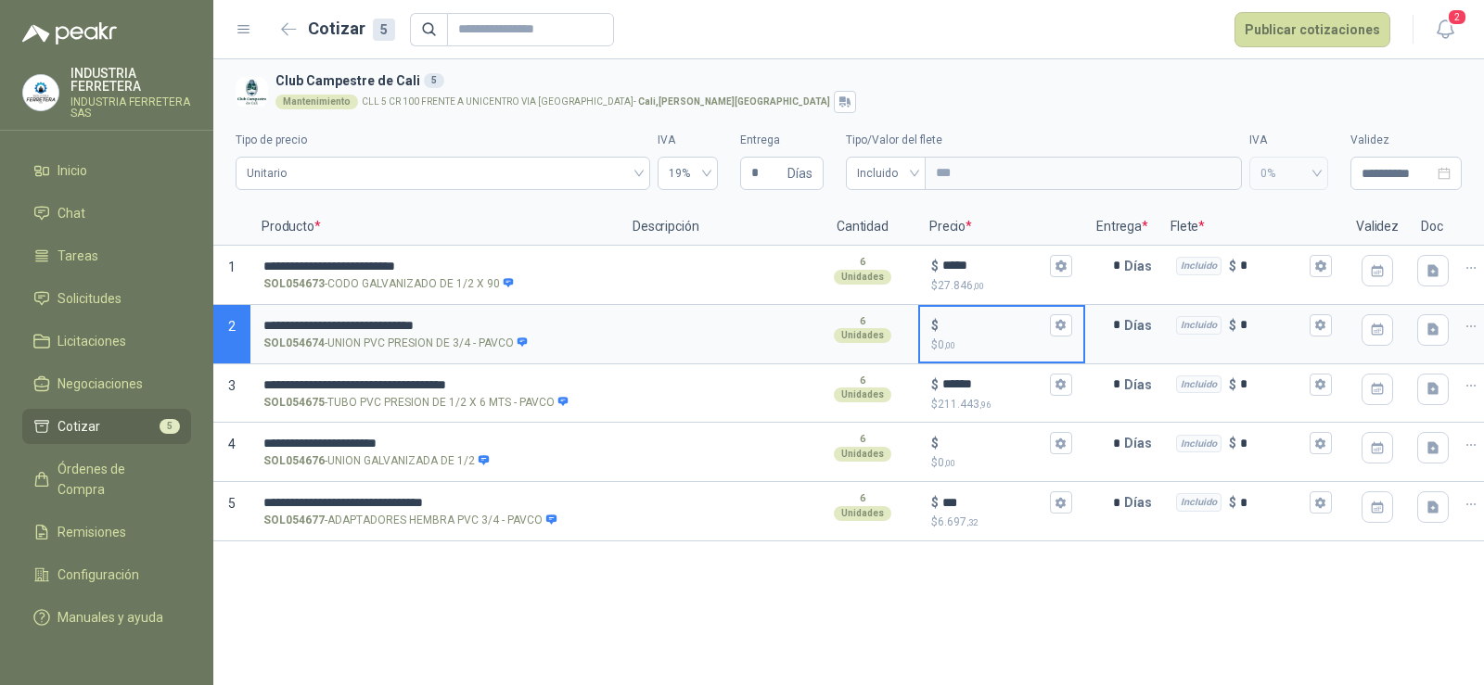
click at [959, 329] on input "$ $ 0 ,00" at bounding box center [994, 325] width 104 height 14
type input "***"
click at [976, 386] on input "******" at bounding box center [994, 385] width 104 height 14
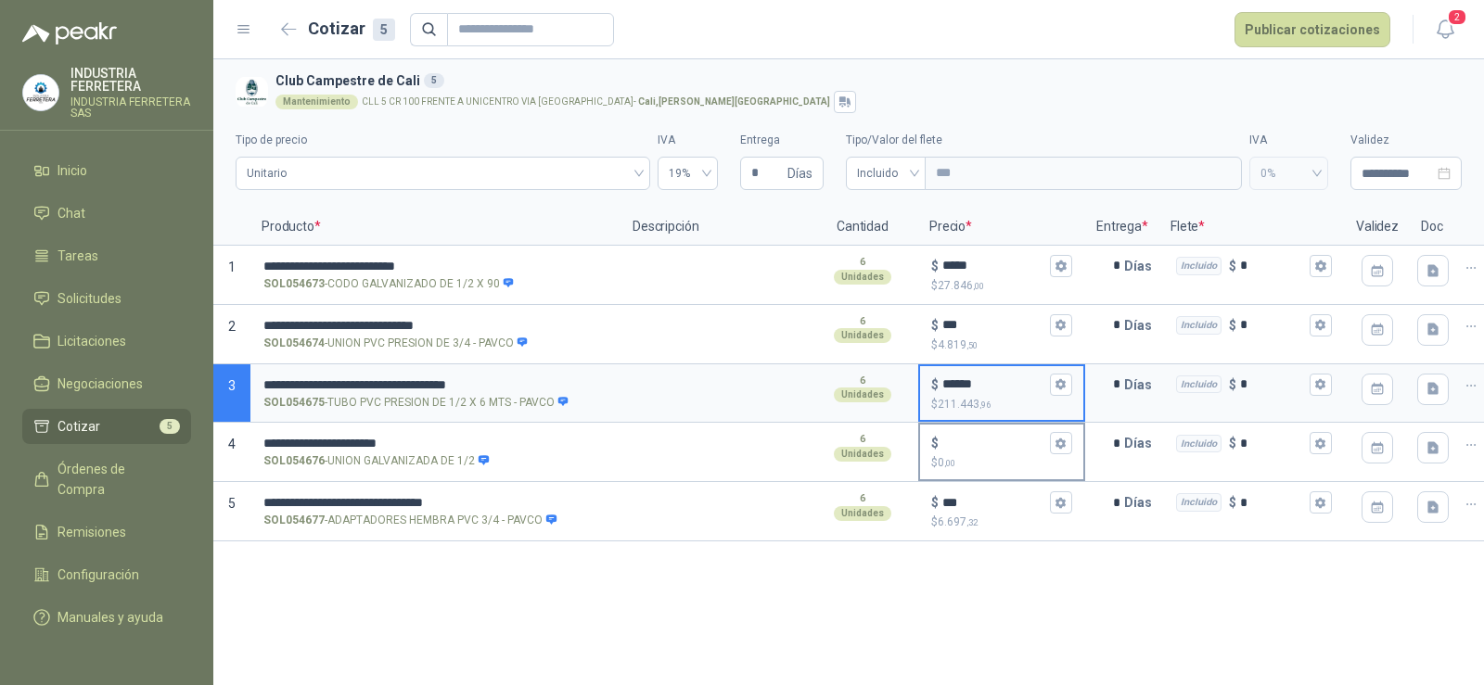
click at [973, 448] on input "$ $ 0 ,00" at bounding box center [994, 444] width 104 height 14
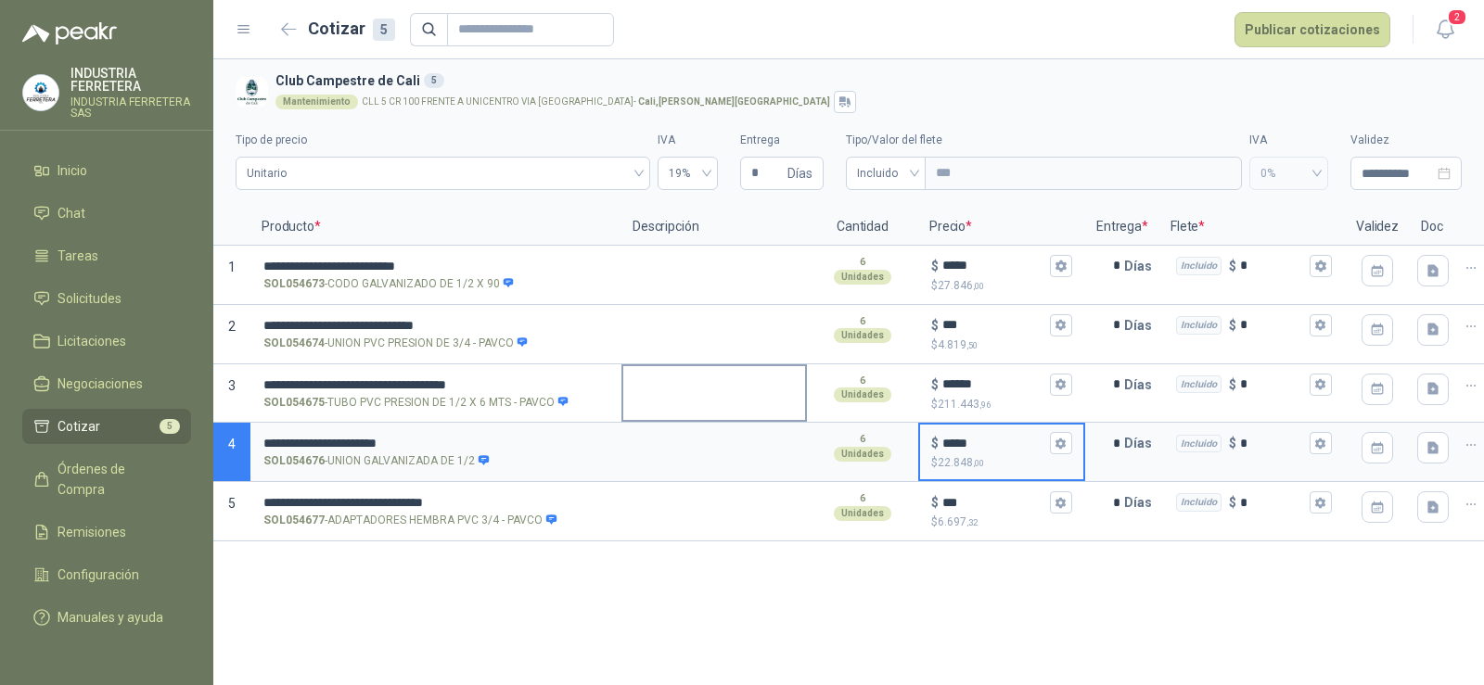
type input "*****"
click at [924, 614] on div "**********" at bounding box center [848, 372] width 1271 height 626
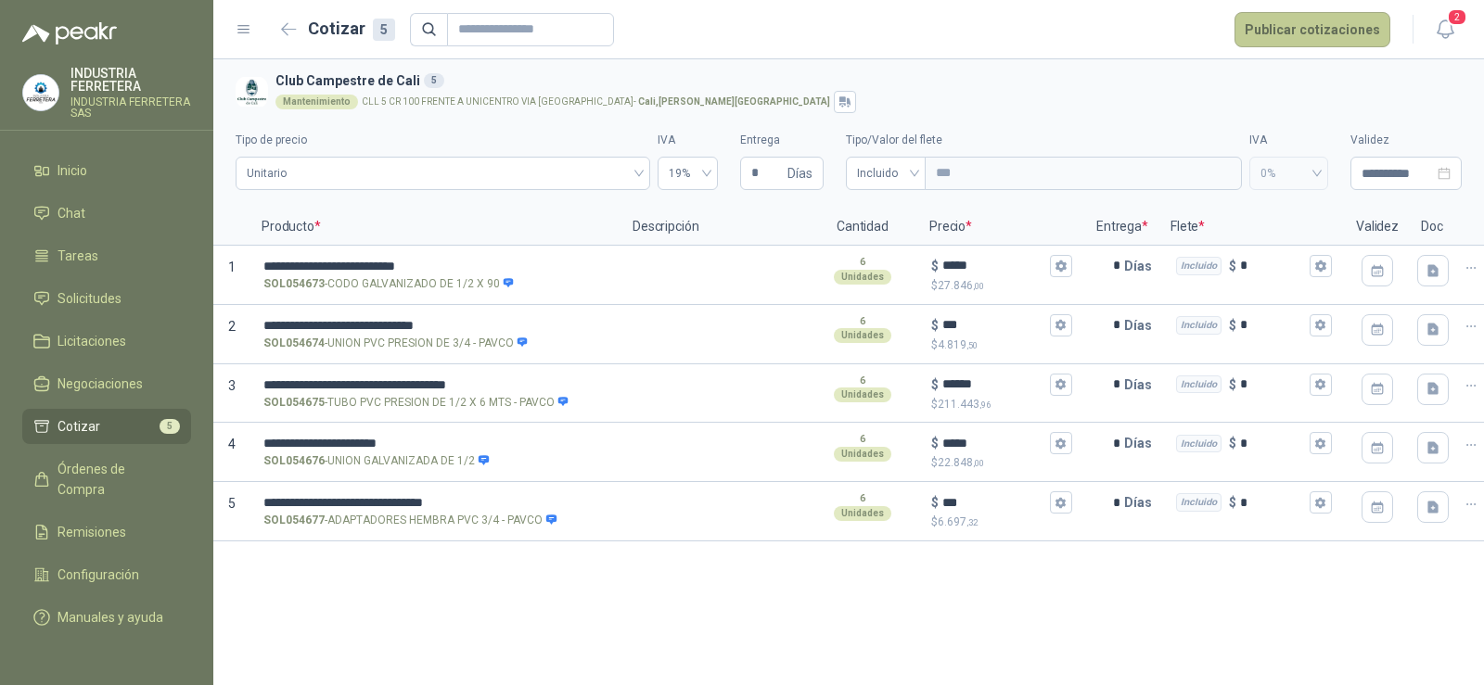
click at [1331, 31] on button "Publicar cotizaciones" at bounding box center [1313, 29] width 156 height 35
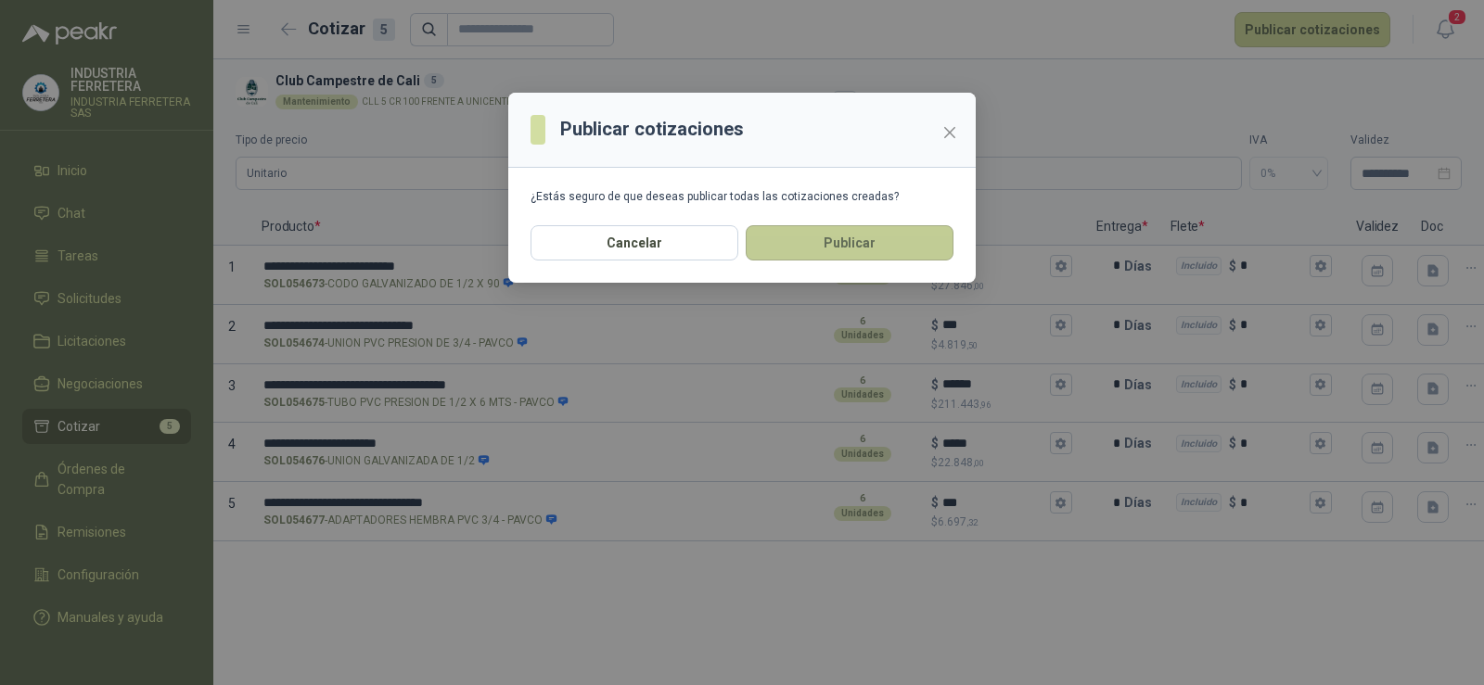
click at [862, 246] on button "Publicar" at bounding box center [850, 242] width 208 height 35
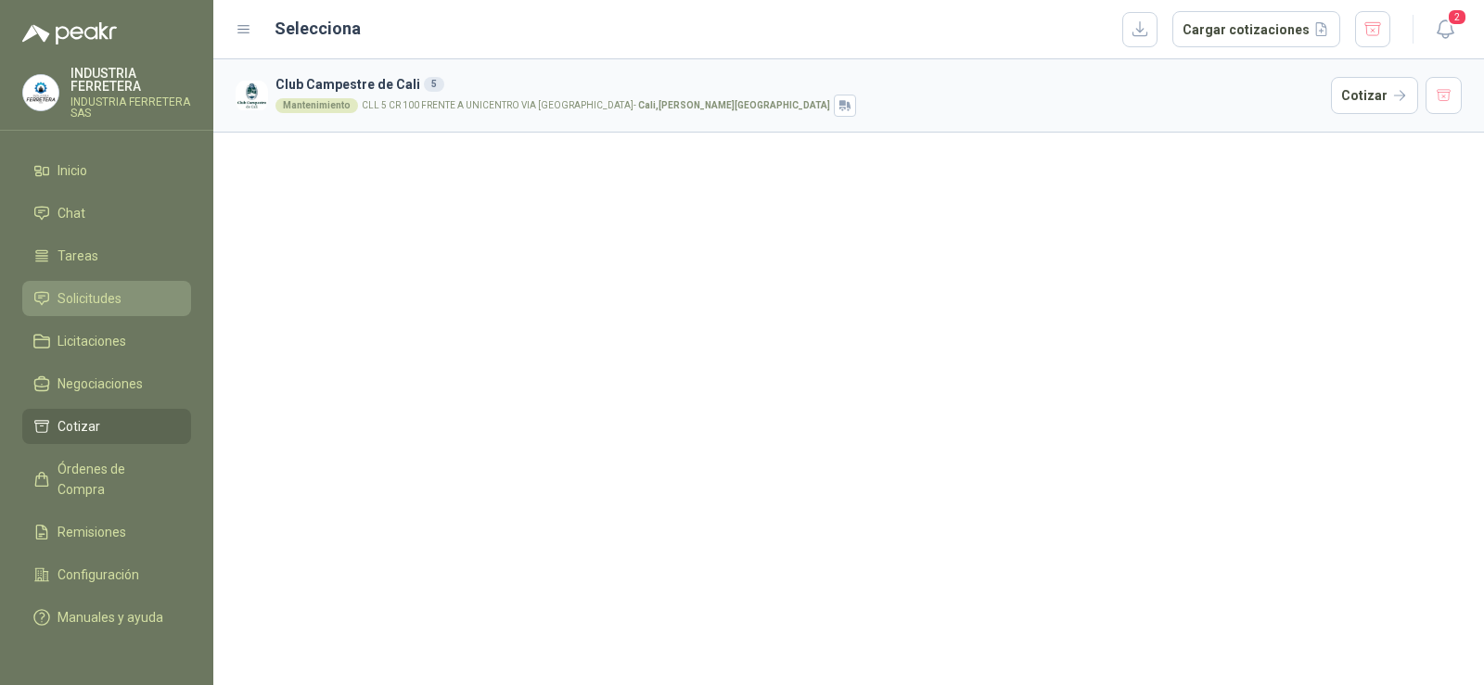
click at [112, 299] on span "Solicitudes" at bounding box center [90, 298] width 64 height 20
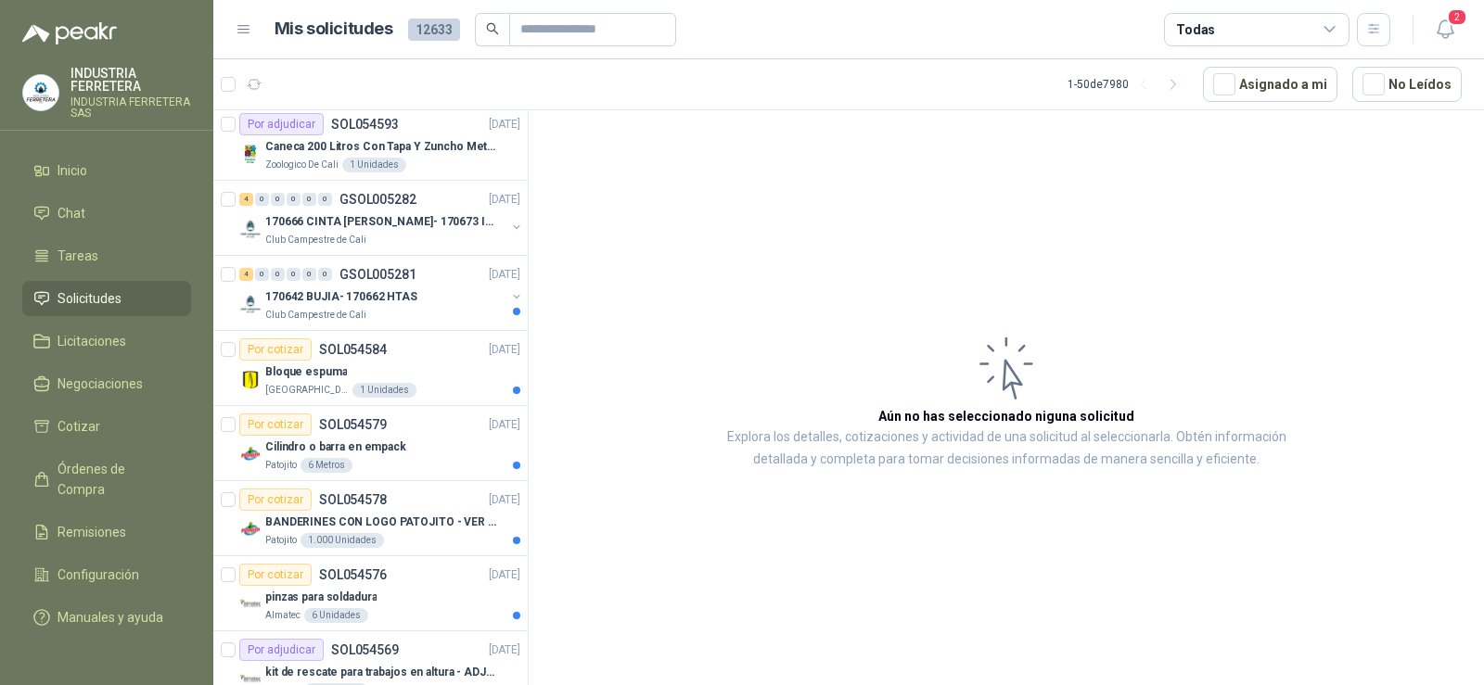
scroll to position [1206, 0]
click at [376, 234] on div "Club Campestre de Cali" at bounding box center [385, 241] width 240 height 15
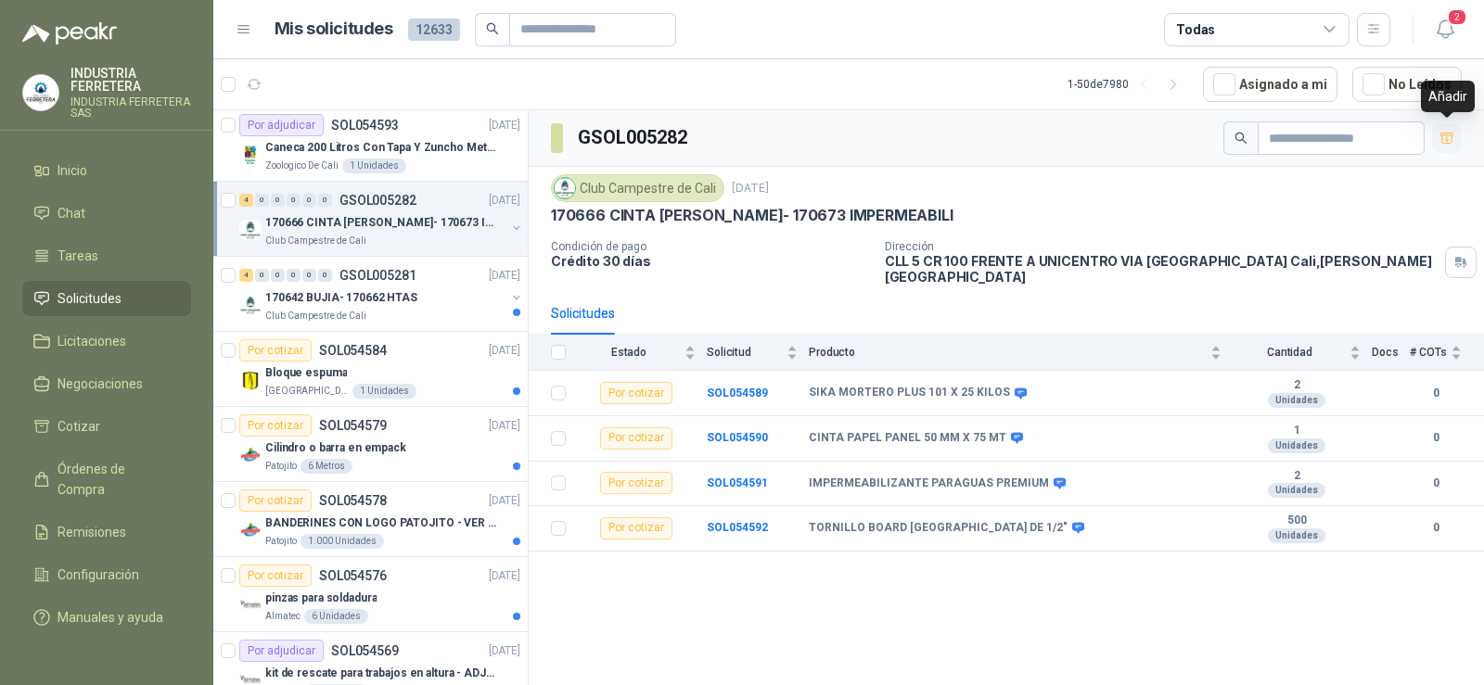
click at [1450, 143] on icon "button" at bounding box center [1448, 139] width 16 height 16
click at [351, 305] on p "170642 BUJIA- 170662 HTAS" at bounding box center [341, 298] width 152 height 18
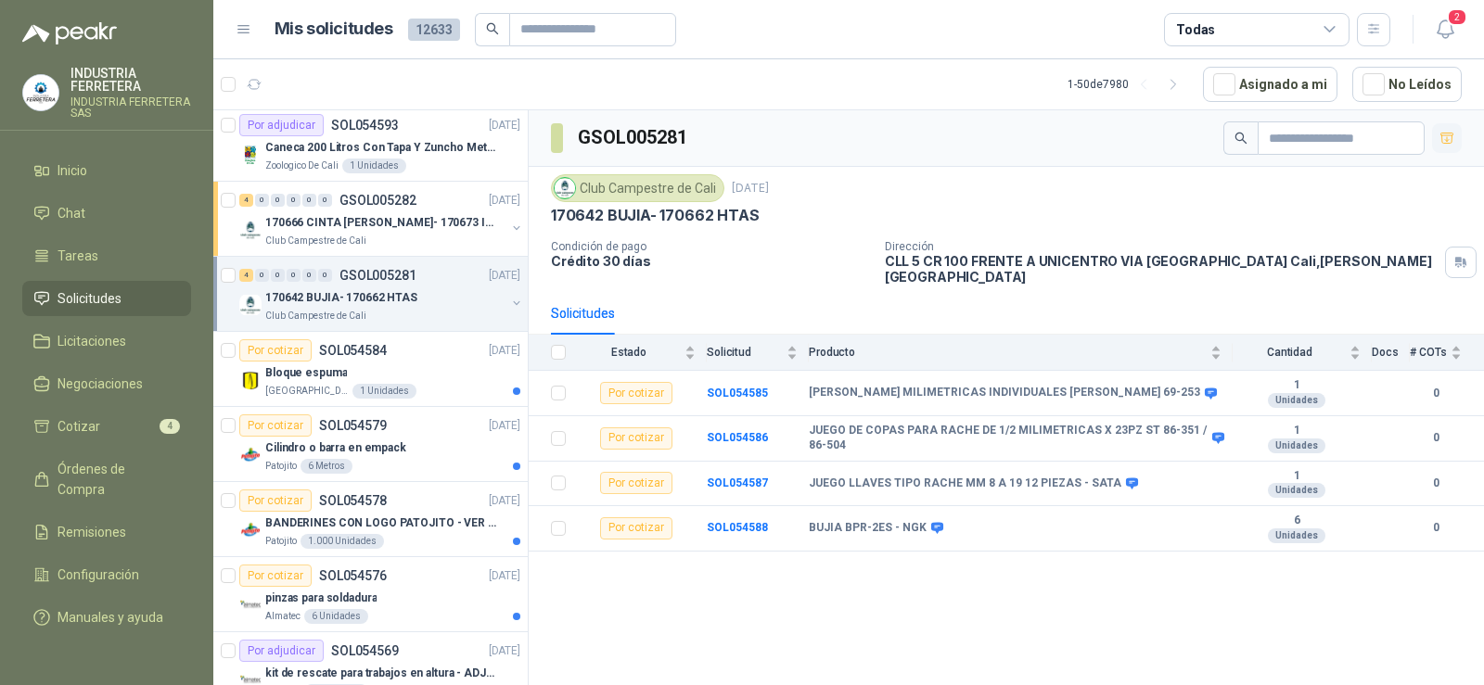
click at [1452, 137] on icon "button" at bounding box center [1448, 139] width 16 height 16
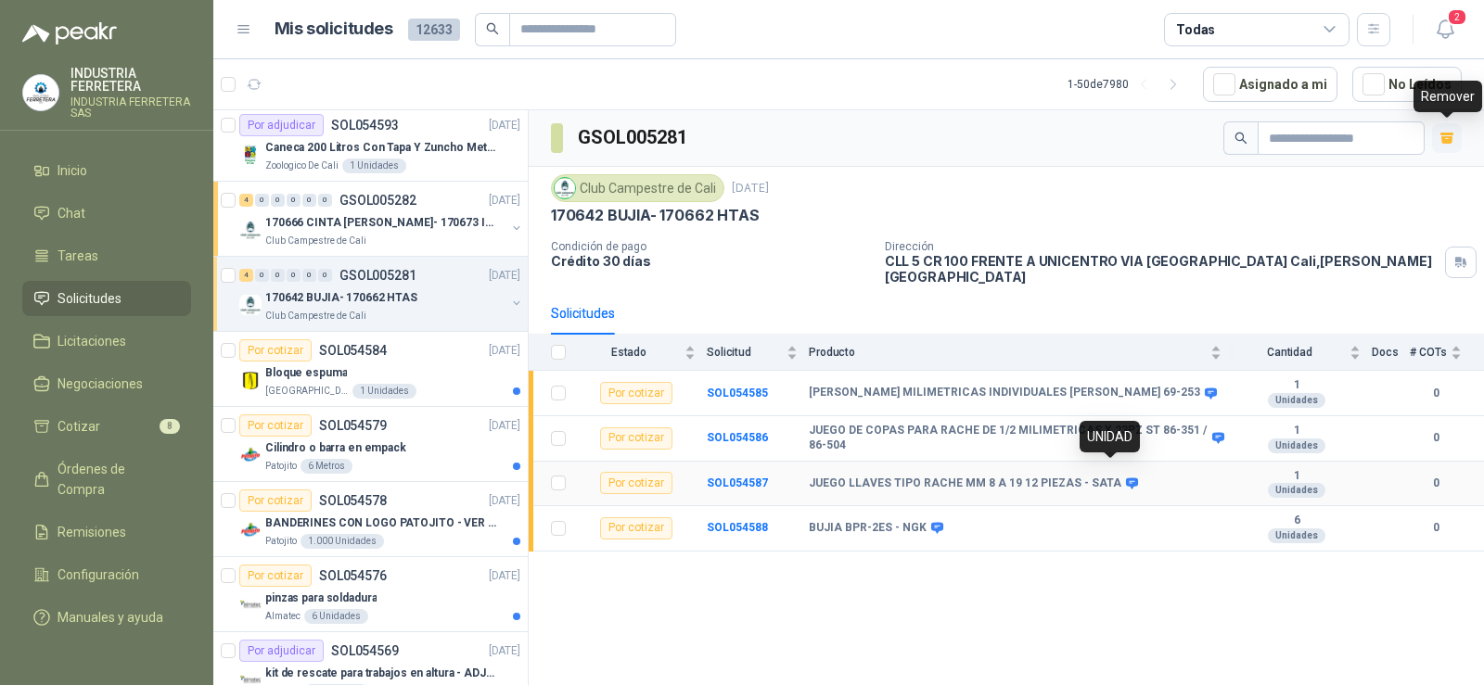
click at [1126, 478] on icon at bounding box center [1132, 483] width 12 height 11
click at [1125, 477] on icon at bounding box center [1132, 484] width 14 height 14
click at [1075, 560] on div "GSOL005281 Club Campestre de Cali [DATE] 170642 BUJIA- 170662 HTAS Condición de…" at bounding box center [1006, 401] width 955 height 582
click at [104, 422] on li "Cotizar 8" at bounding box center [106, 426] width 147 height 20
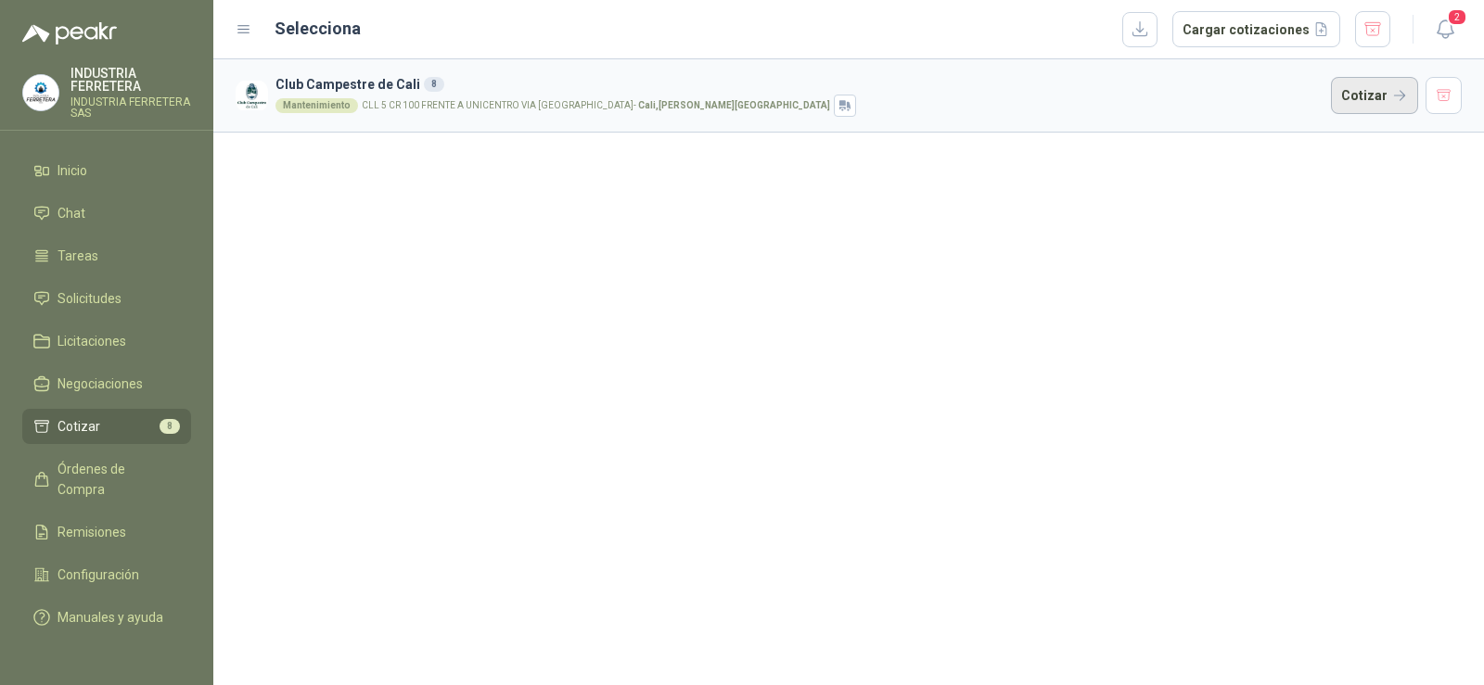
click at [1363, 99] on button "Cotizar" at bounding box center [1374, 95] width 87 height 37
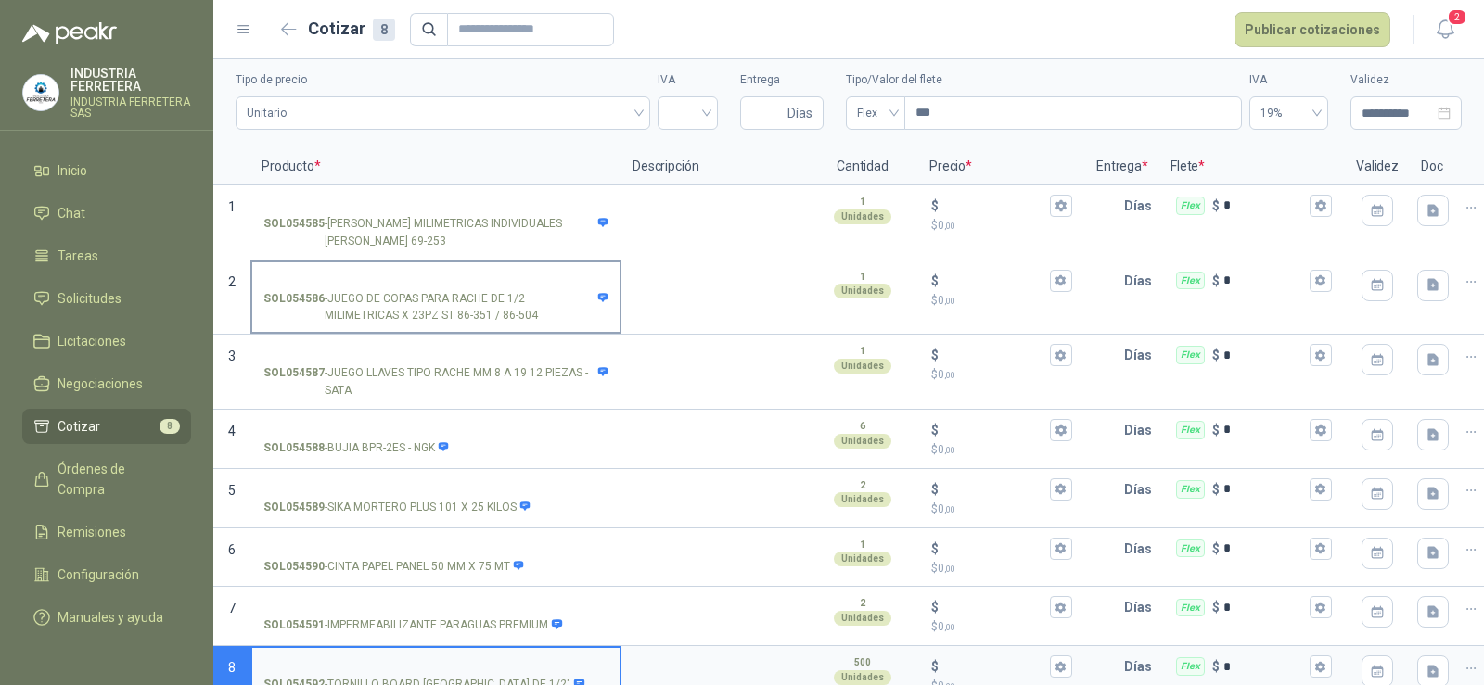
scroll to position [93, 0]
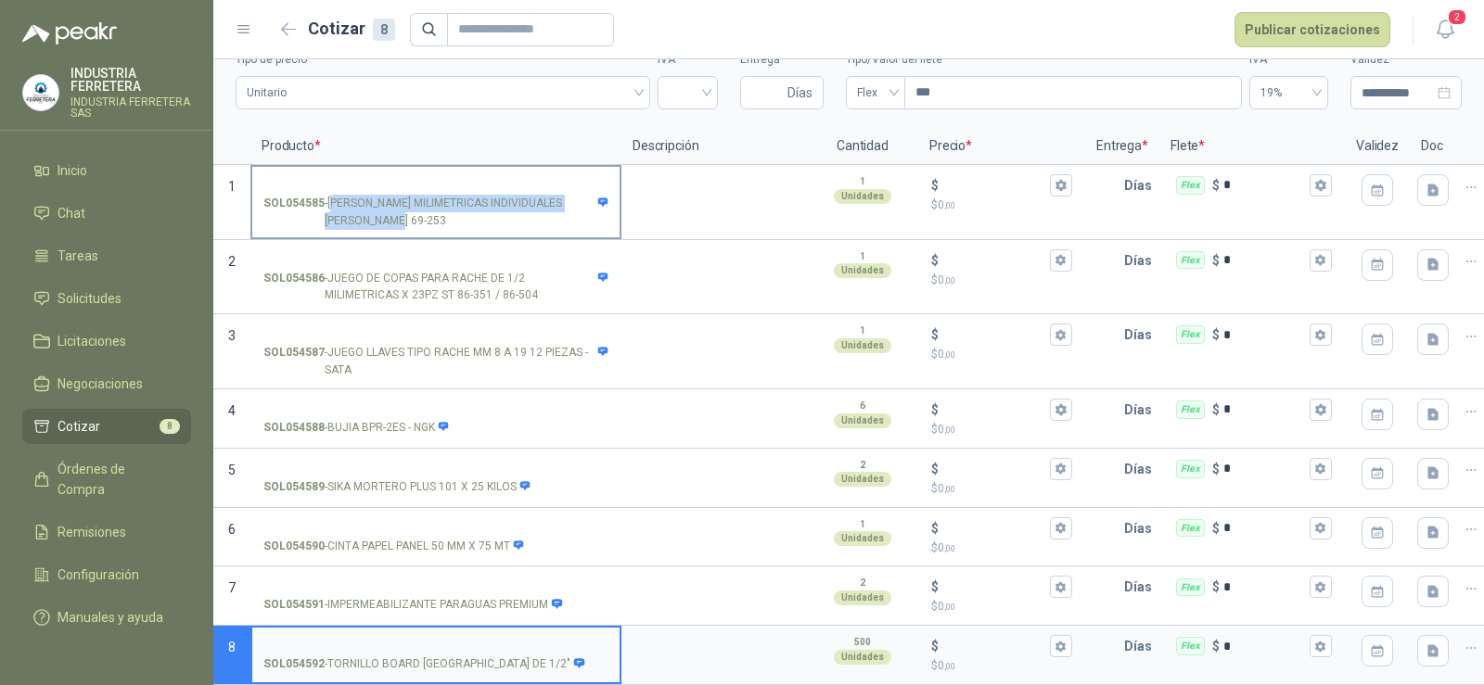
drag, startPoint x: 406, startPoint y: 206, endPoint x: 336, endPoint y: 190, distance: 72.2
click at [336, 195] on p "SOL054585 - [PERSON_NAME] MILIMETRICAS INDIVIDUALES [PERSON_NAME] 69-253" at bounding box center [435, 212] width 345 height 35
click at [367, 224] on label "SOL054585 - [PERSON_NAME] MILIMETRICAS INDIVIDUALES [PERSON_NAME] 69-253" at bounding box center [435, 202] width 367 height 70
click at [367, 193] on input "SOL054585 - [PERSON_NAME] MILIMETRICAS INDIVIDUALES [PERSON_NAME] 69-253" at bounding box center [435, 186] width 345 height 14
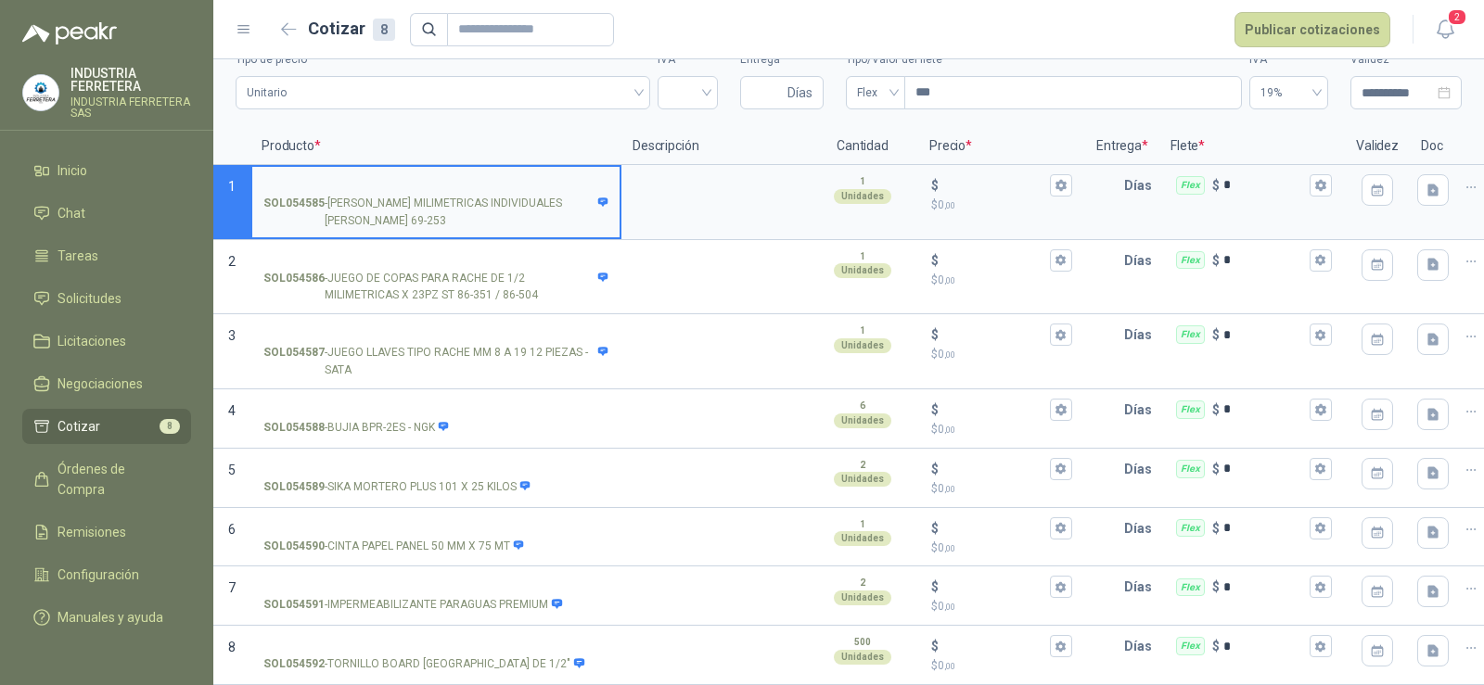
click at [354, 195] on p "SOL054585 - [PERSON_NAME] MILIMETRICAS INDIVIDUALES [PERSON_NAME] 69-253" at bounding box center [435, 212] width 345 height 35
click at [354, 193] on input "SOL054585 - [PERSON_NAME] MILIMETRICAS INDIVIDUALES [PERSON_NAME] 69-253" at bounding box center [435, 186] width 345 height 14
click at [354, 195] on p "SOL054585 - [PERSON_NAME] MILIMETRICAS INDIVIDUALES [PERSON_NAME] 69-253" at bounding box center [435, 212] width 345 height 35
click at [354, 193] on input "SOL054585 - [PERSON_NAME] MILIMETRICAS INDIVIDUALES [PERSON_NAME] 69-253" at bounding box center [435, 186] width 345 height 14
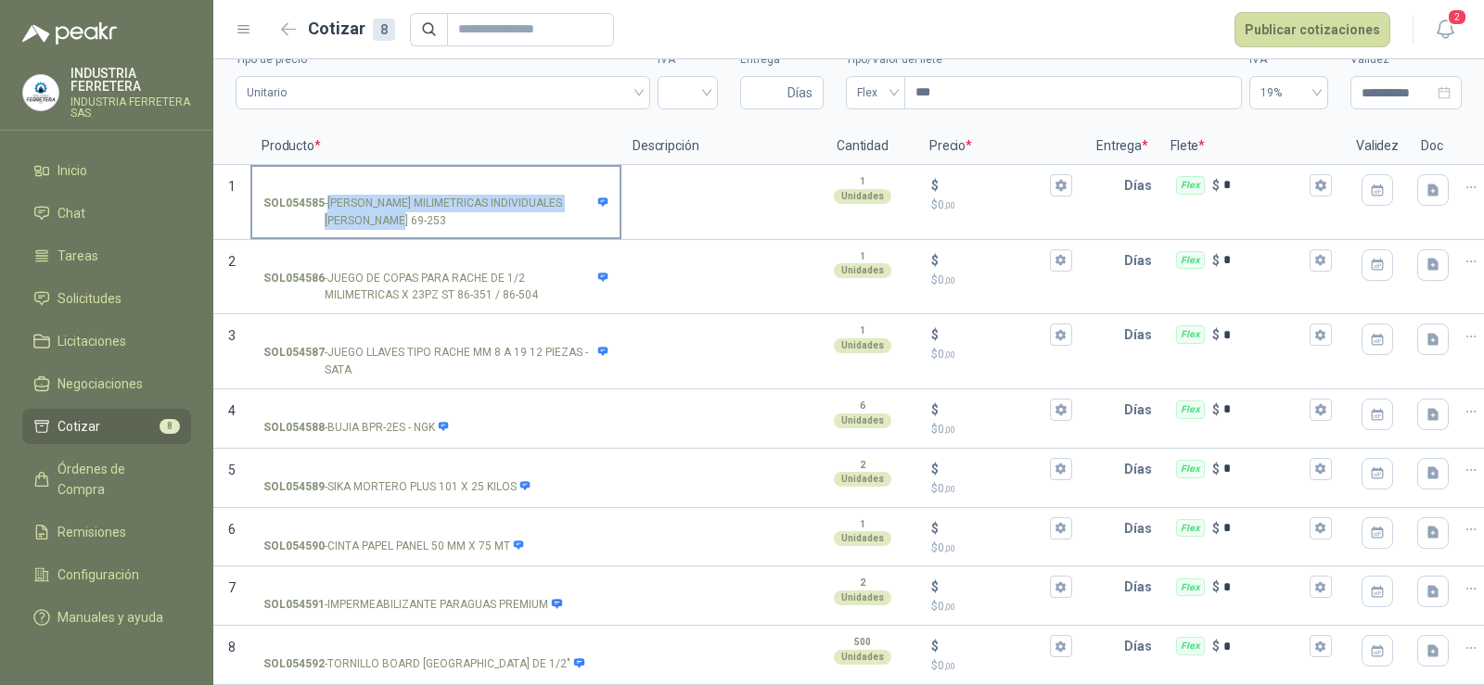
click at [354, 195] on p "SOL054585 - [PERSON_NAME] MILIMETRICAS INDIVIDUALES [PERSON_NAME] 69-253" at bounding box center [435, 212] width 345 height 35
click at [354, 193] on input "SOL054585 - [PERSON_NAME] MILIMETRICAS INDIVIDUALES [PERSON_NAME] 69-253" at bounding box center [435, 186] width 345 height 14
copy p "- [PERSON_NAME] MILIMETRICAS INDIVIDUALES [PERSON_NAME] 69-253"
click at [325, 167] on label "SOL054585 - [PERSON_NAME] MILIMETRICAS INDIVIDUALES [PERSON_NAME] 69-253" at bounding box center [435, 202] width 367 height 70
click at [325, 179] on input "SOL054585 - [PERSON_NAME] MILIMETRICAS INDIVIDUALES [PERSON_NAME] 69-253" at bounding box center [435, 186] width 345 height 14
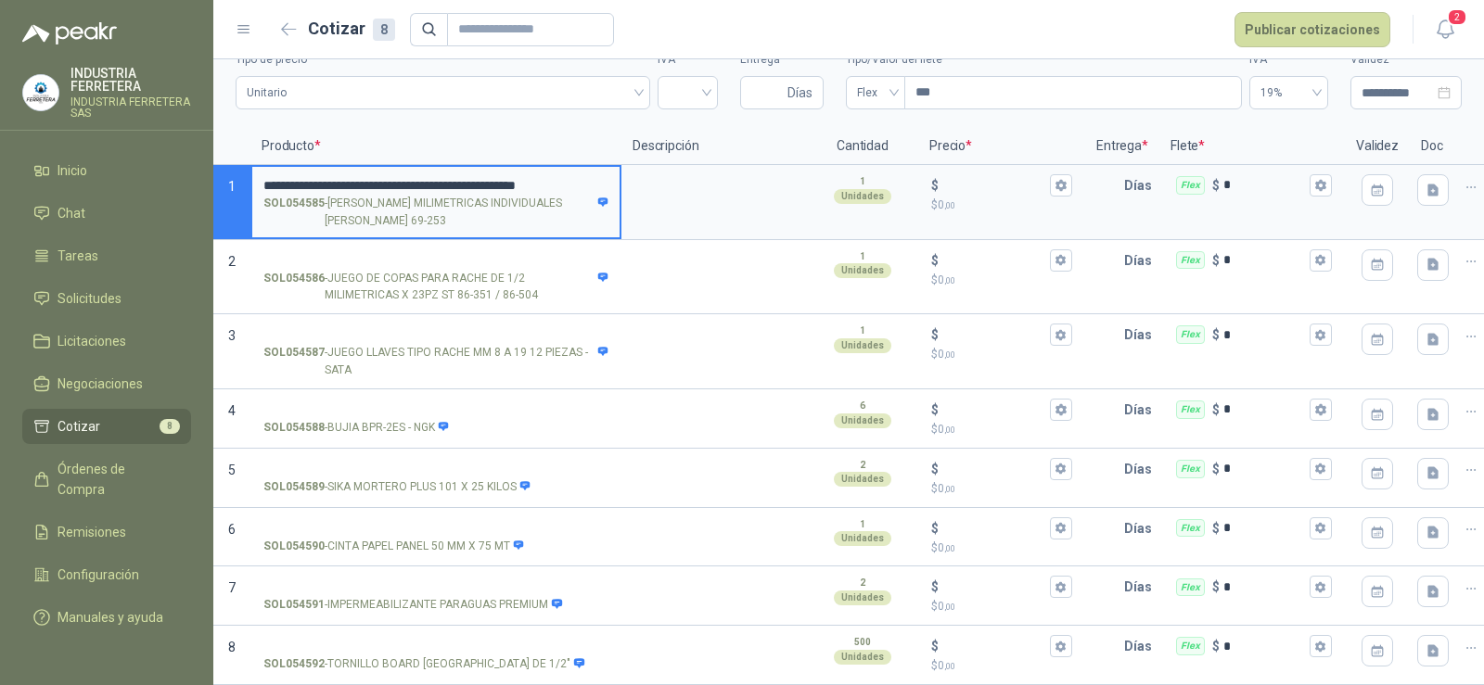
drag, startPoint x: 269, startPoint y: 175, endPoint x: 199, endPoint y: 183, distance: 70.9
click at [199, 183] on div "**********" at bounding box center [742, 342] width 1484 height 685
type input "**********"
click at [906, 178] on div "1 Unidades" at bounding box center [863, 189] width 108 height 45
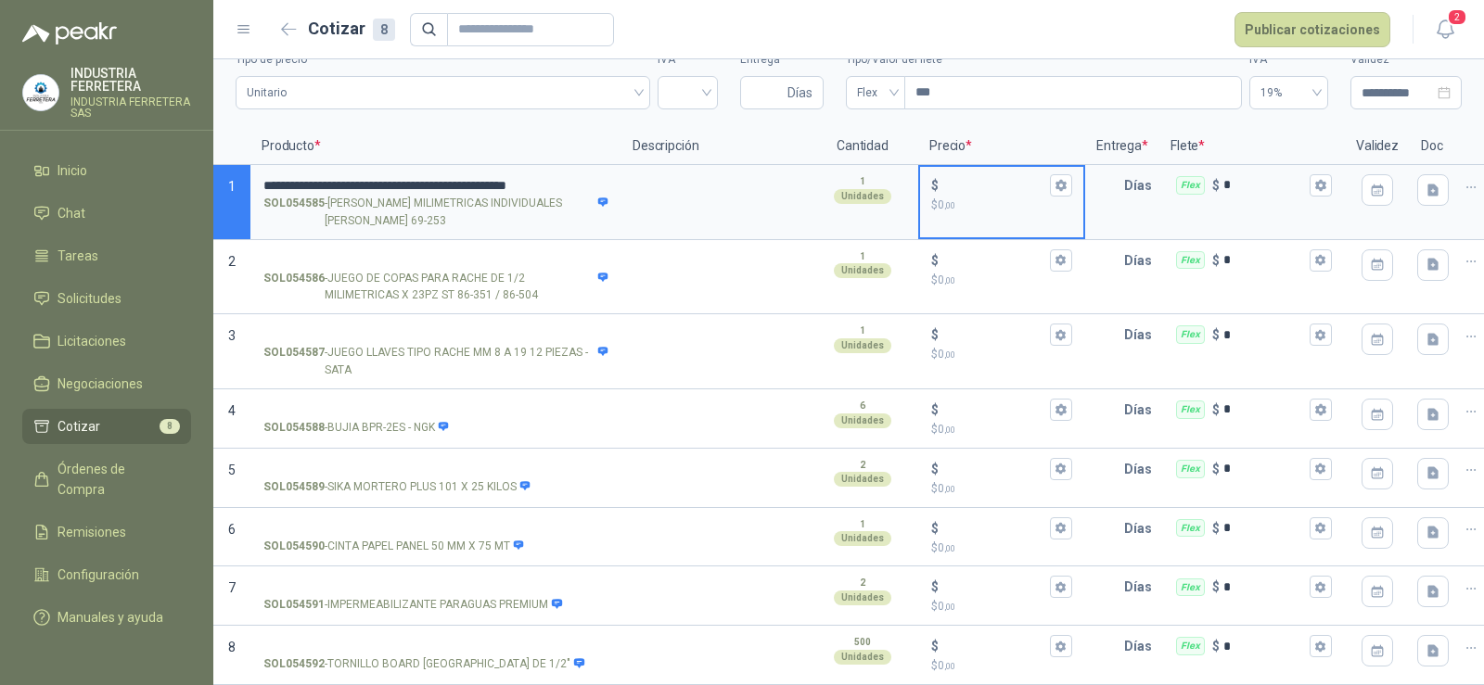
click at [984, 178] on input "$ $ 0 ,00" at bounding box center [994, 185] width 104 height 14
click at [961, 178] on input "$ $ 0 ,00" at bounding box center [994, 185] width 104 height 14
type input "******"
click at [447, 254] on input "SOL054586 - JUEGO DE COPAS PARA RACHE DE 1/2 MILIMETRICAS X 23PZ ST 86-351 / 86…" at bounding box center [435, 261] width 345 height 14
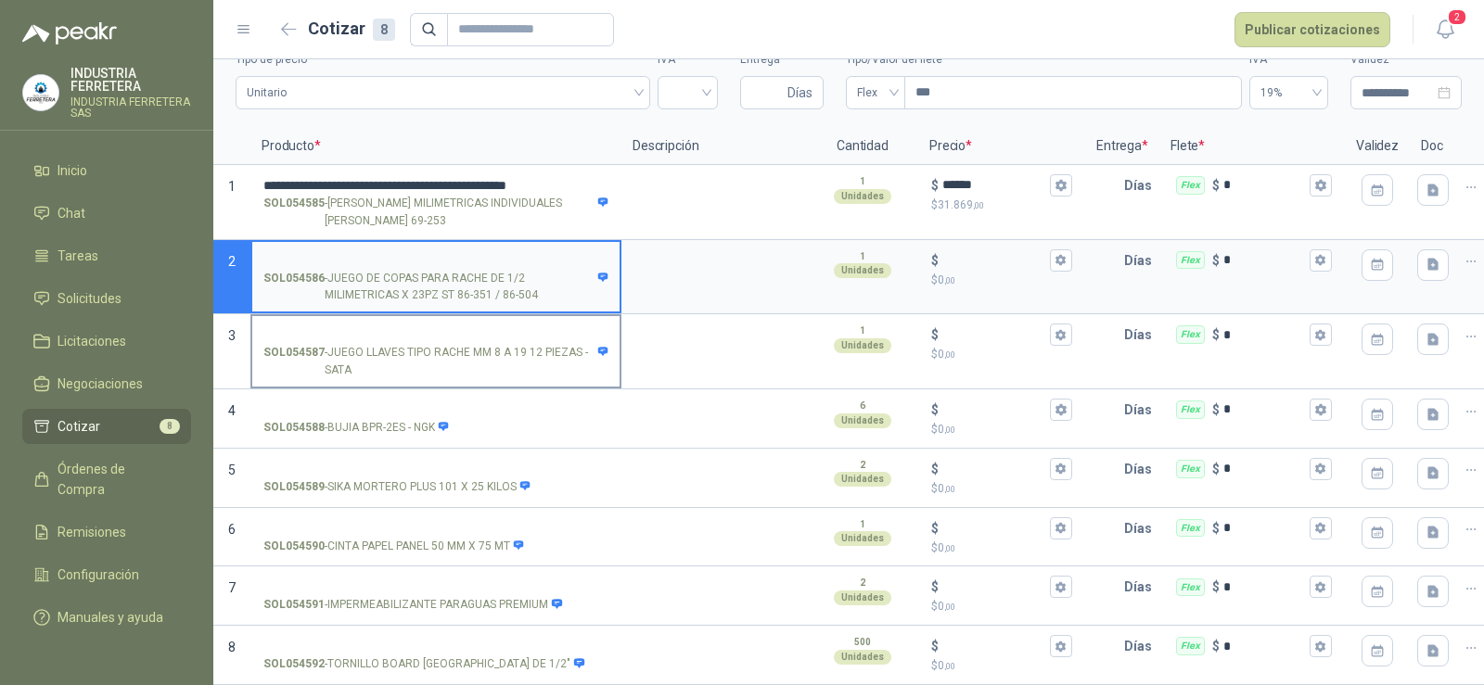
click at [449, 328] on input "SOL054587 - JUEGO LLAVES TIPO RACHE MM 8 A 19 12 PIEZAS - SATA" at bounding box center [435, 335] width 345 height 14
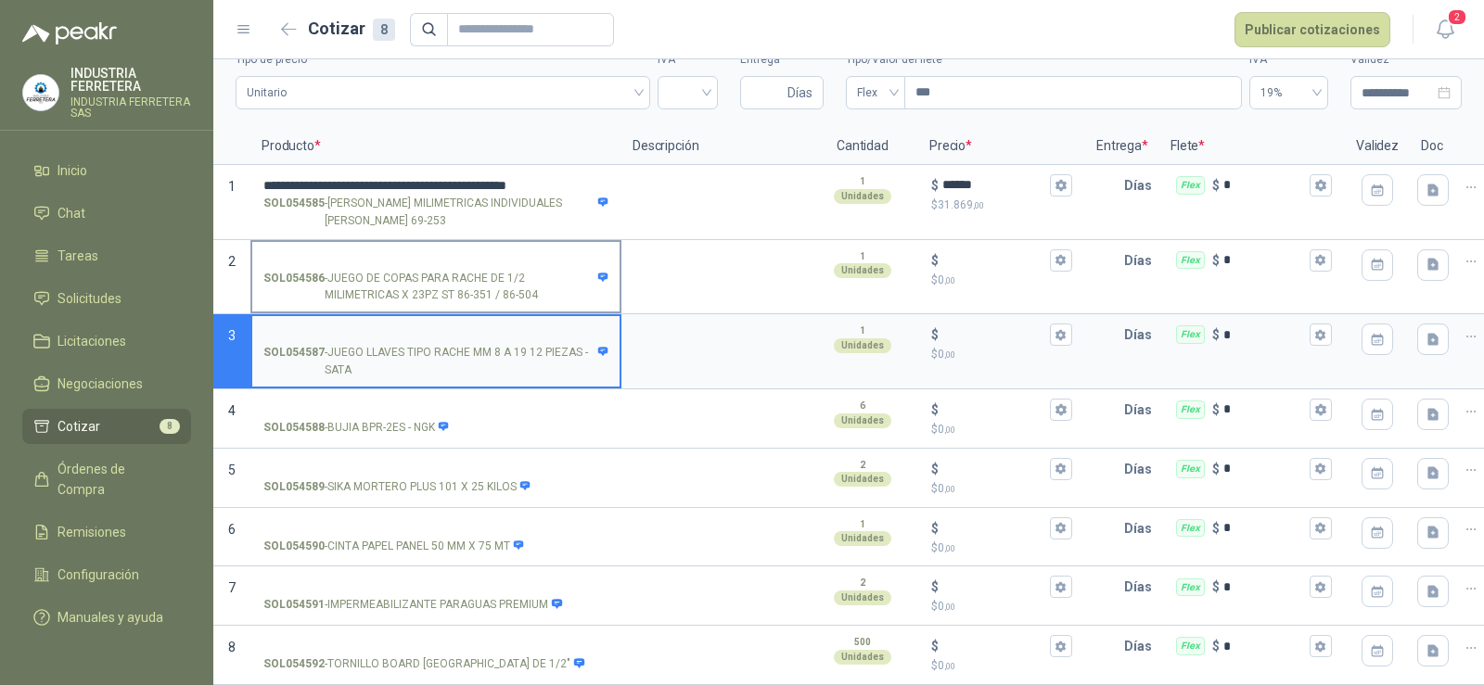
click at [406, 270] on p "SOL054586 - JUEGO DE COPAS PARA RACHE DE 1/2 MILIMETRICAS X 23PZ ST 86-351 / 86…" at bounding box center [435, 287] width 345 height 35
click at [406, 267] on input "SOL054586 - JUEGO DE COPAS PARA RACHE DE 1/2 MILIMETRICAS X 23PZ ST 86-351 / 86…" at bounding box center [435, 261] width 345 height 14
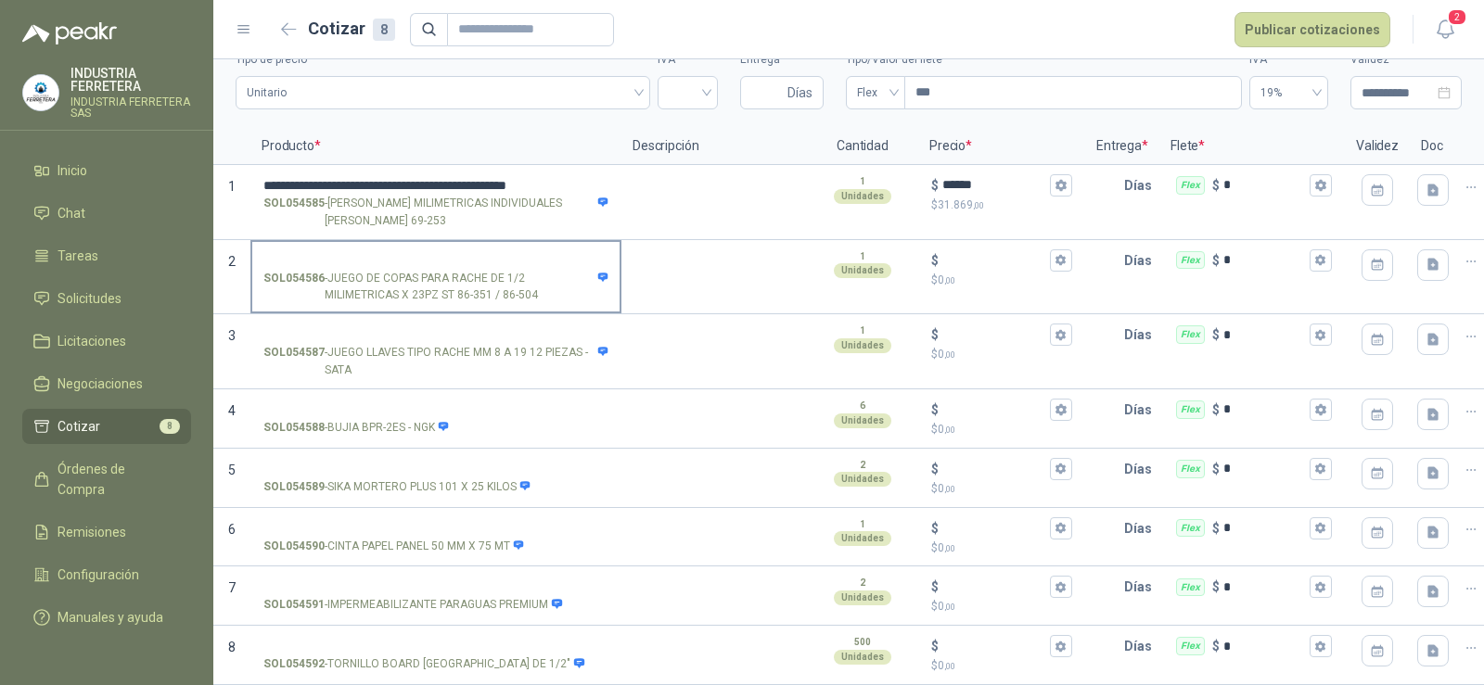
click at [406, 270] on p "SOL054586 - JUEGO DE COPAS PARA RACHE DE 1/2 MILIMETRICAS X 23PZ ST 86-351 / 86…" at bounding box center [435, 287] width 345 height 35
click at [406, 267] on input "SOL054586 - JUEGO DE COPAS PARA RACHE DE 1/2 MILIMETRICAS X 23PZ ST 86-351 / 86…" at bounding box center [435, 261] width 345 height 14
click at [406, 270] on p "SOL054586 - JUEGO DE COPAS PARA RACHE DE 1/2 MILIMETRICAS X 23PZ ST 86-351 / 86…" at bounding box center [435, 287] width 345 height 35
click at [406, 267] on input "SOL054586 - JUEGO DE COPAS PARA RACHE DE 1/2 MILIMETRICAS X 23PZ ST 86-351 / 86…" at bounding box center [435, 261] width 345 height 14
copy p "- JUEGO DE COPAS PARA RACHE DE 1/2 MILIMETRICAS X 23PZ ST 86-351 / 86-504"
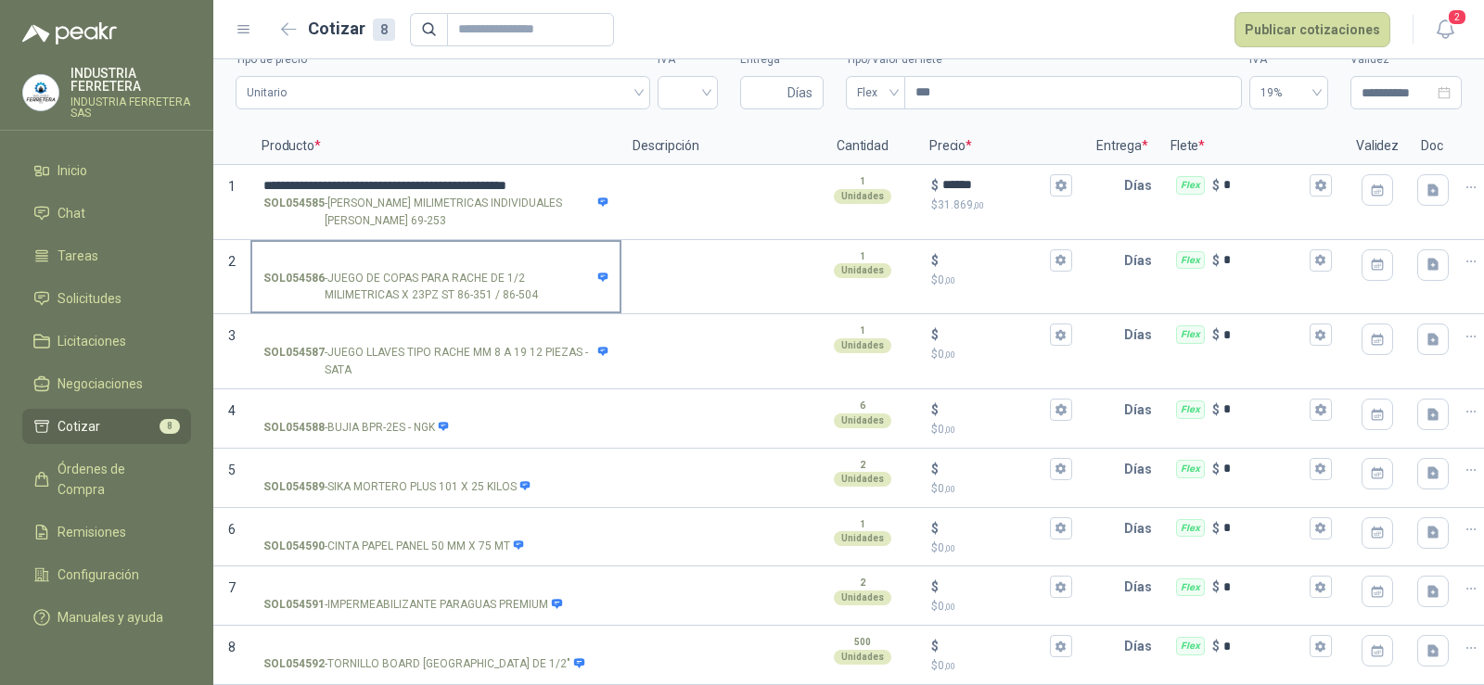
click at [327, 242] on label "SOL054586 - JUEGO DE COPAS PARA RACHE DE 1/2 MILIMETRICAS X 23PZ ST 86-351 / 86…" at bounding box center [435, 277] width 367 height 70
click at [327, 254] on input "SOL054586 - JUEGO DE COPAS PARA RACHE DE 1/2 MILIMETRICAS X 23PZ ST 86-351 / 86…" at bounding box center [435, 261] width 345 height 14
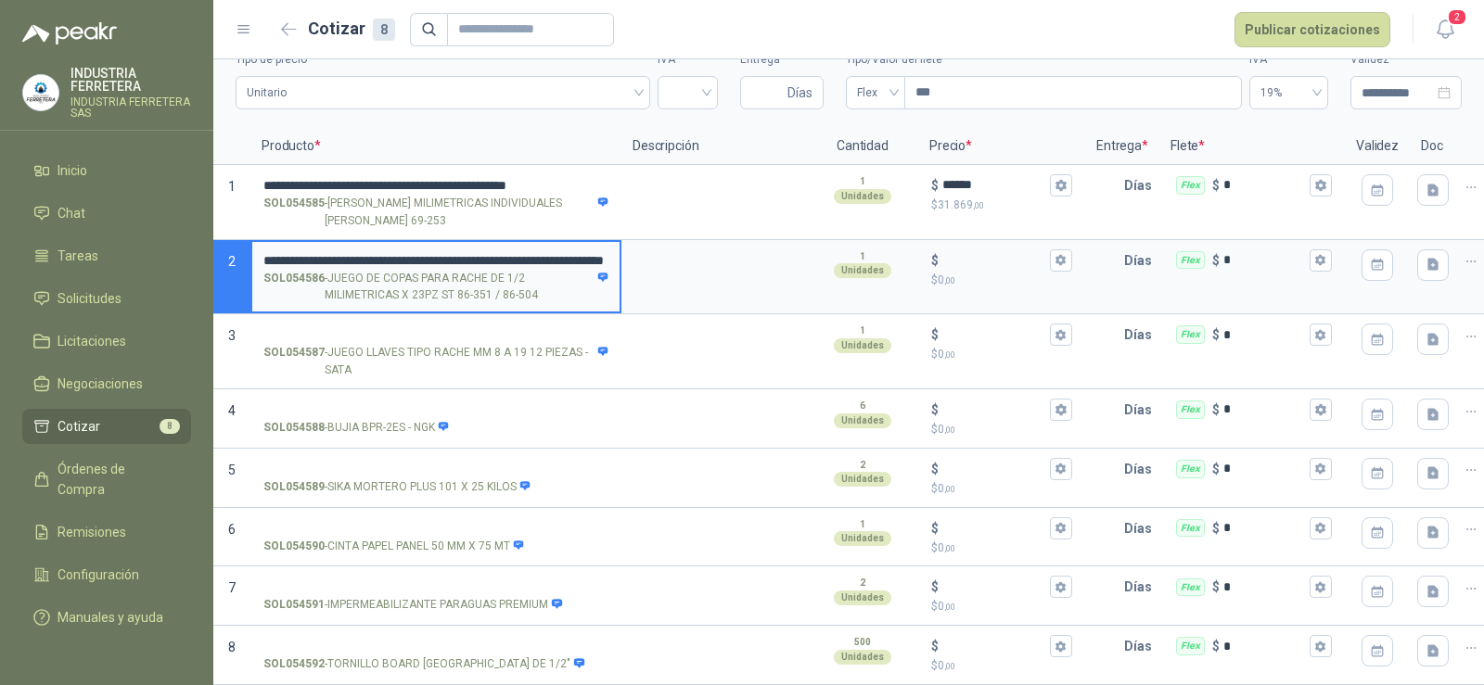
drag, startPoint x: 276, startPoint y: 244, endPoint x: 198, endPoint y: 250, distance: 79.0
click at [198, 250] on div "**********" at bounding box center [742, 342] width 1484 height 685
click at [588, 254] on input "**********" at bounding box center [435, 261] width 345 height 14
type input "**********"
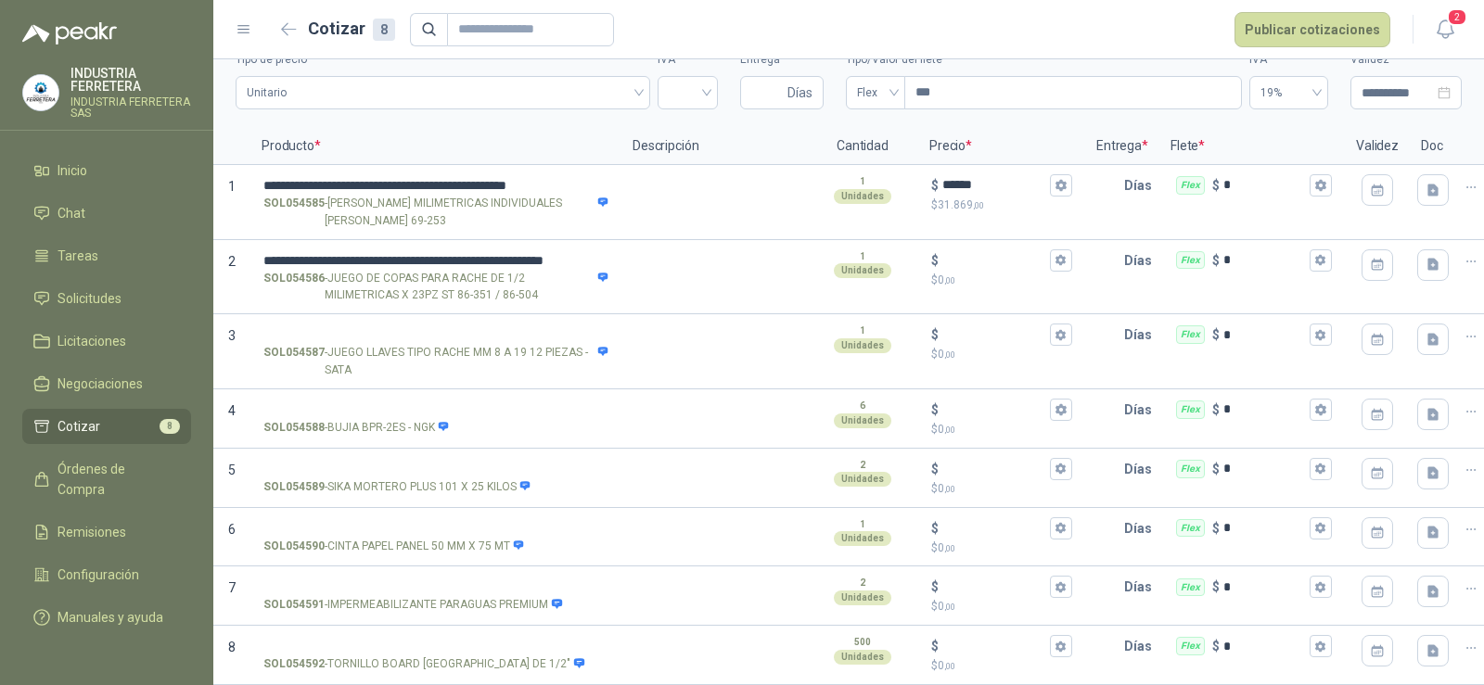
scroll to position [0, 0]
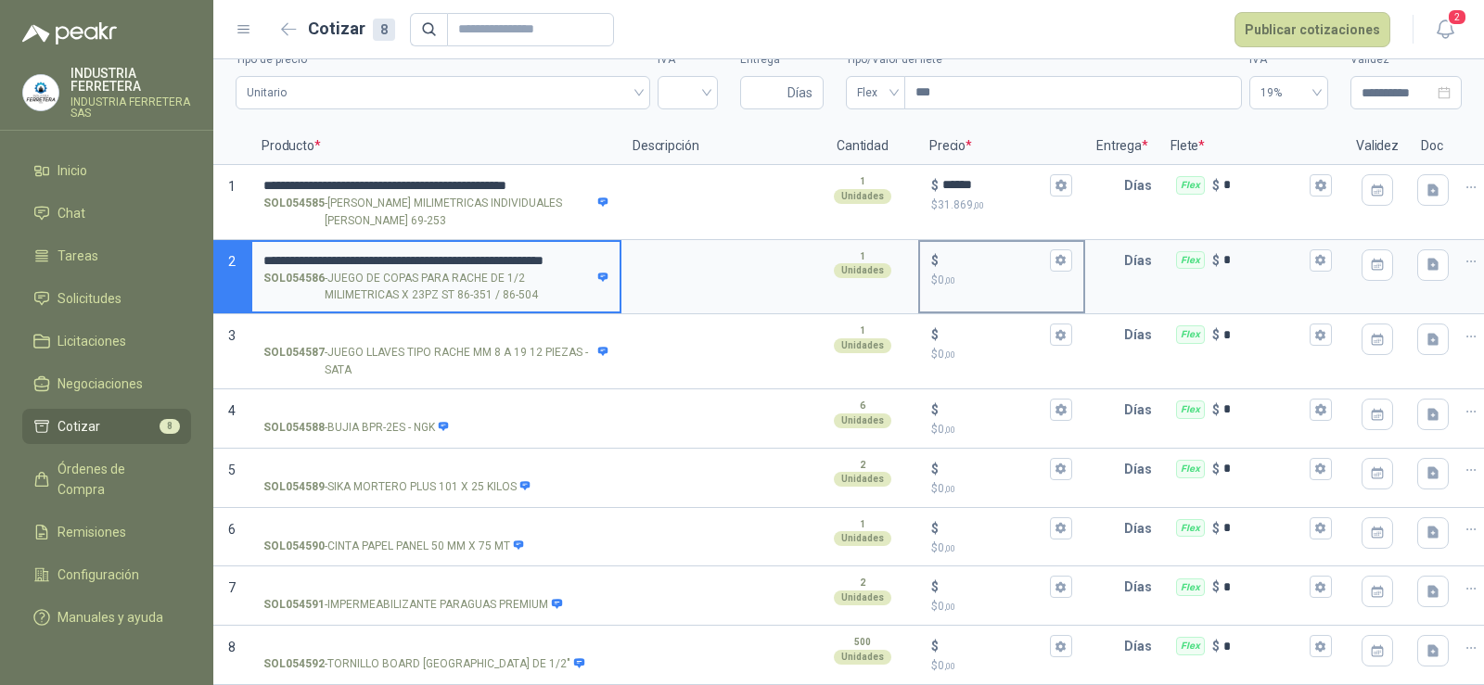
click at [1004, 253] on input "$ $ 0 ,00" at bounding box center [994, 260] width 104 height 14
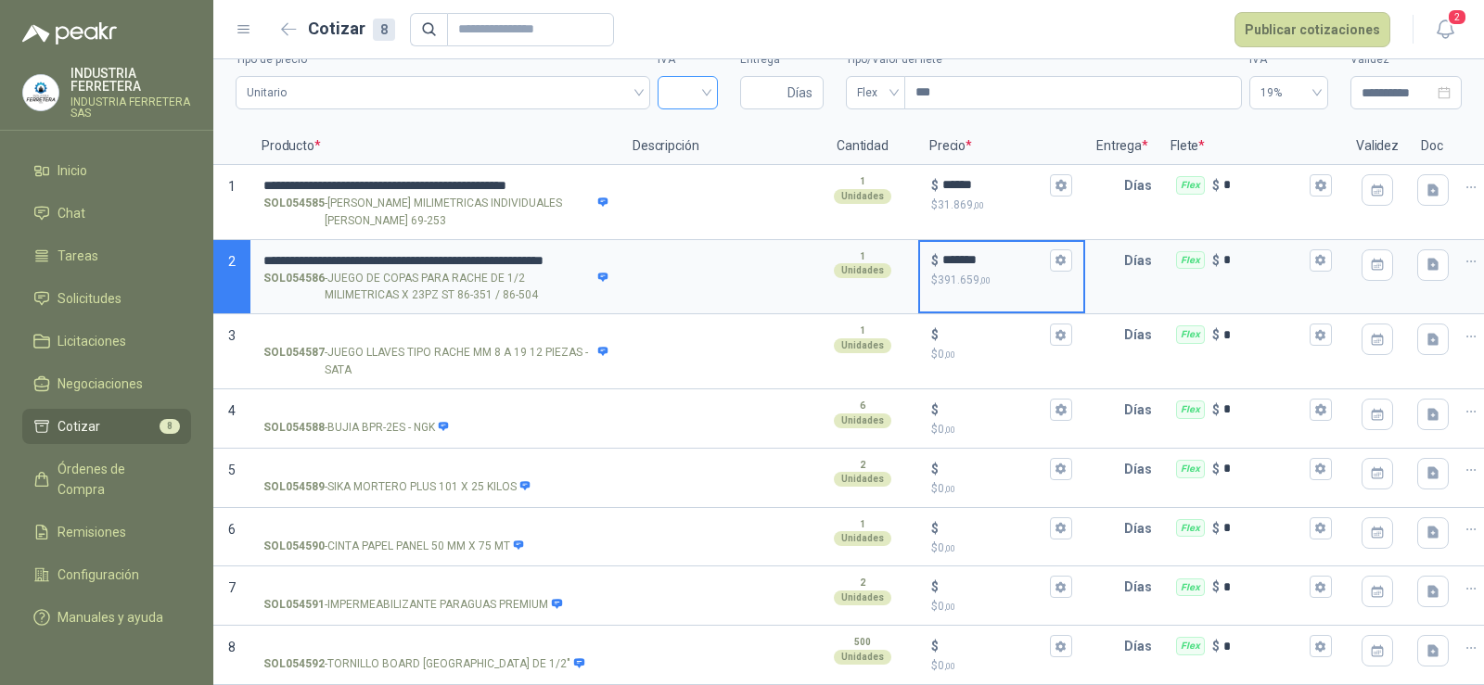
click at [699, 80] on div at bounding box center [688, 92] width 60 height 33
type input "*******"
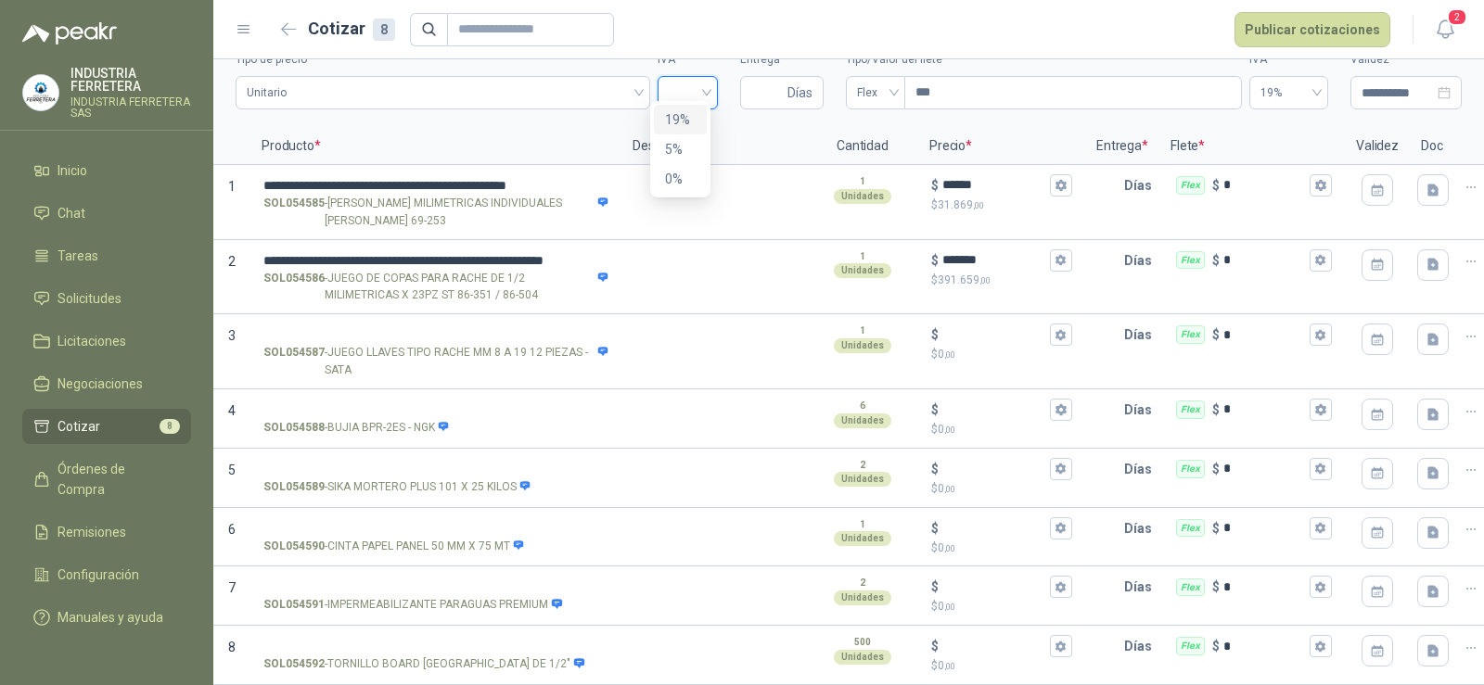
click at [678, 119] on div "19%" at bounding box center [680, 119] width 31 height 20
click at [768, 77] on input "Entrega" at bounding box center [767, 93] width 32 height 32
type input "*"
click at [857, 36] on form "Cotizar 8 Publicar cotizaciones" at bounding box center [833, 29] width 1117 height 35
click at [862, 84] on span "Flex" at bounding box center [875, 93] width 37 height 28
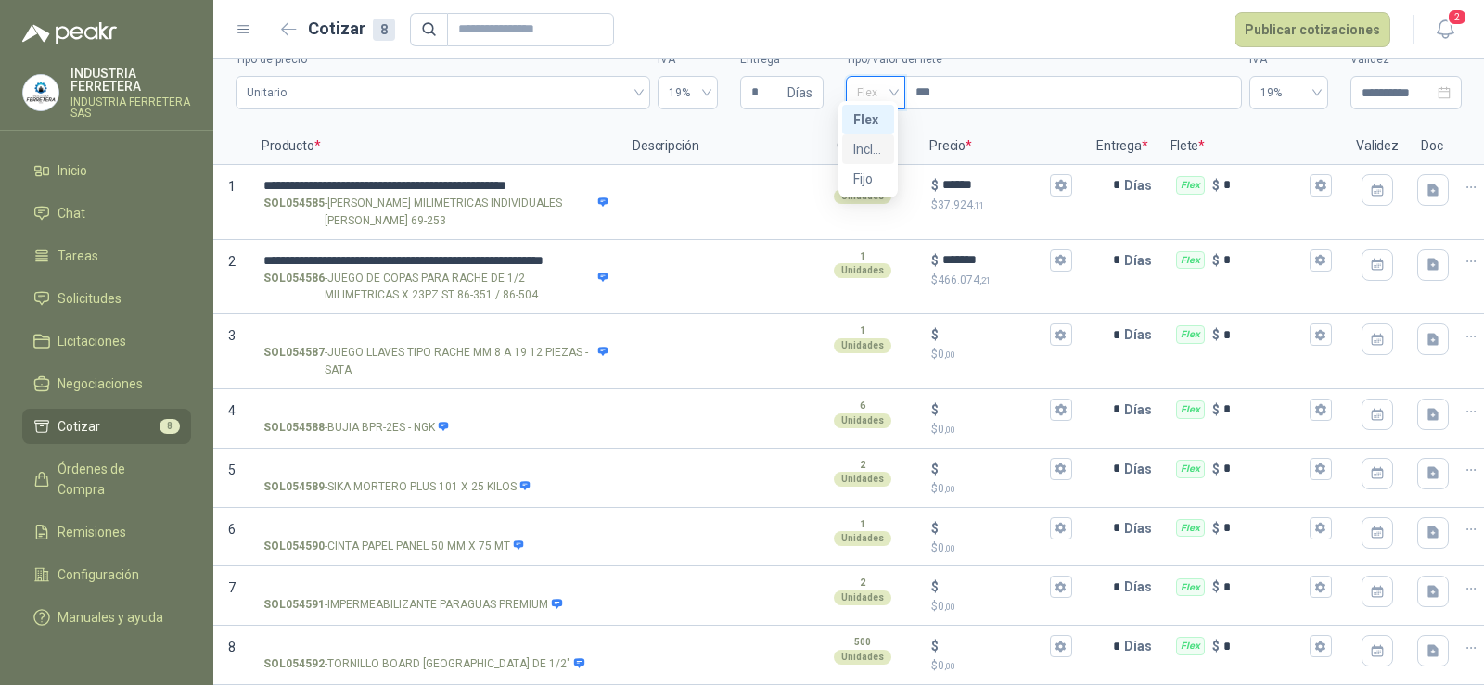
click at [857, 151] on div "Incluido" at bounding box center [868, 149] width 30 height 20
click at [904, 35] on form "Cotizar 8 Publicar cotizaciones" at bounding box center [833, 29] width 1117 height 35
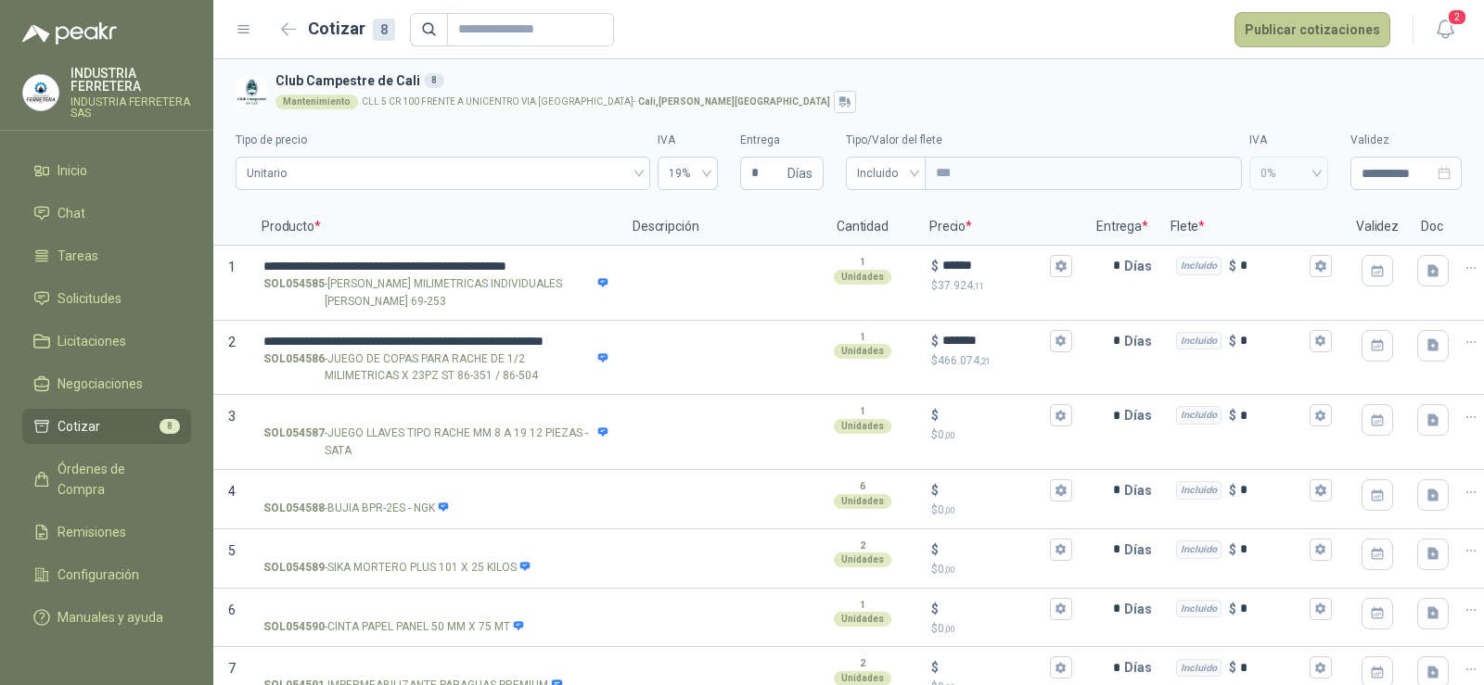
click at [1302, 22] on button "Publicar cotizaciones" at bounding box center [1313, 29] width 156 height 35
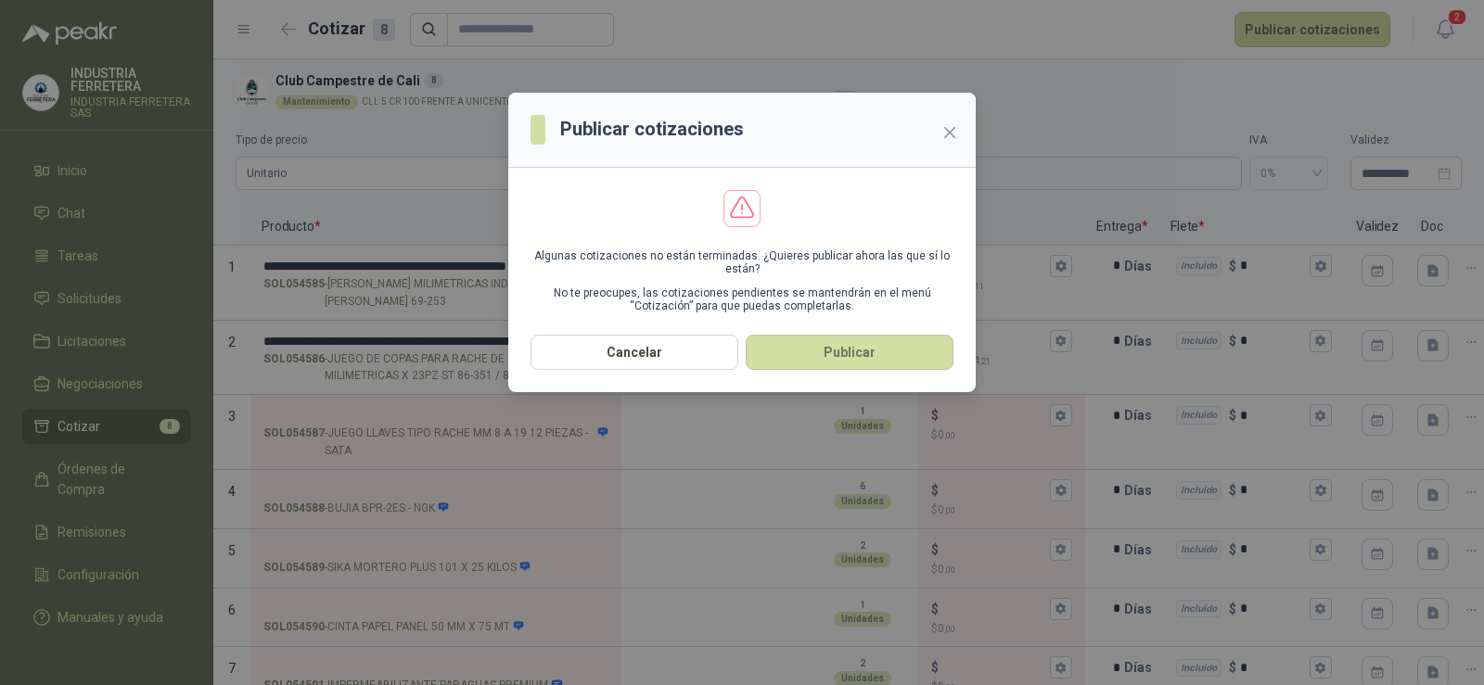
click at [818, 344] on button "Publicar" at bounding box center [850, 352] width 208 height 35
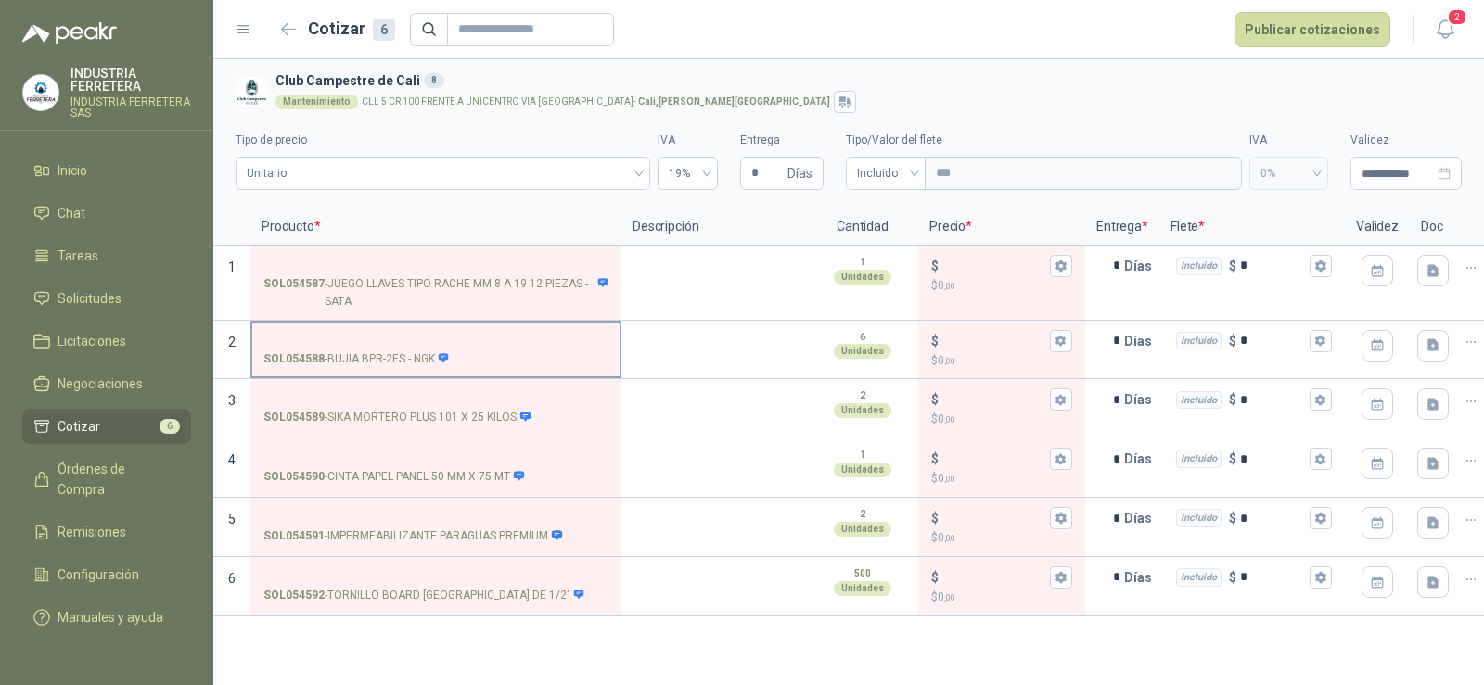
click at [442, 360] on icon at bounding box center [444, 357] width 10 height 9
click at [442, 349] on input "SOL054588 - BUJIA BPR-2ES - NGK" at bounding box center [435, 342] width 345 height 14
click at [109, 301] on span "Solicitudes" at bounding box center [90, 298] width 64 height 20
